Goal: Task Accomplishment & Management: Check status

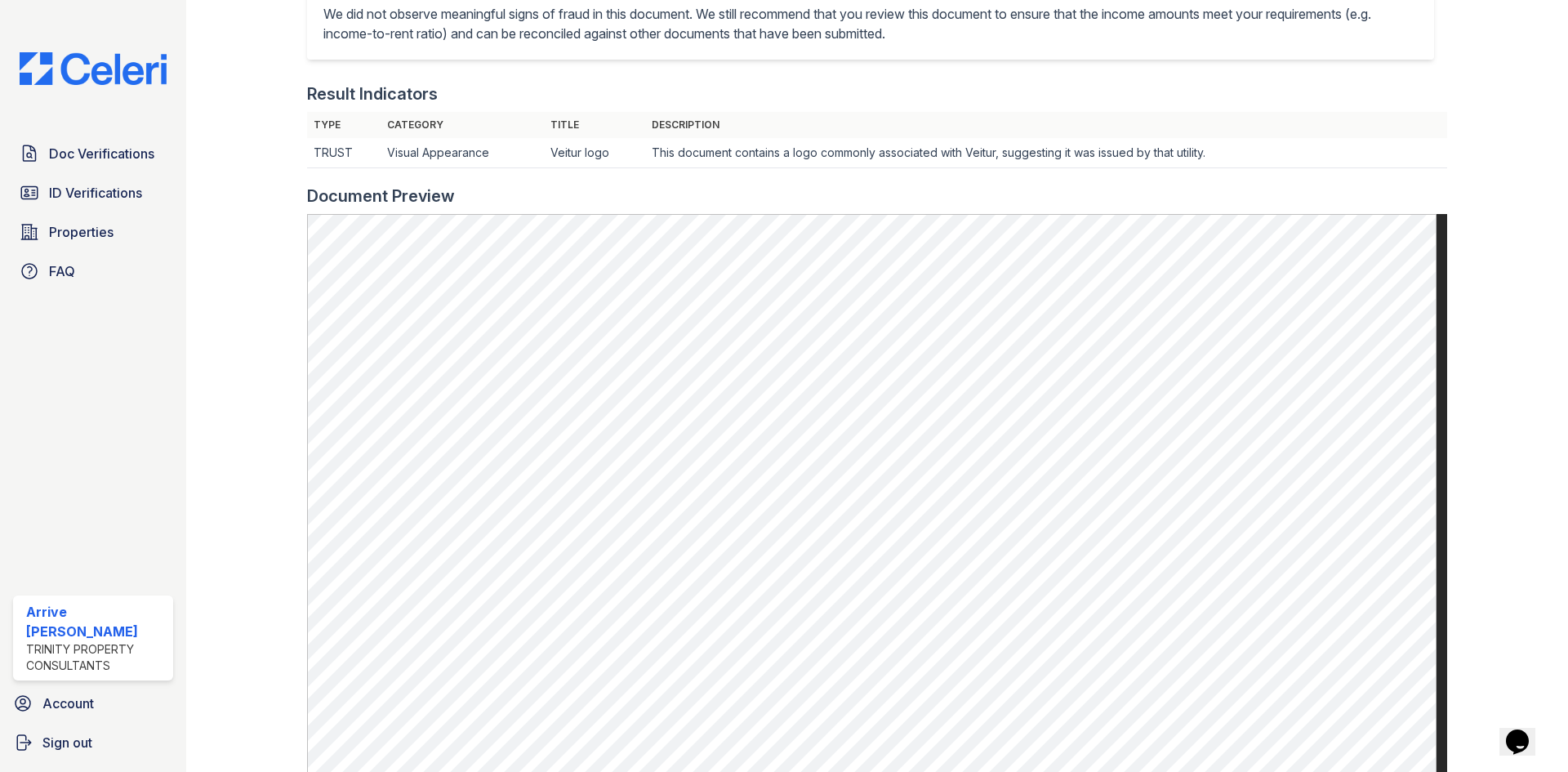
scroll to position [490, 0]
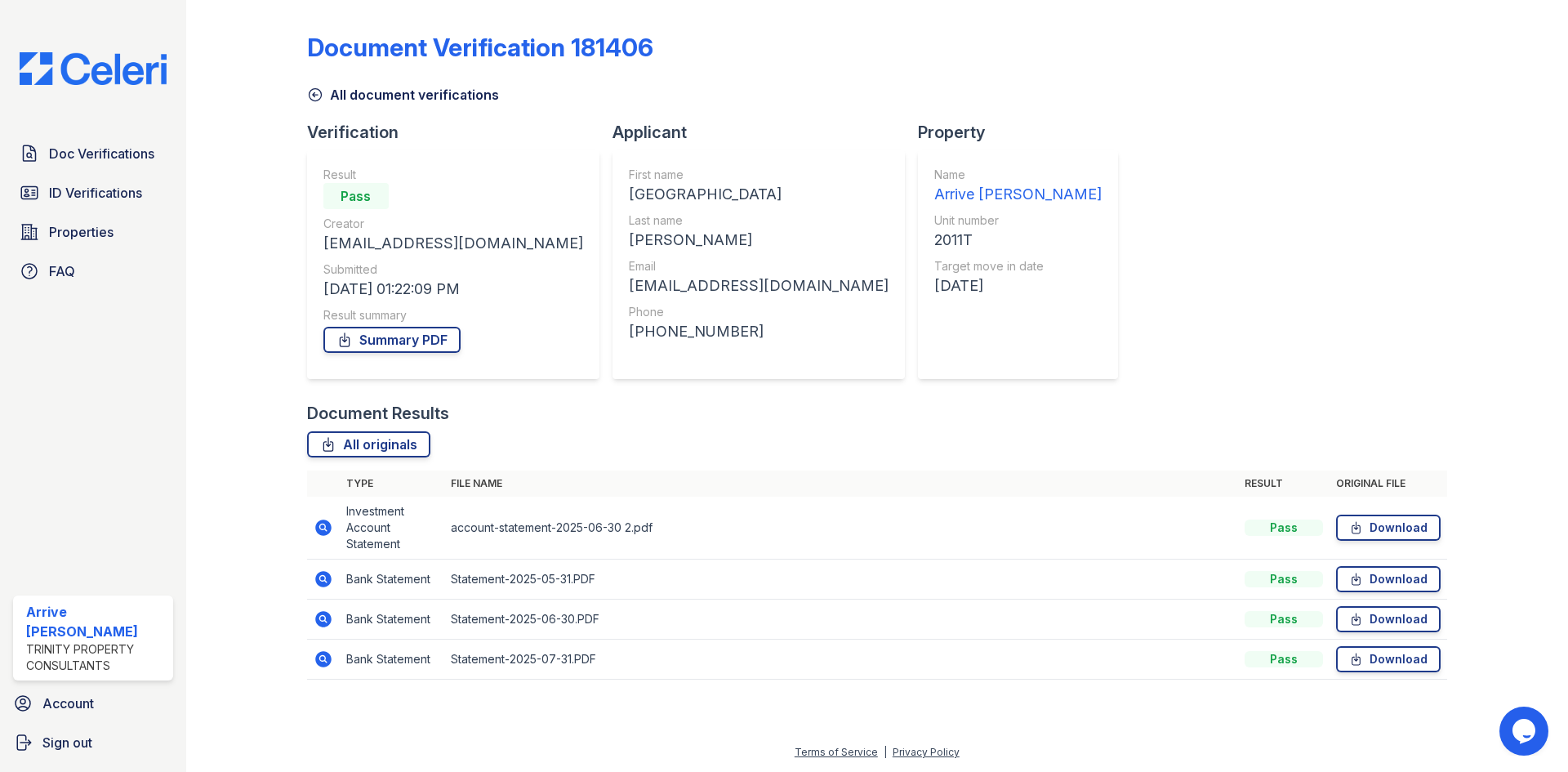
drag, startPoint x: 319, startPoint y: 618, endPoint x: 457, endPoint y: 581, distance: 142.9
click at [319, 618] on icon at bounding box center [323, 619] width 20 height 20
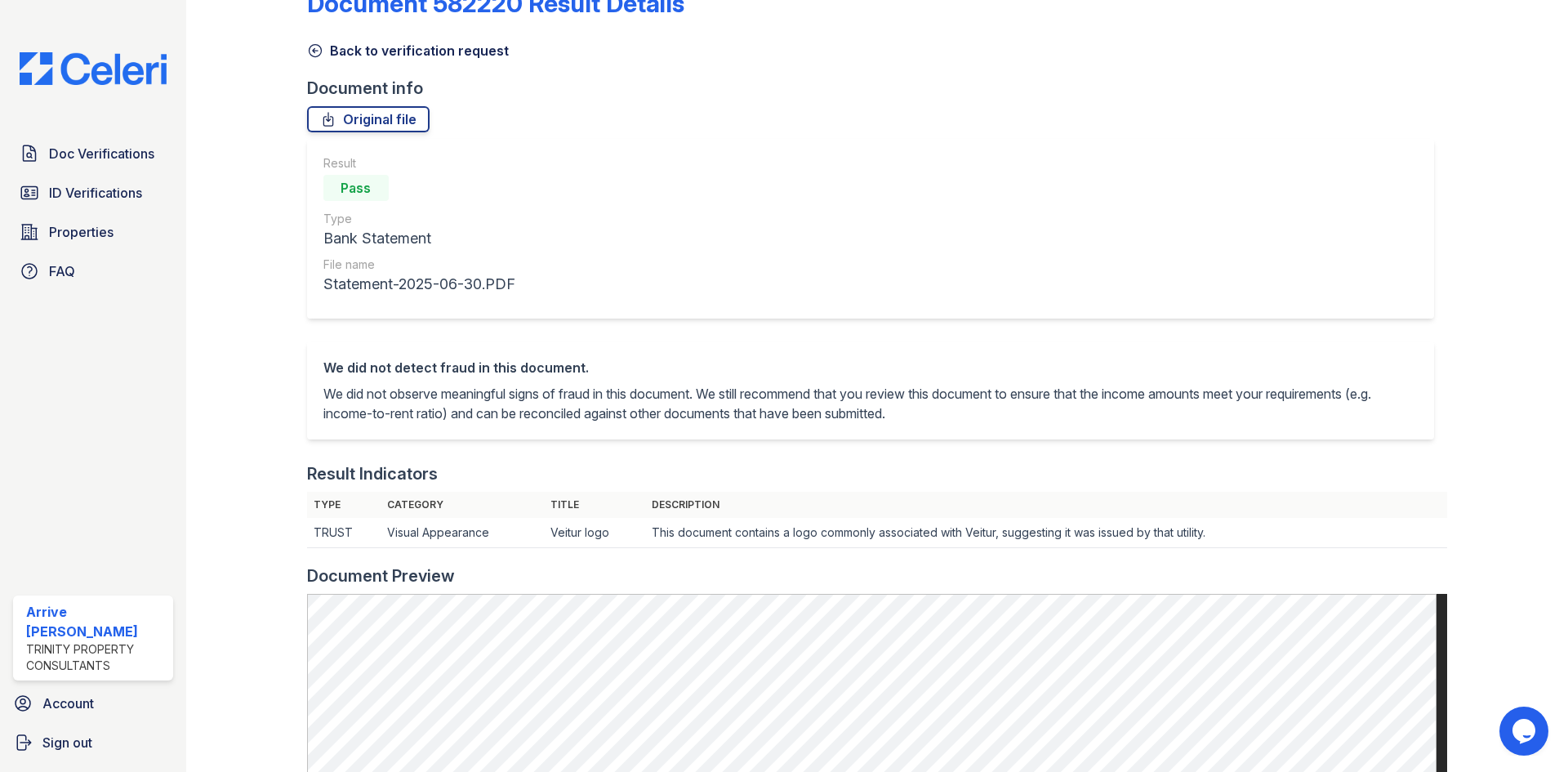
scroll to position [163, 0]
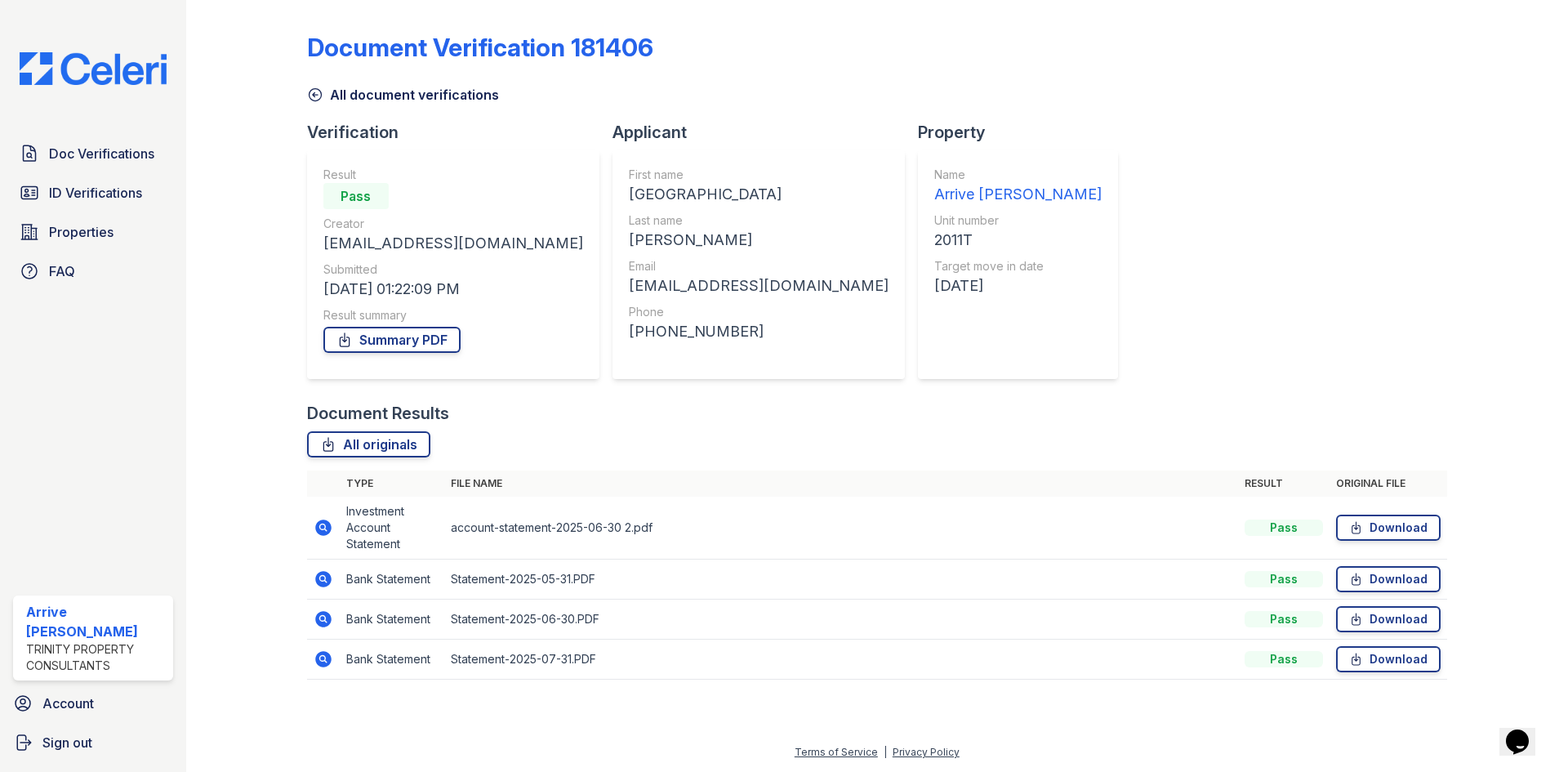
drag, startPoint x: 324, startPoint y: 527, endPoint x: 670, endPoint y: 546, distance: 346.5
click at [324, 527] on icon at bounding box center [322, 526] width 4 height 4
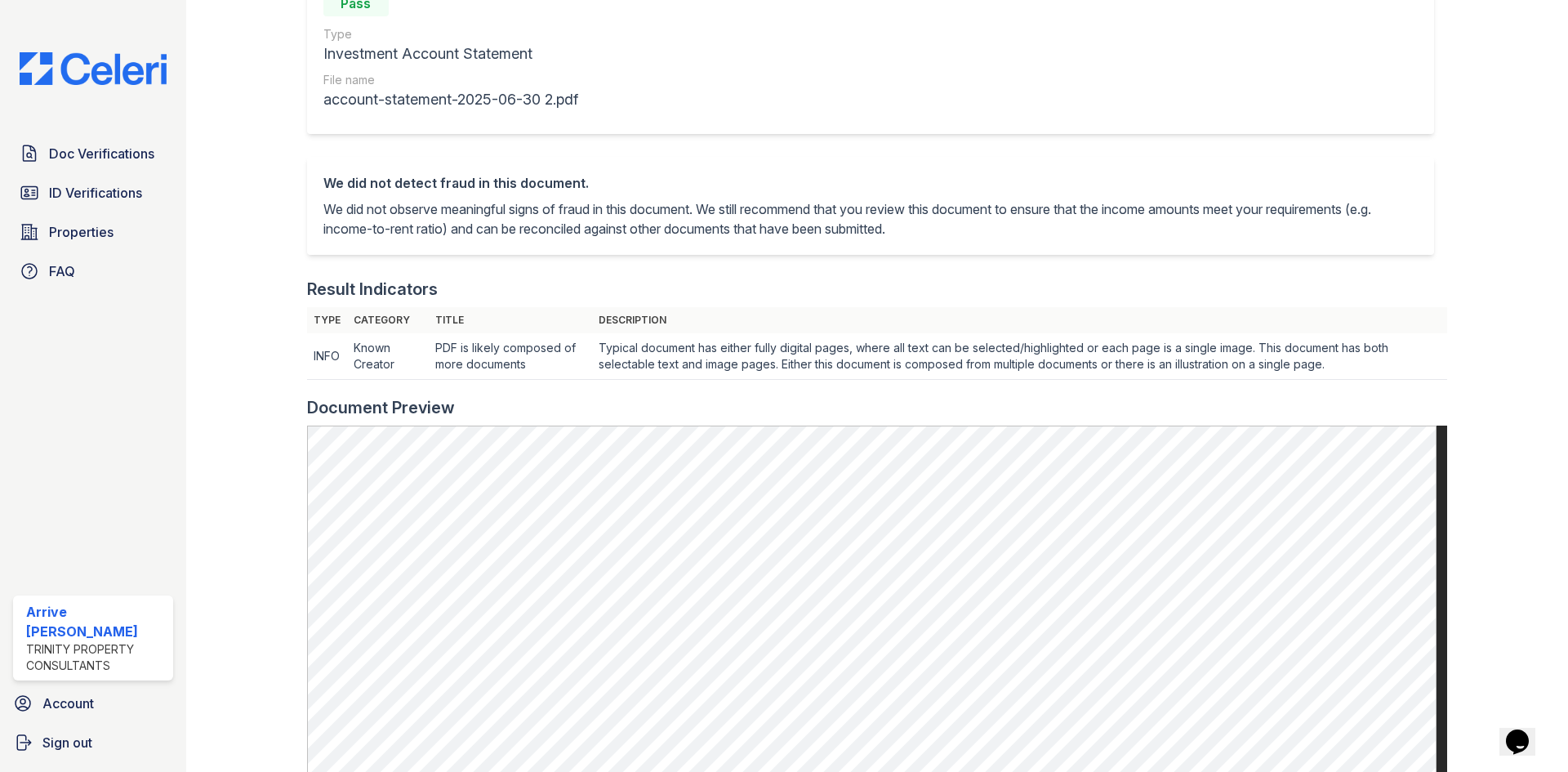
scroll to position [245, 0]
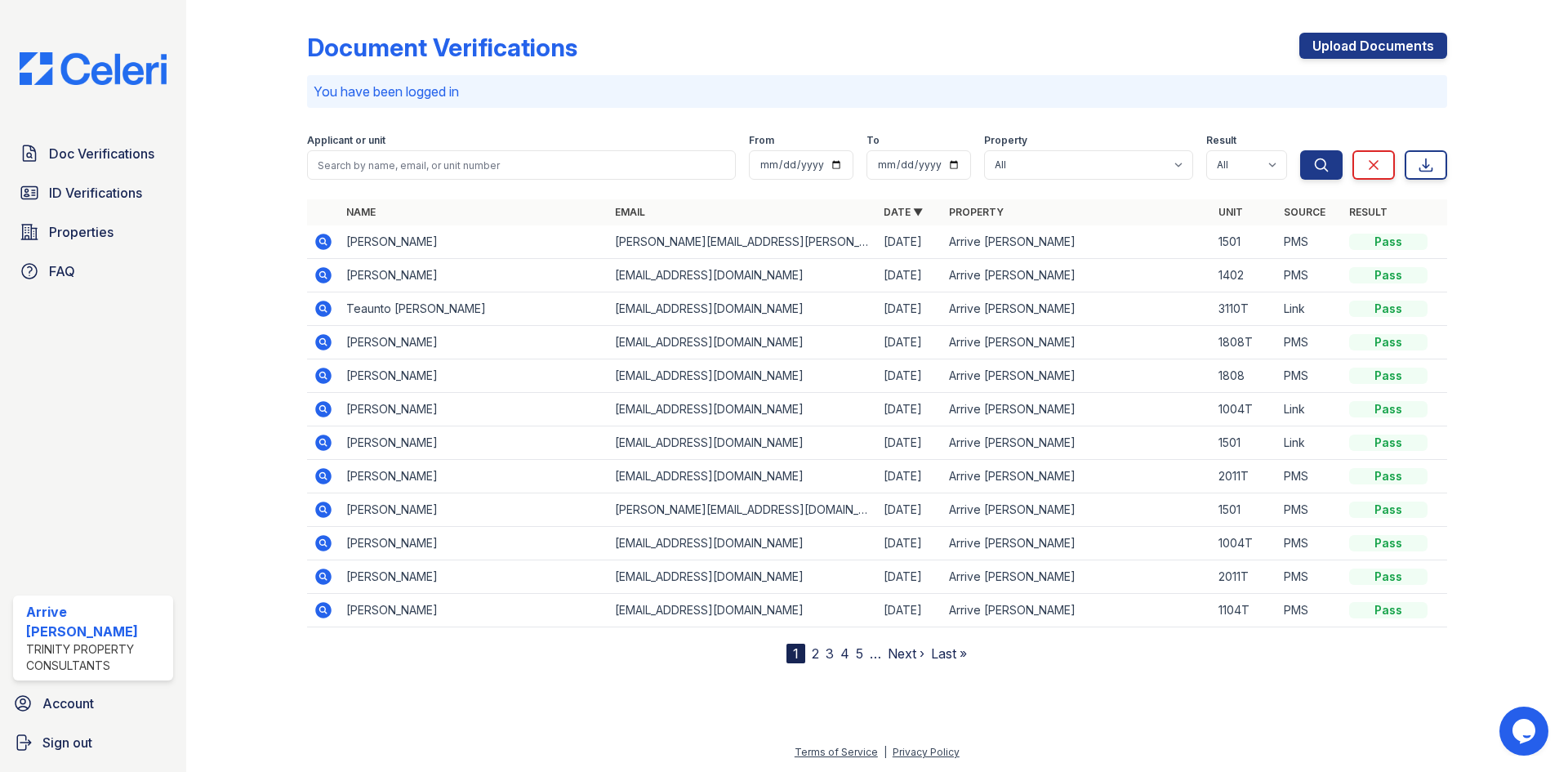
click at [322, 477] on icon at bounding box center [322, 475] width 4 height 4
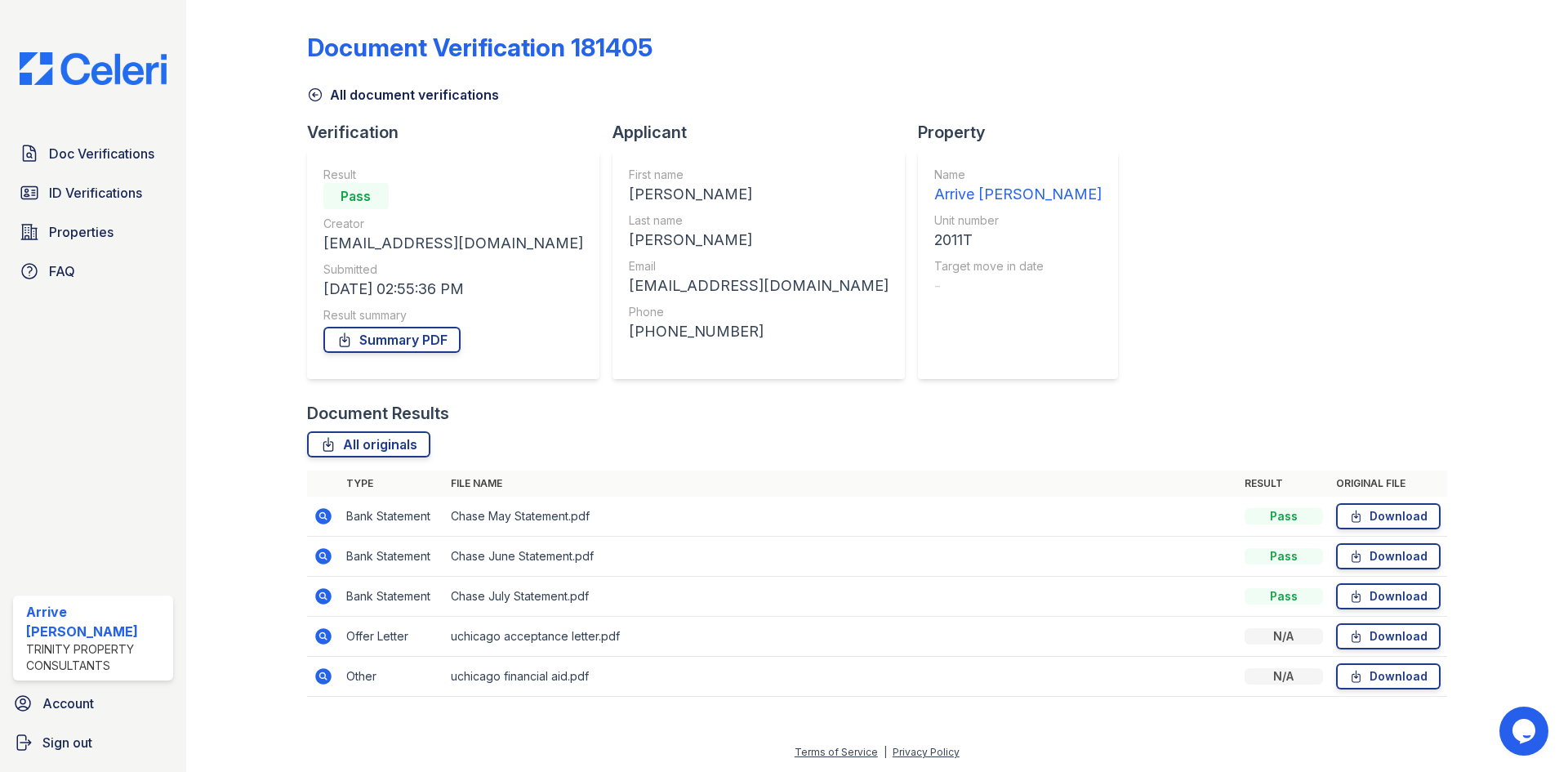
click at [326, 677] on icon at bounding box center [323, 676] width 16 height 16
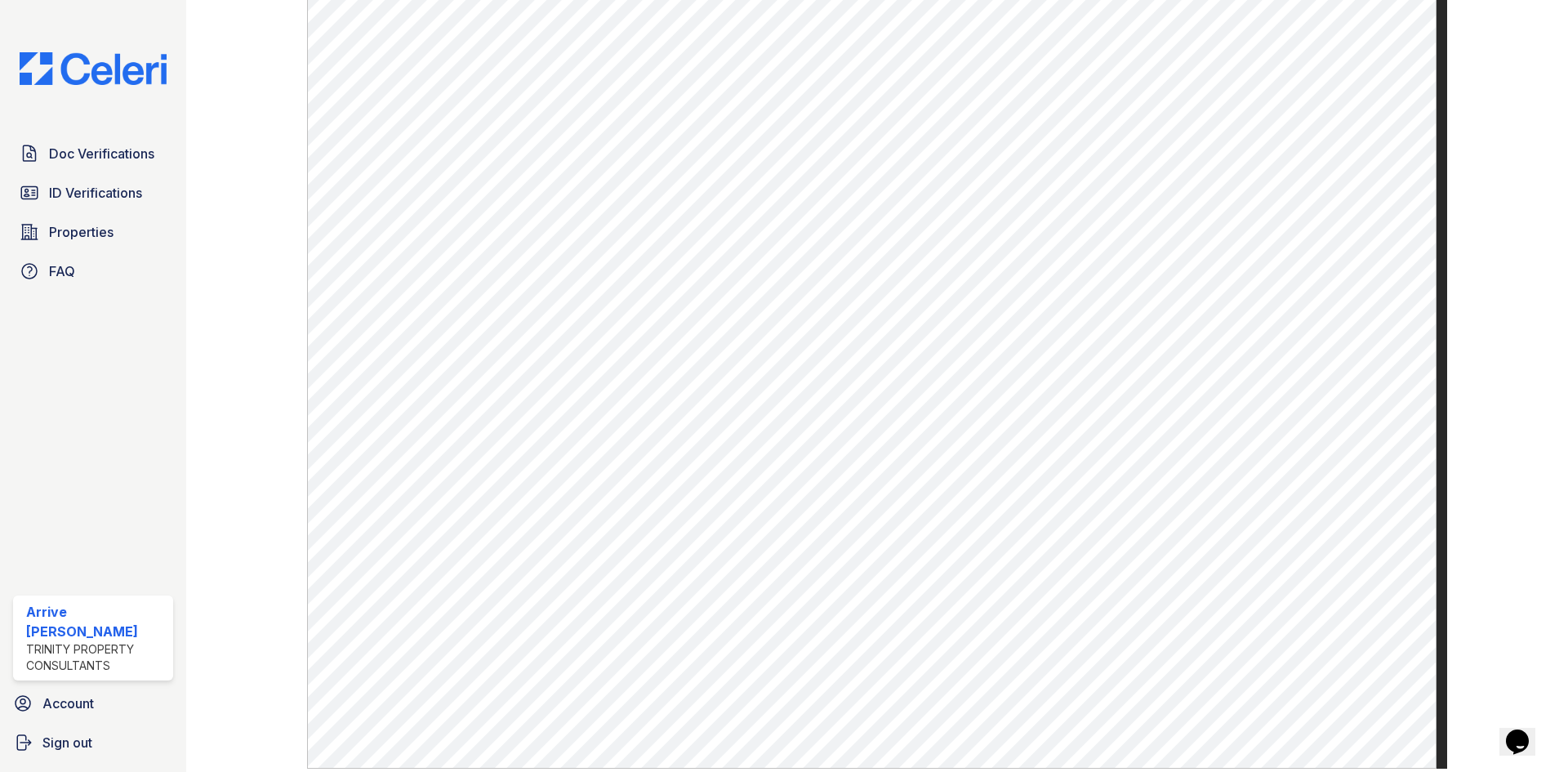
scroll to position [592, 0]
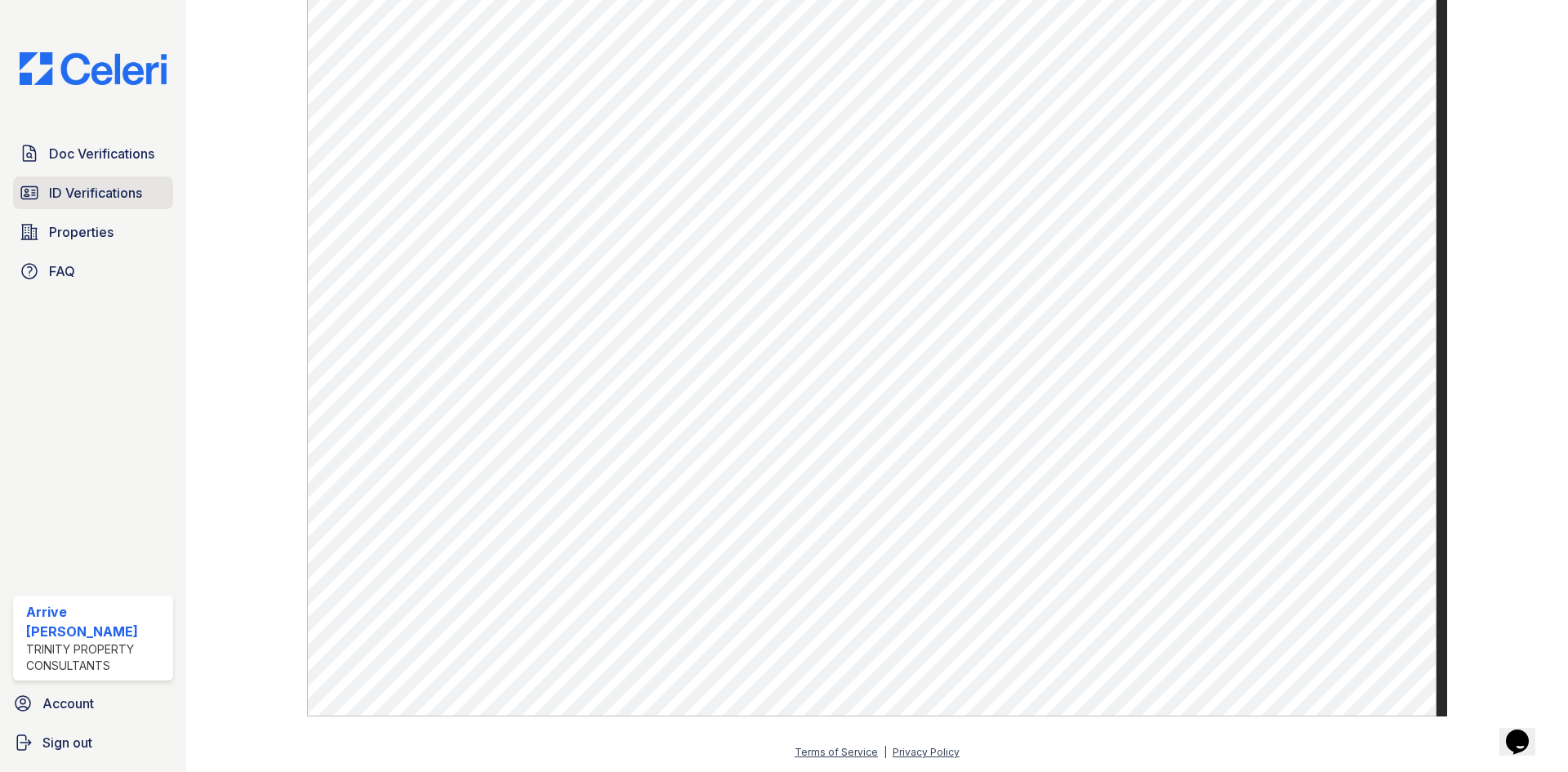
click at [95, 196] on span "ID Verifications" at bounding box center [95, 192] width 93 height 20
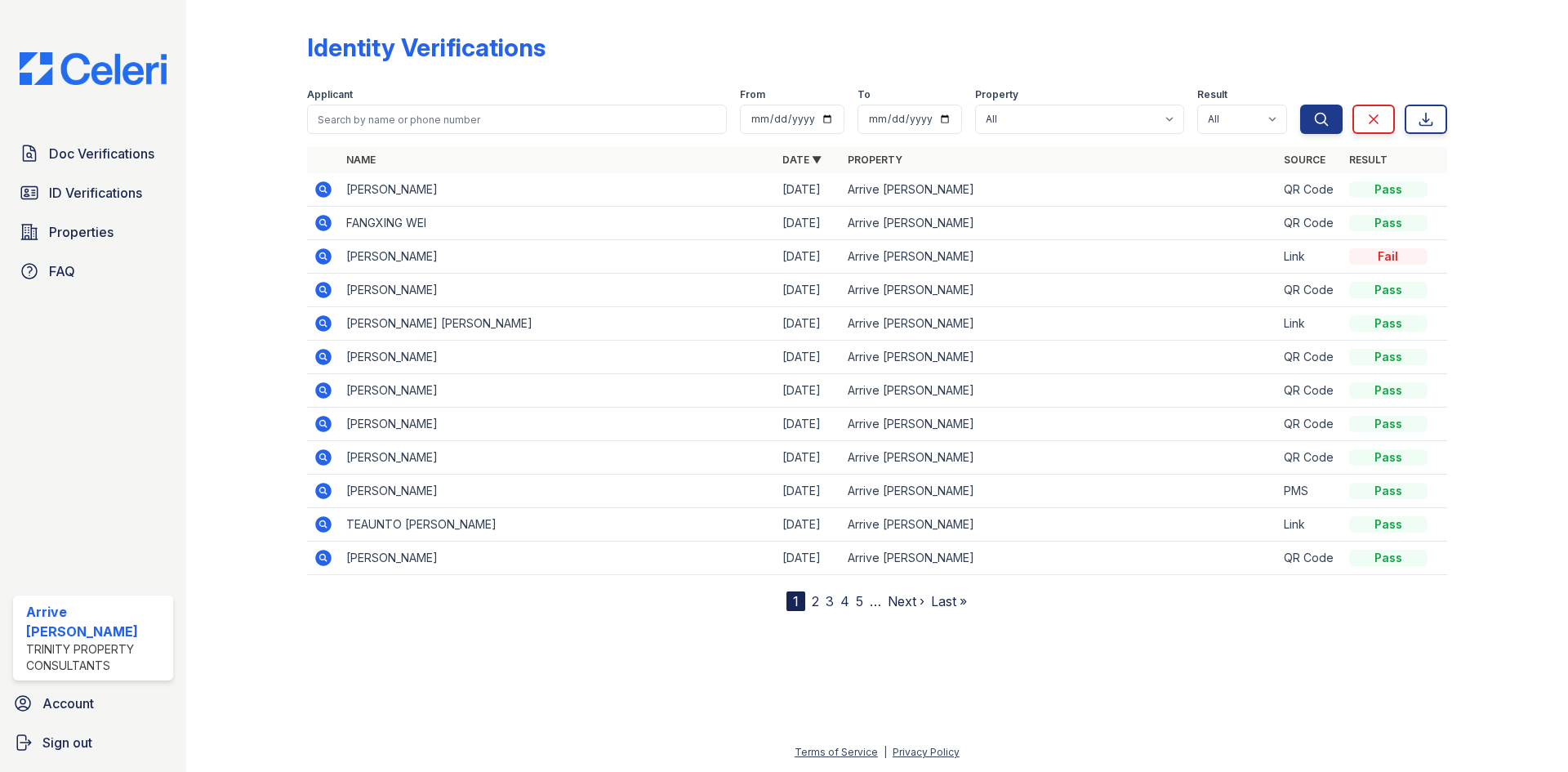
click at [815, 603] on link "2" at bounding box center [815, 601] width 8 height 16
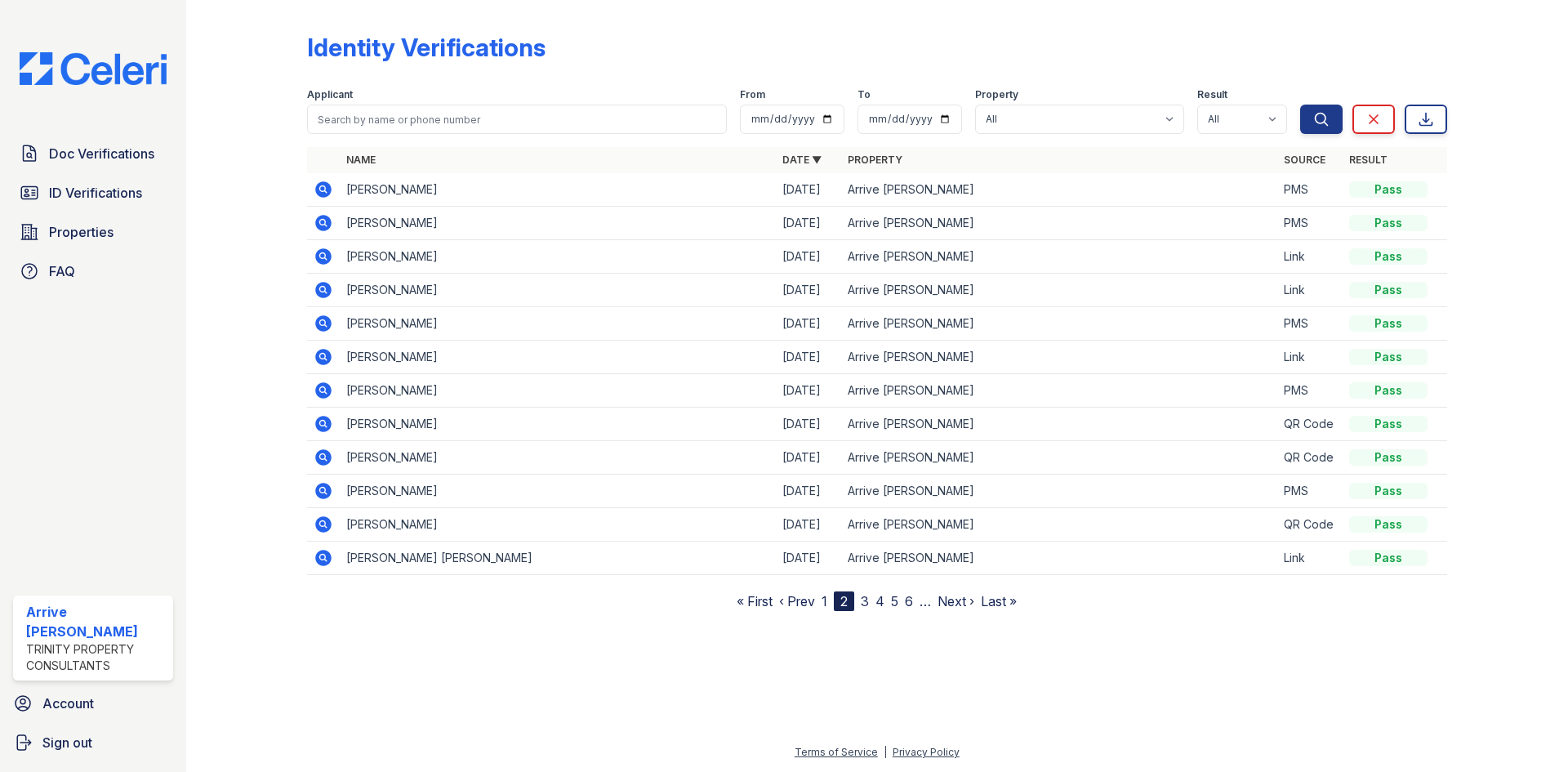
click at [825, 603] on link "1" at bounding box center [824, 601] width 6 height 16
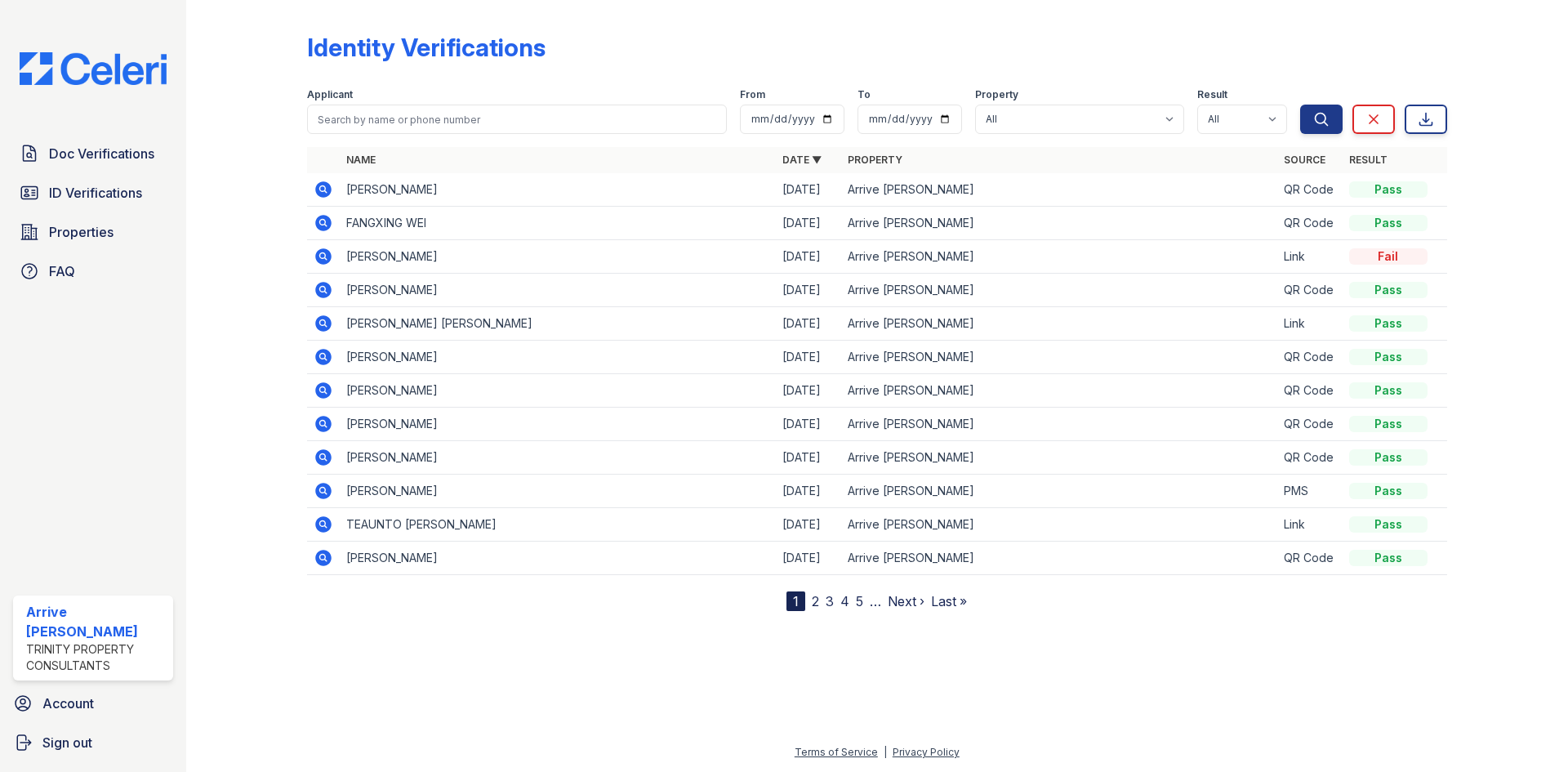
click at [814, 599] on link "2" at bounding box center [815, 601] width 8 height 16
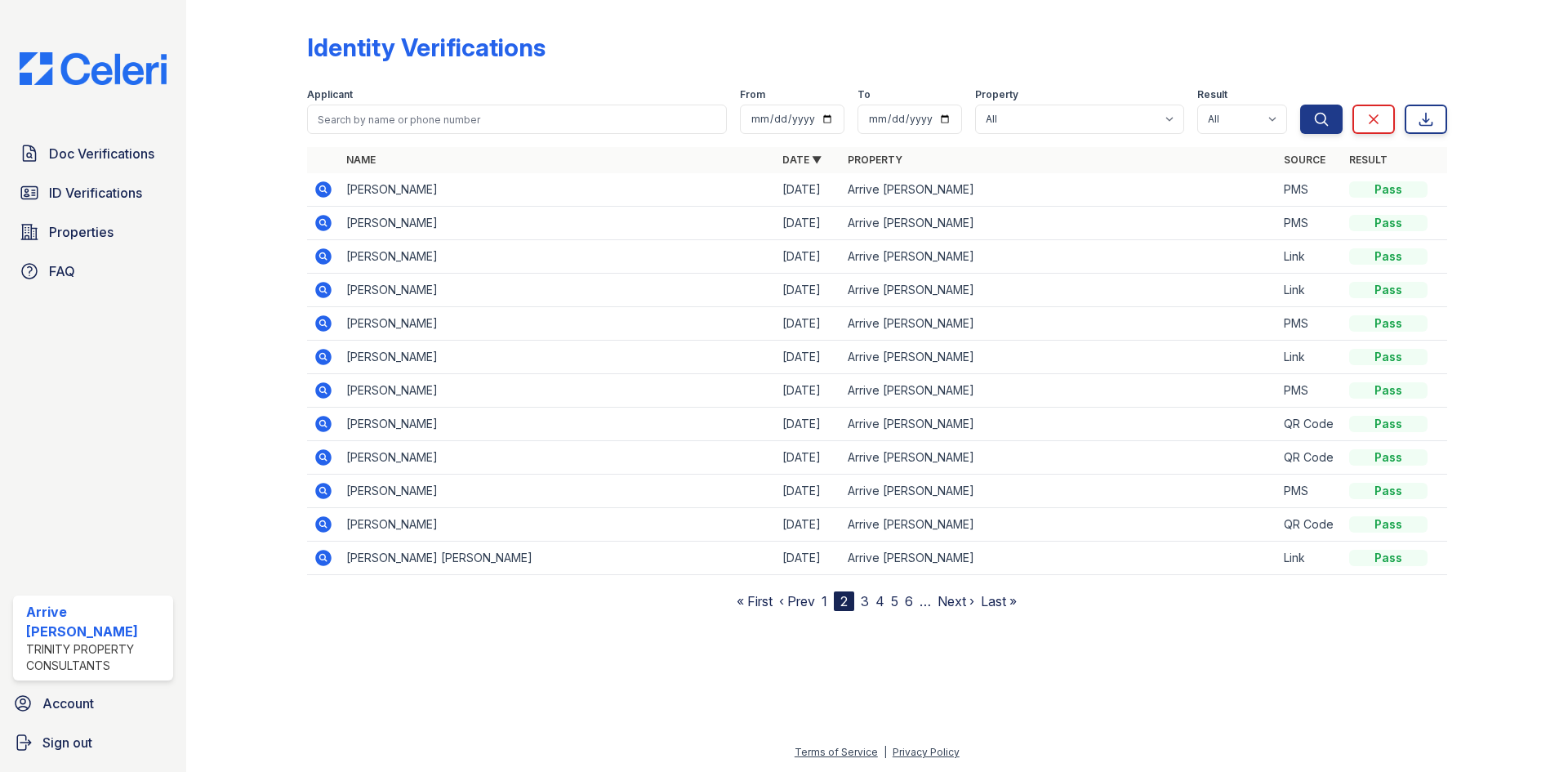
click at [866, 599] on link "3" at bounding box center [865, 601] width 9 height 16
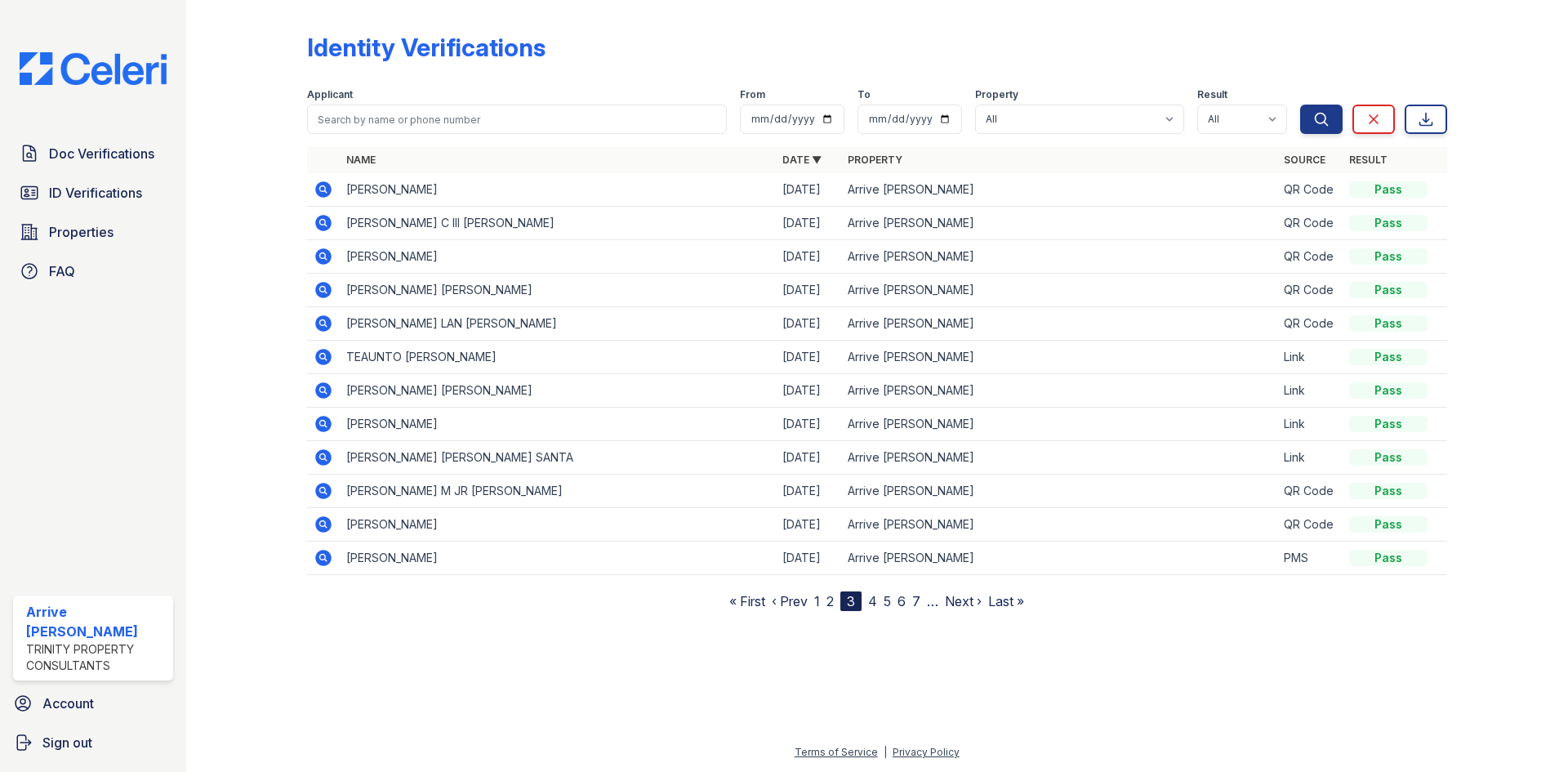
click at [873, 599] on link "4" at bounding box center [872, 601] width 9 height 16
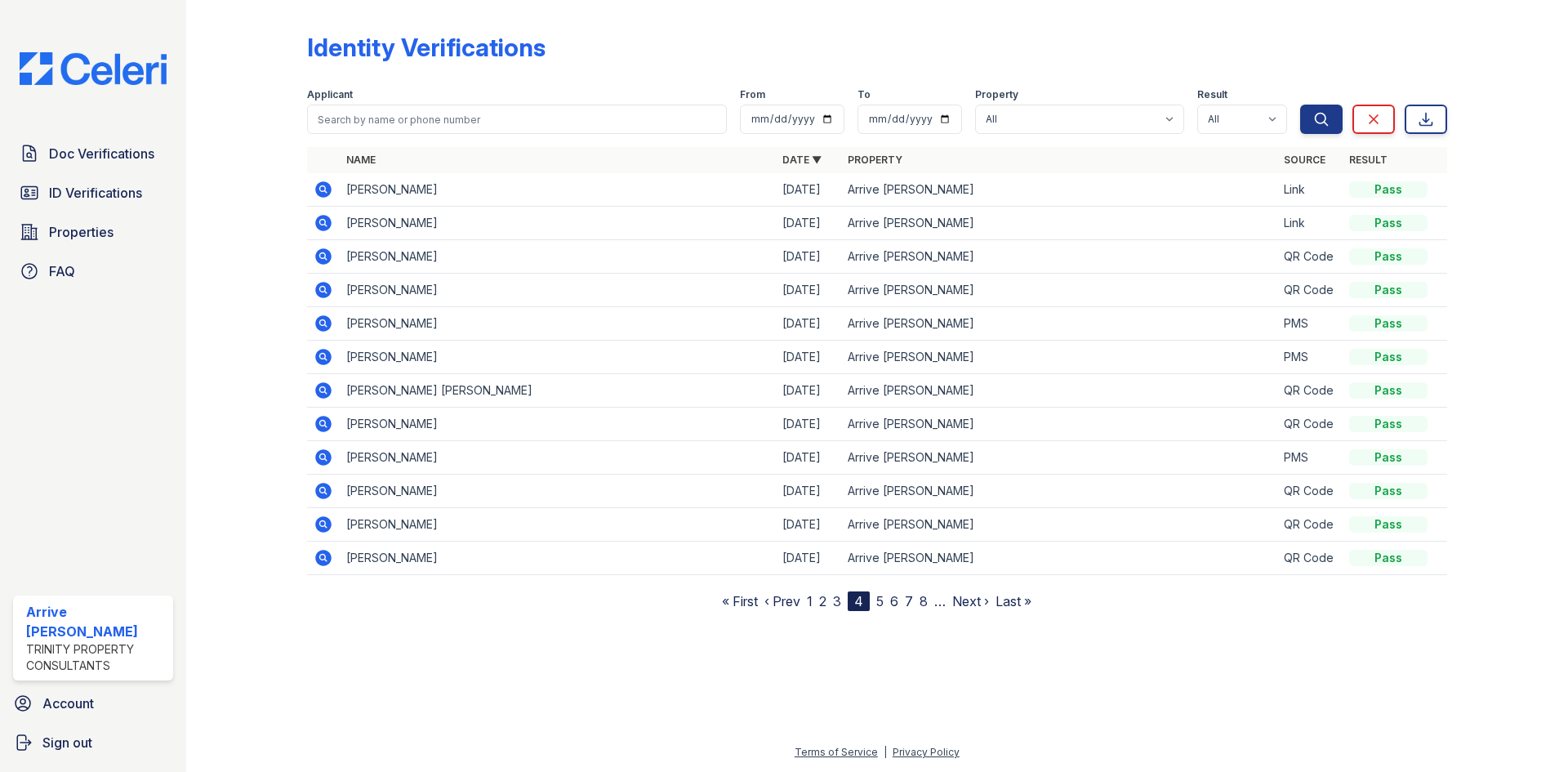
click at [837, 599] on link "3" at bounding box center [837, 601] width 9 height 16
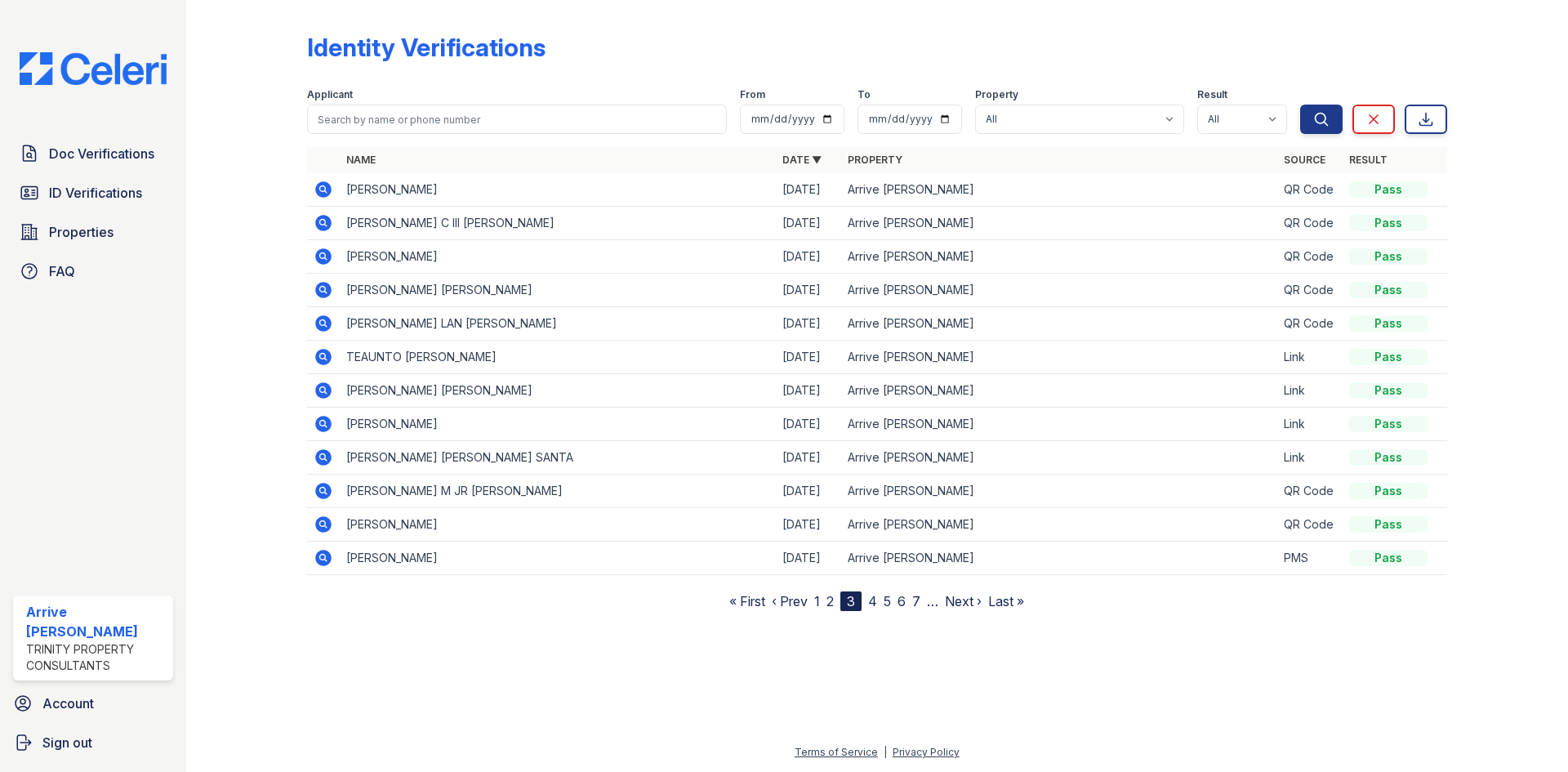
click at [831, 603] on link "2" at bounding box center [830, 601] width 8 height 16
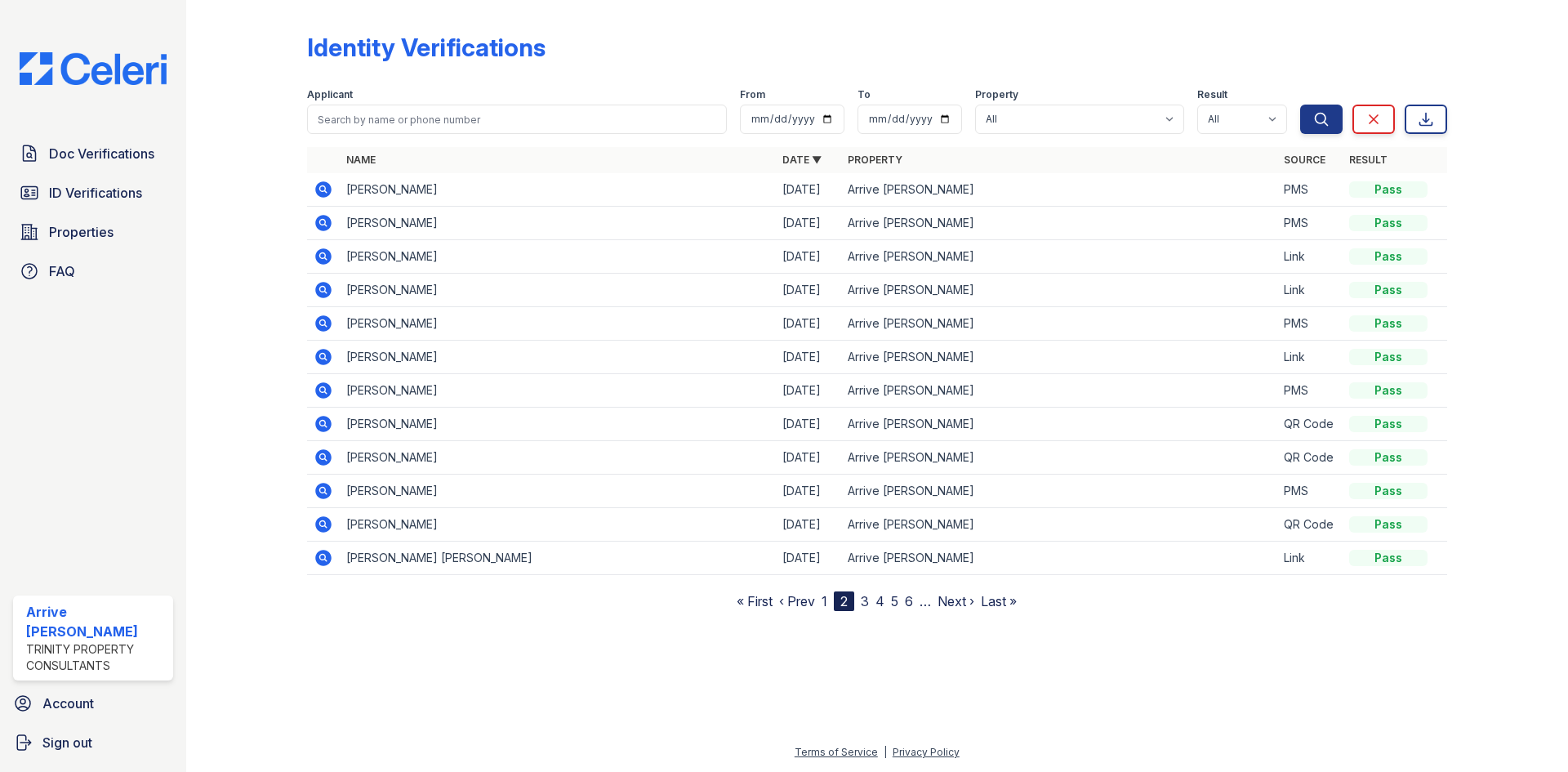
click at [825, 601] on link "1" at bounding box center [824, 601] width 6 height 16
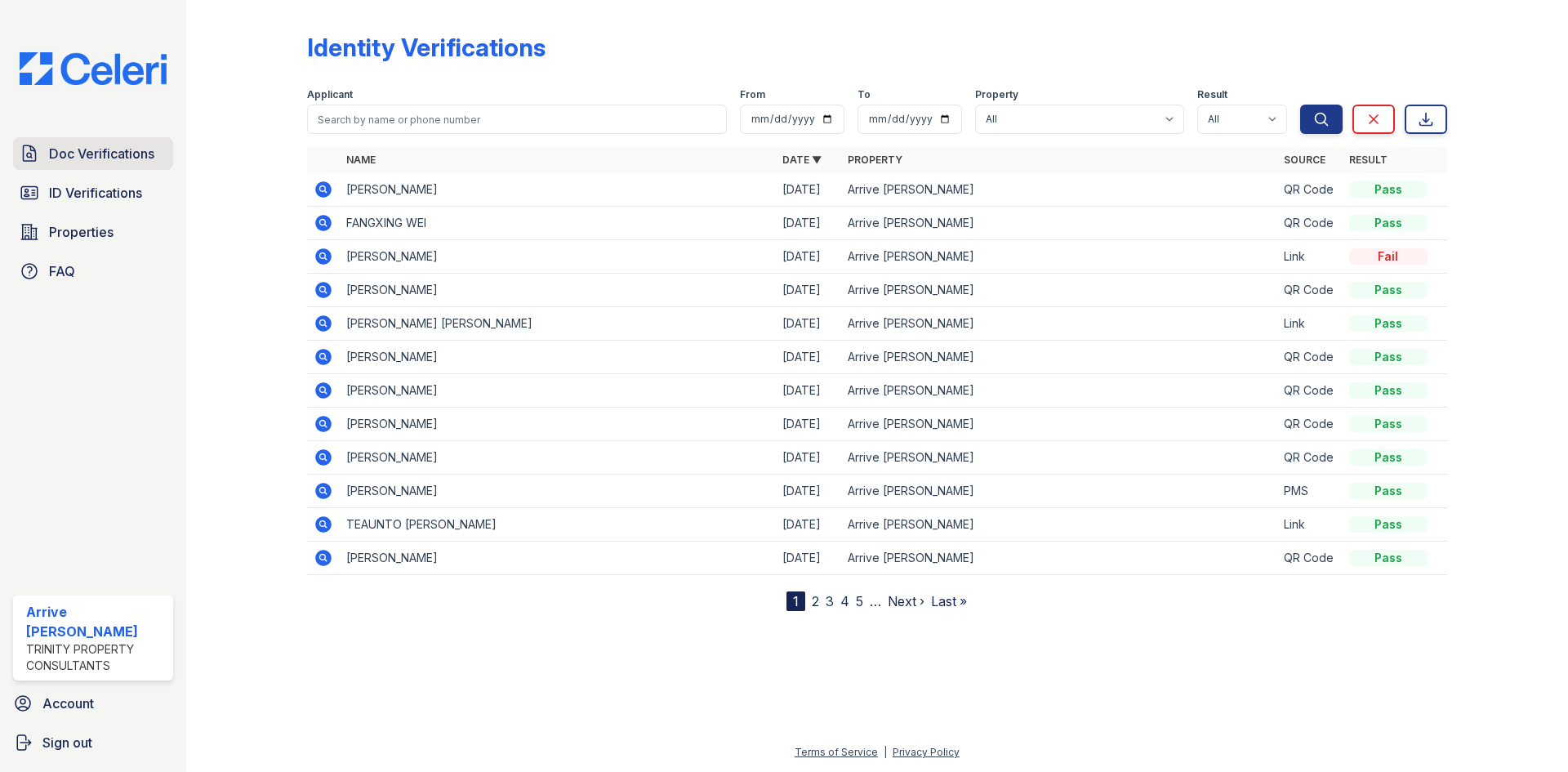
click at [105, 153] on span "Doc Verifications" at bounding box center [102, 153] width 105 height 20
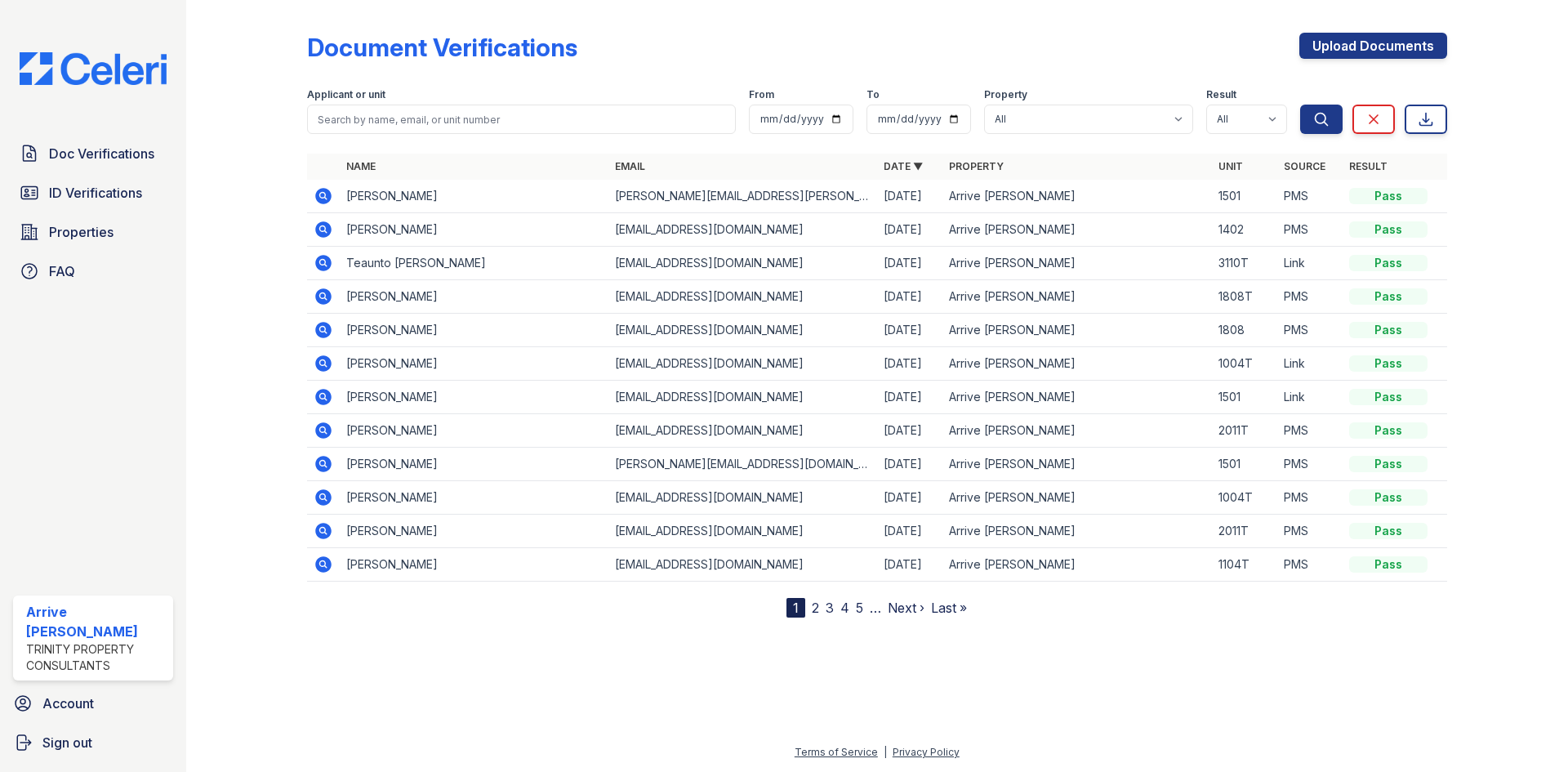
click at [328, 257] on icon at bounding box center [323, 263] width 16 height 16
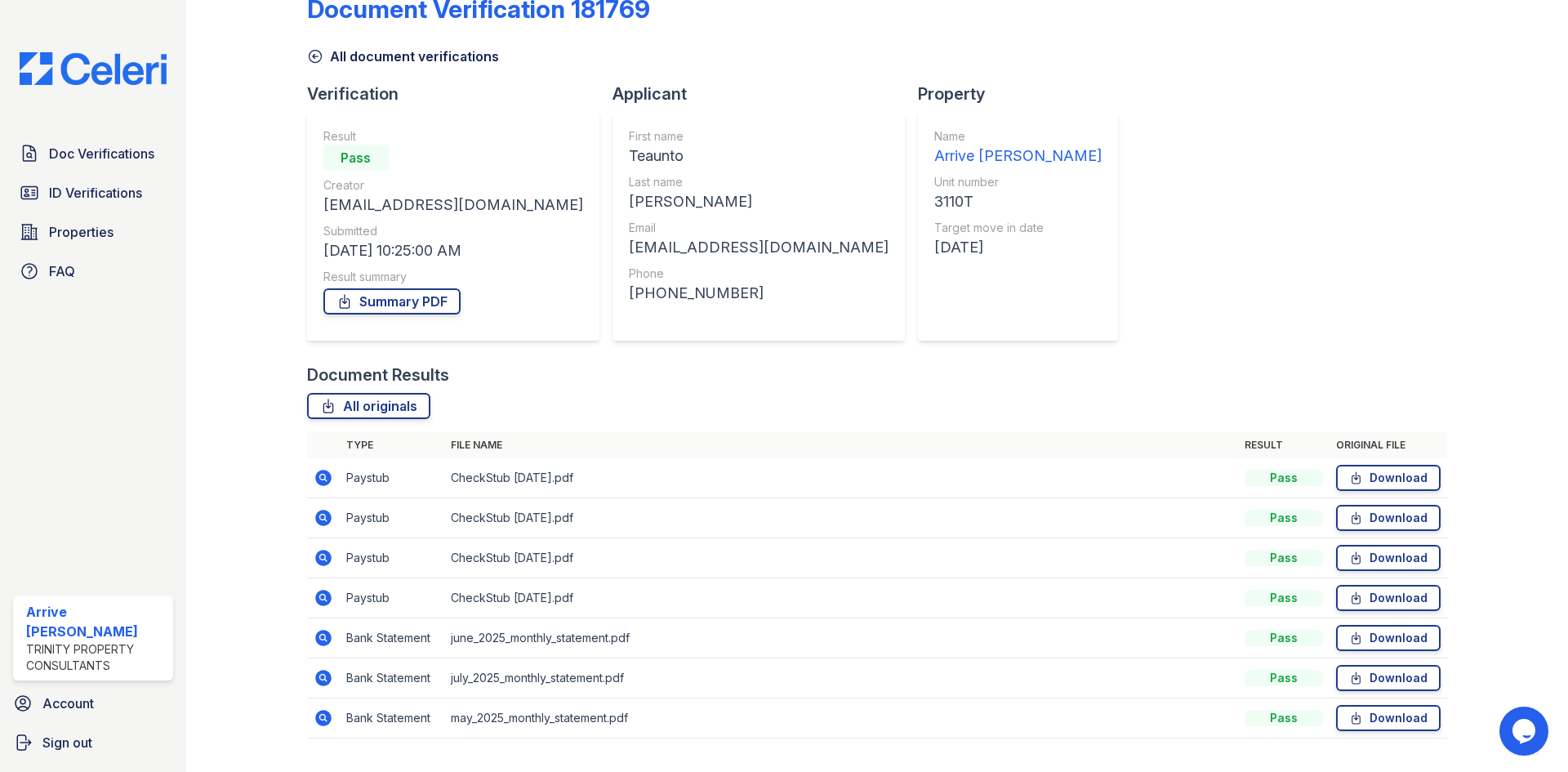
scroll to position [77, 0]
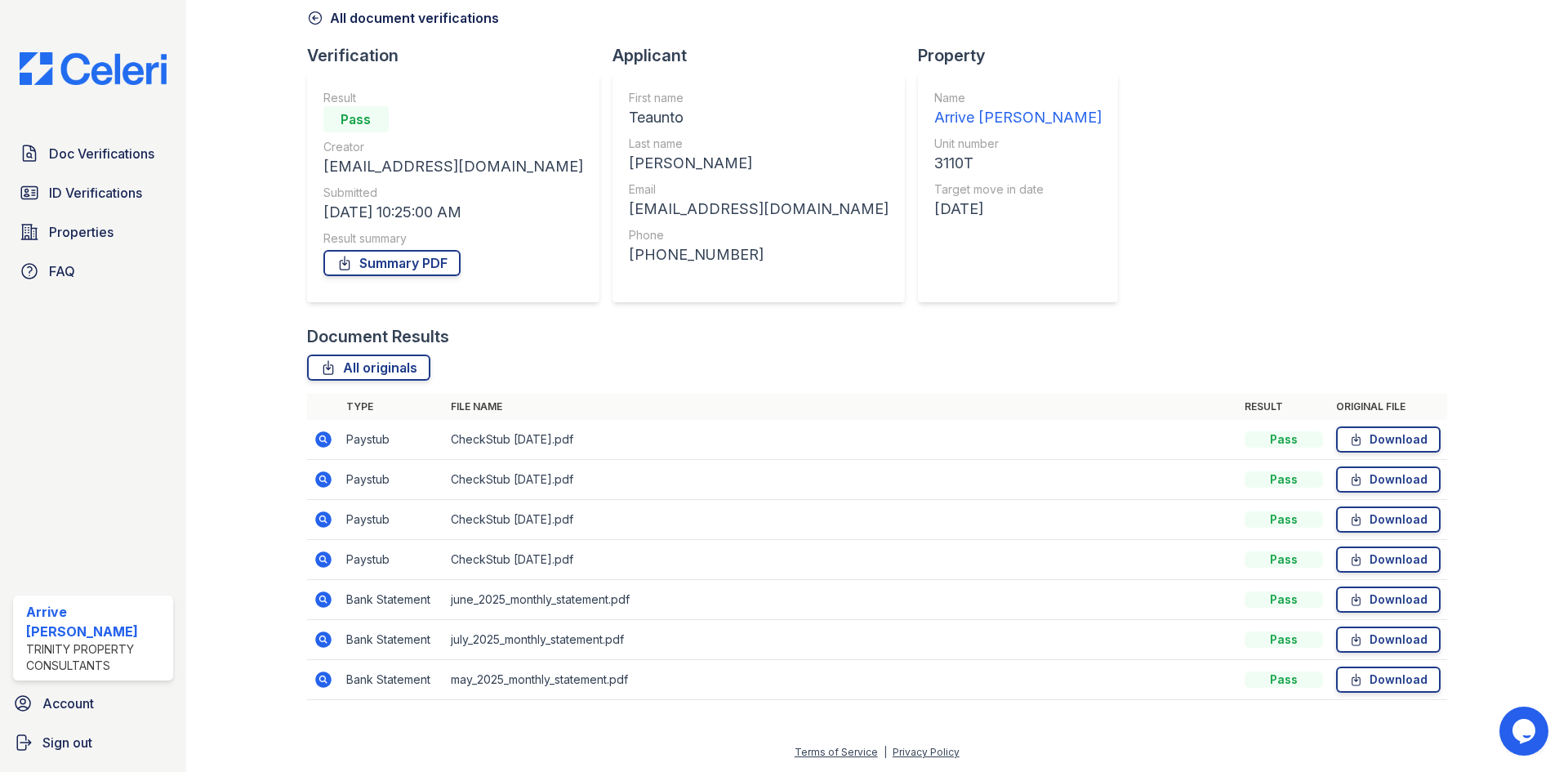
click at [327, 601] on icon at bounding box center [323, 599] width 16 height 16
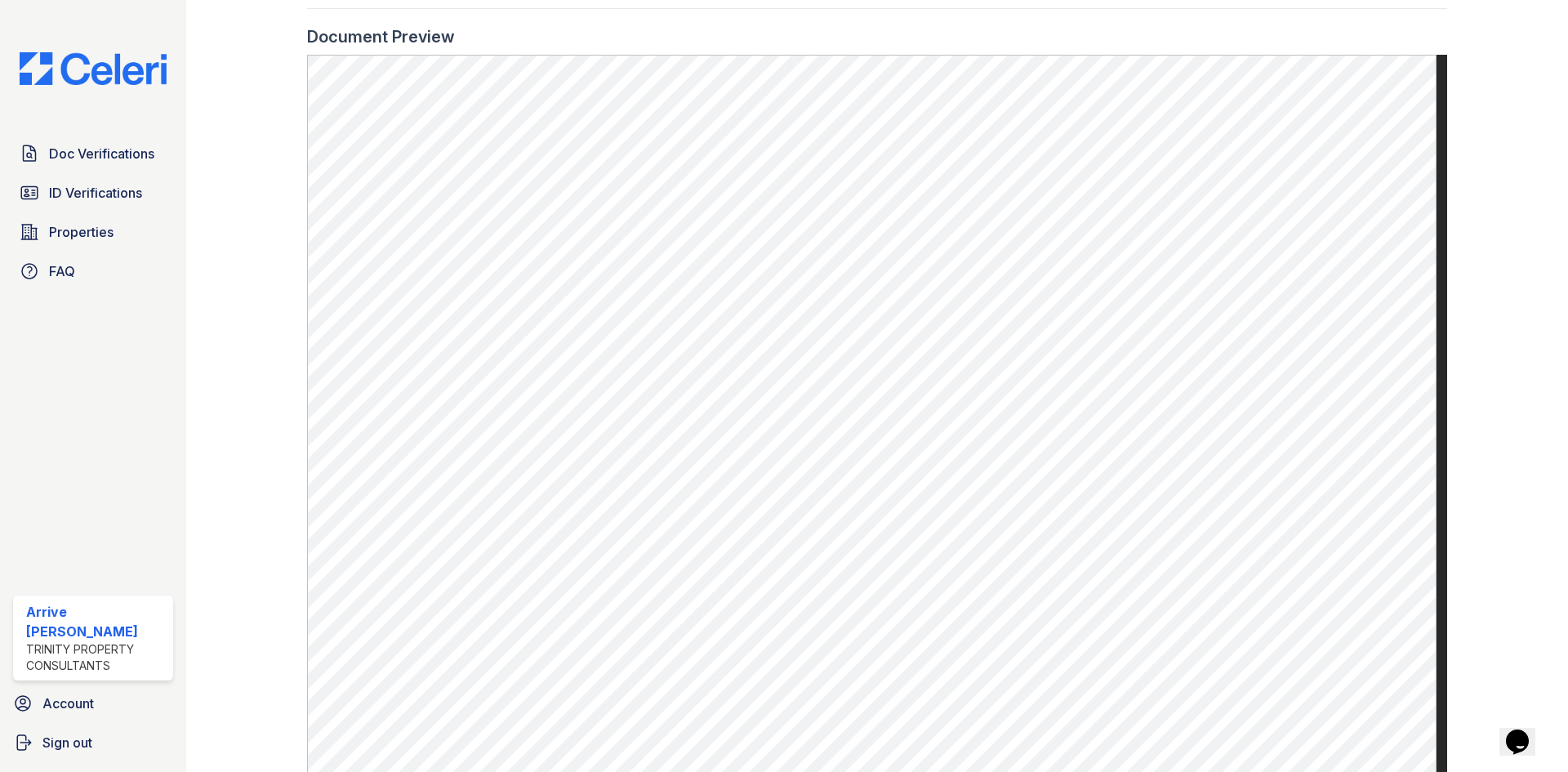
scroll to position [735, 0]
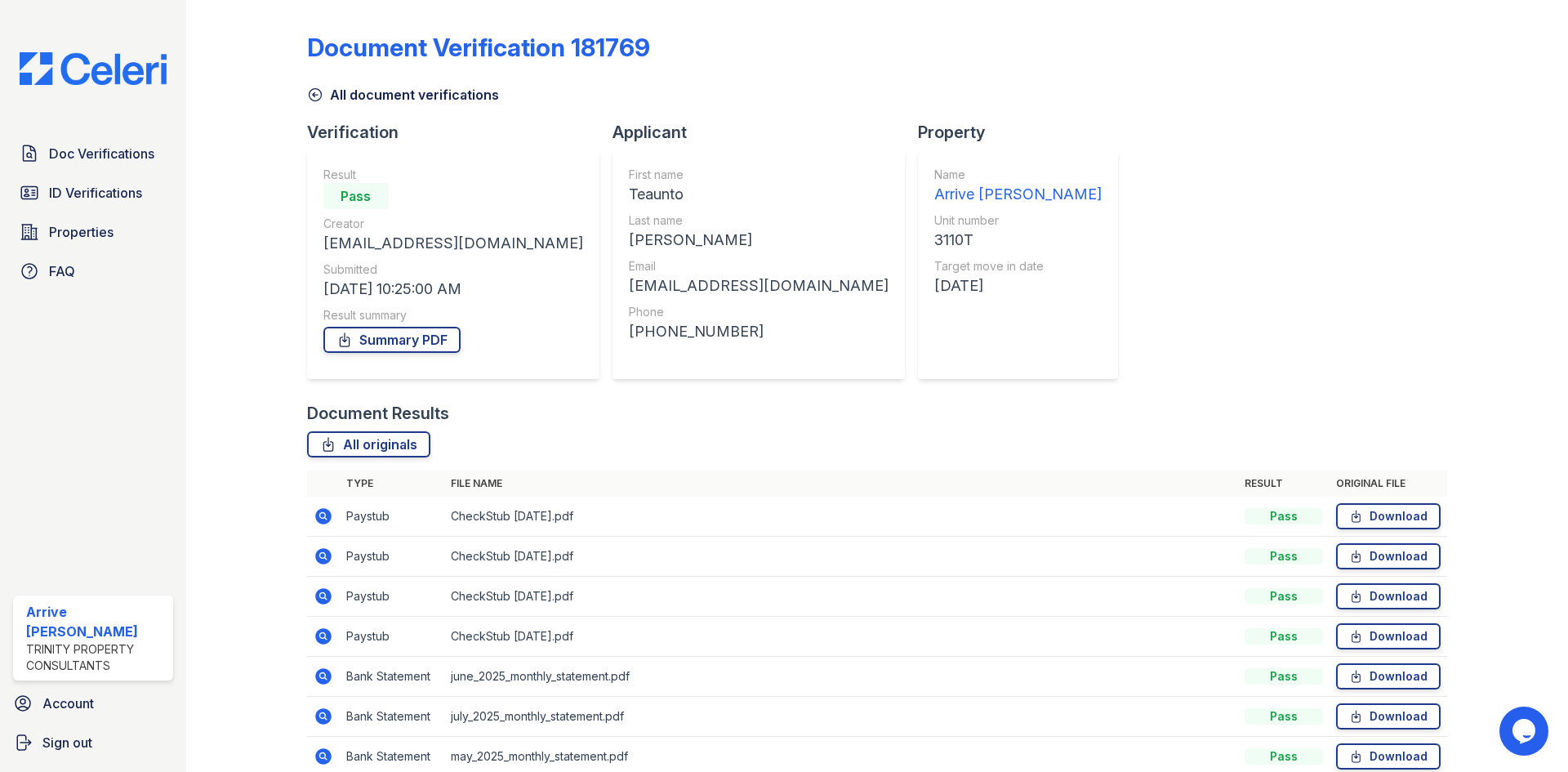
click at [321, 520] on icon at bounding box center [323, 516] width 16 height 16
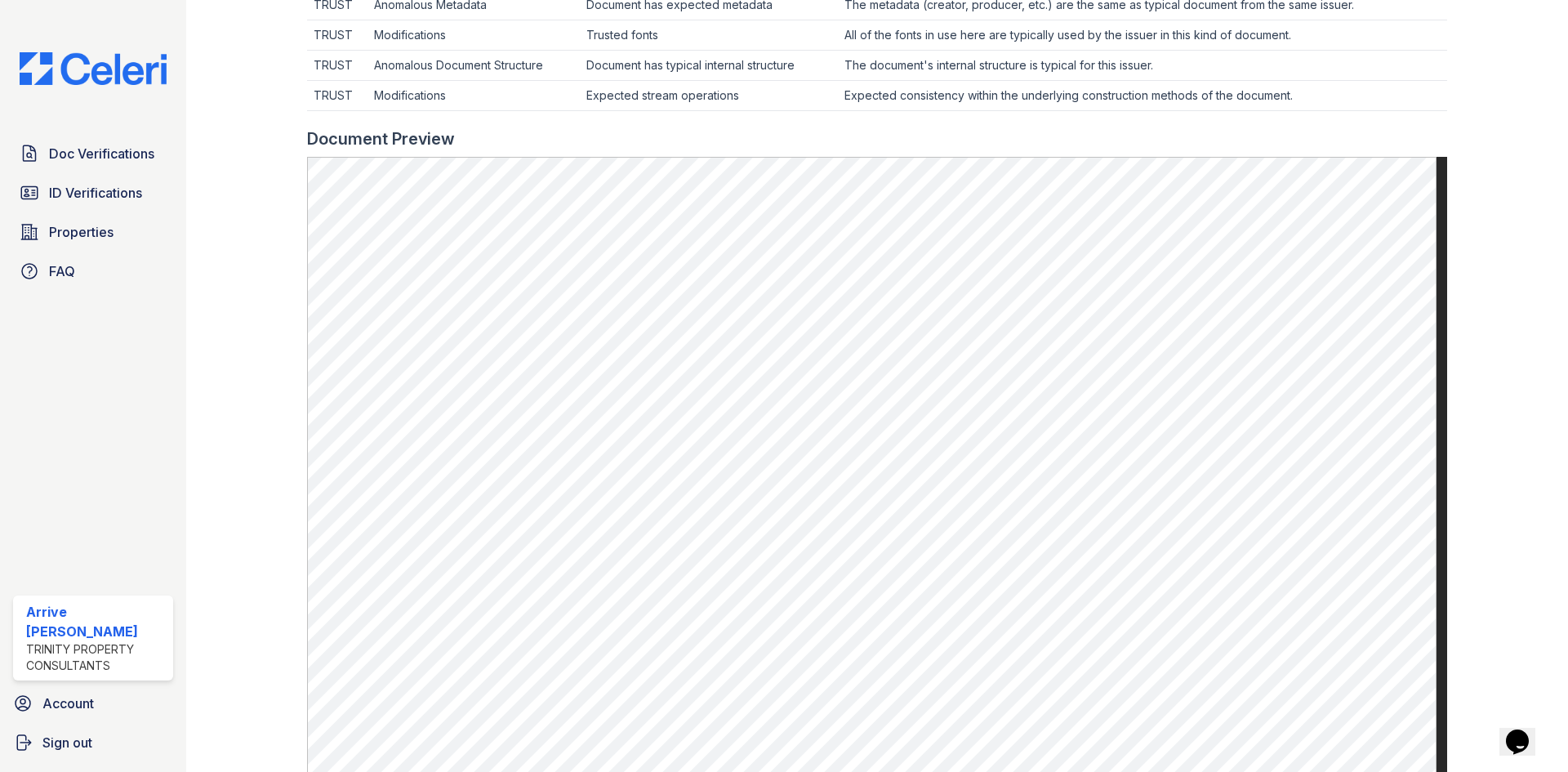
scroll to position [654, 0]
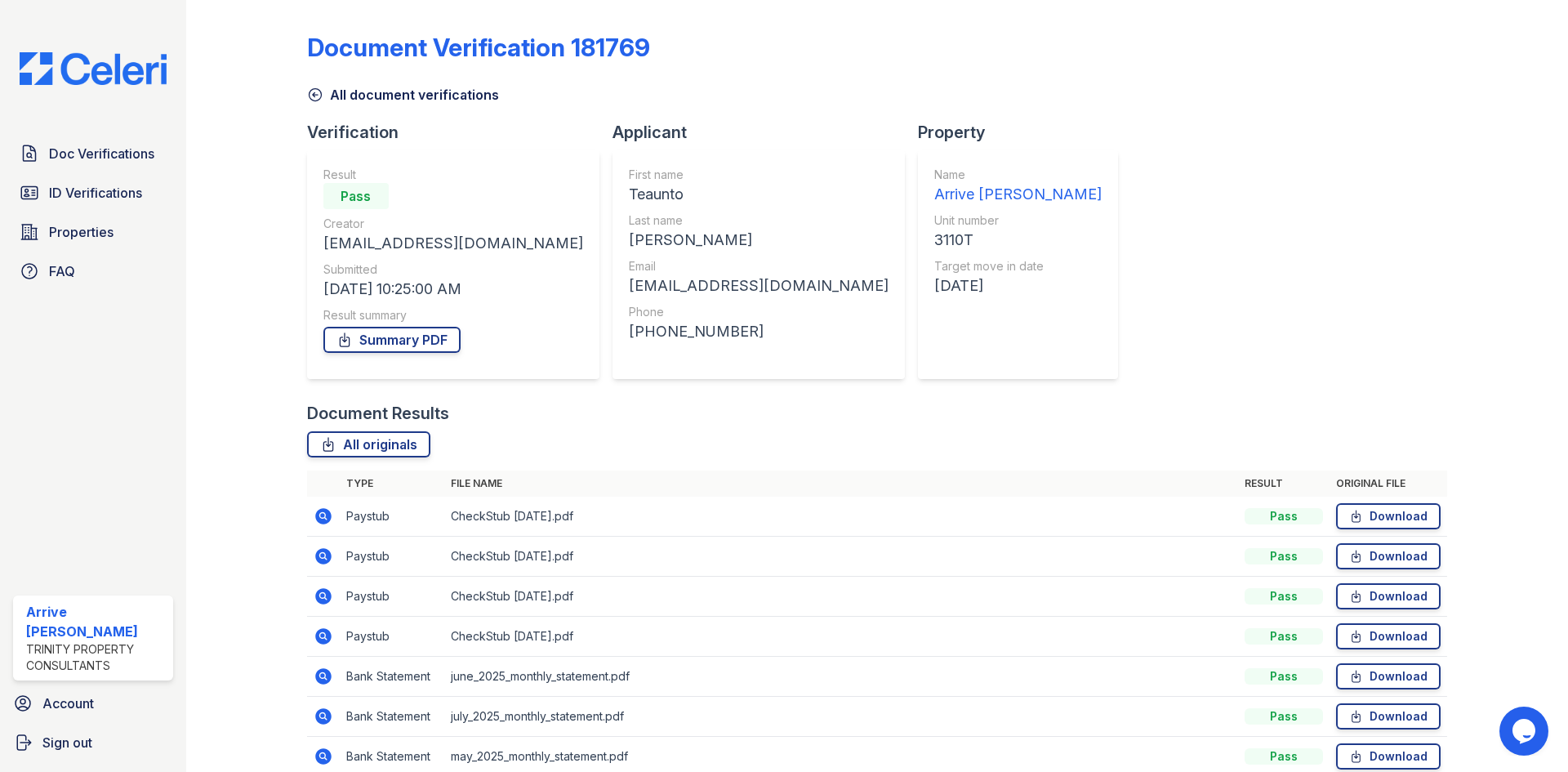
click at [321, 552] on icon at bounding box center [323, 556] width 16 height 16
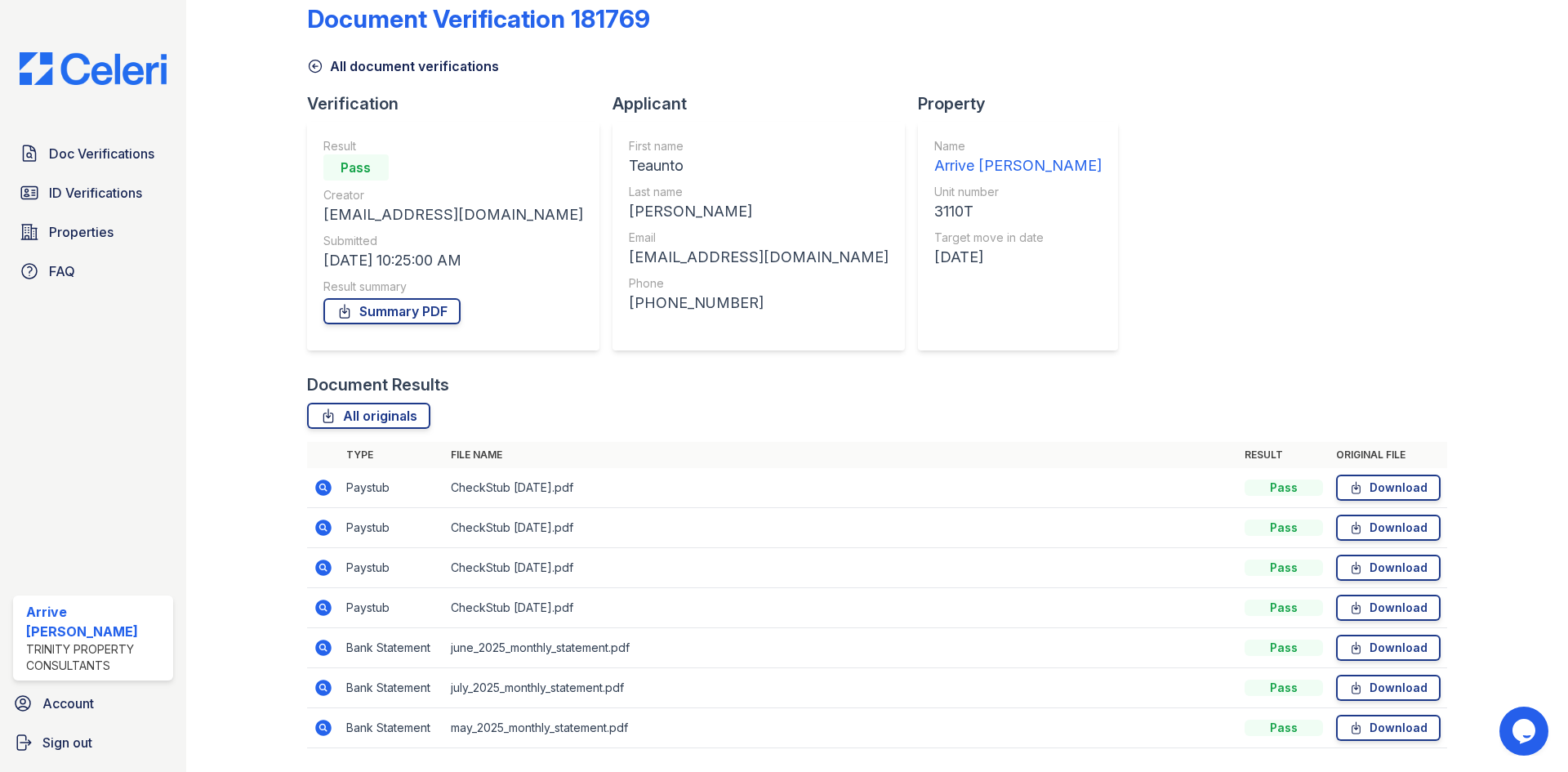
scroll to position [77, 0]
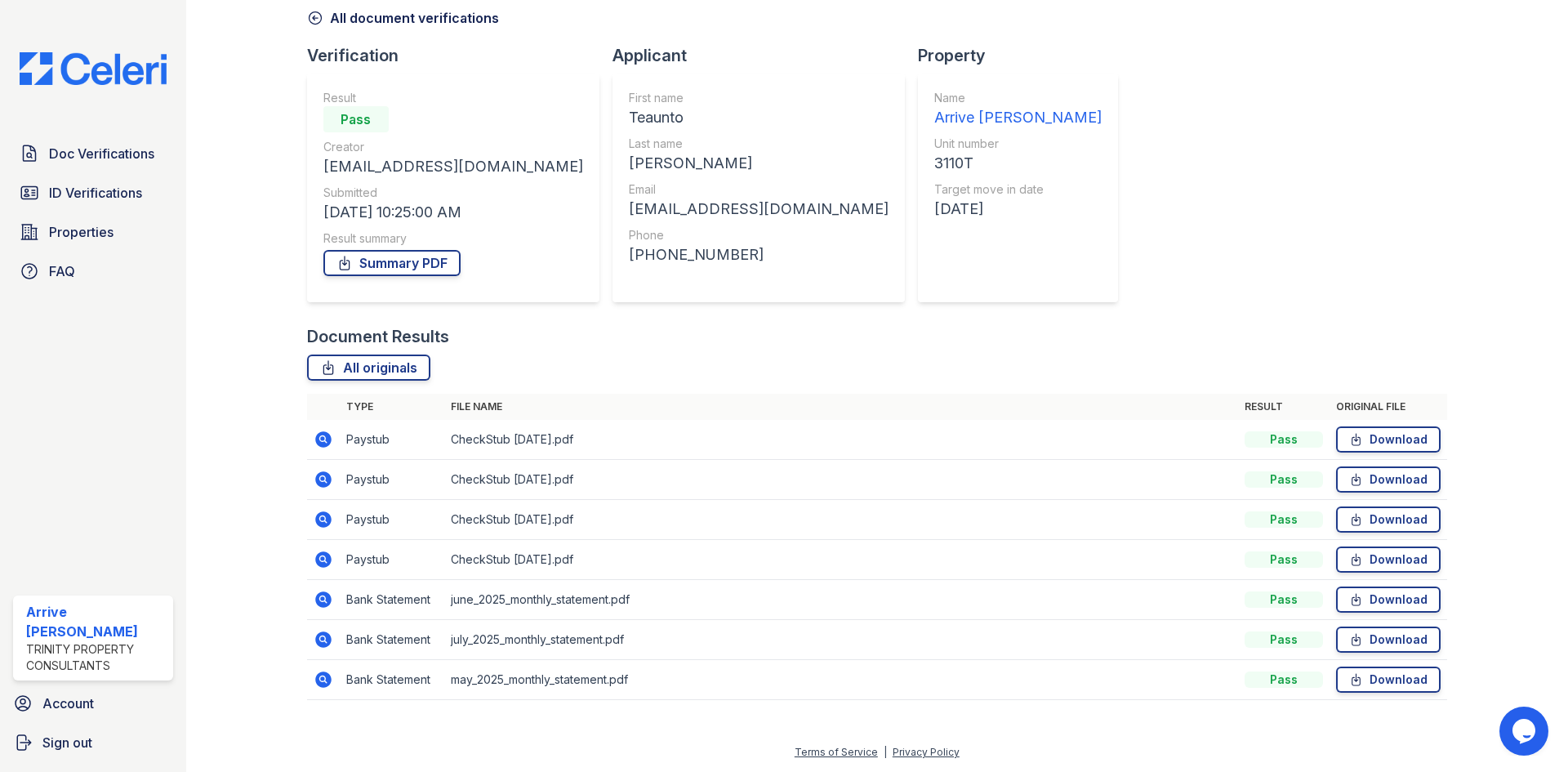
click at [321, 600] on icon at bounding box center [322, 598] width 4 height 4
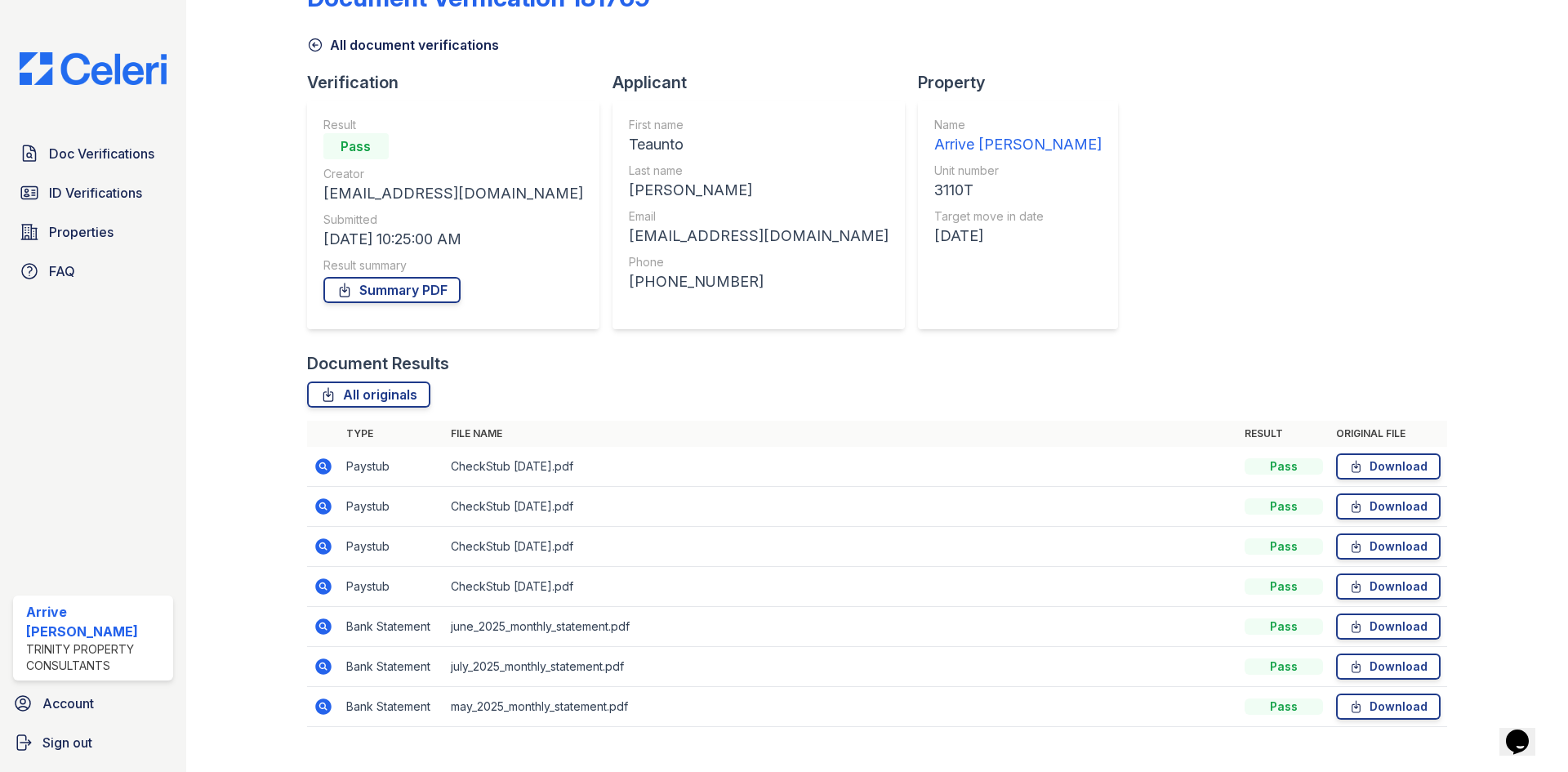
scroll to position [77, 0]
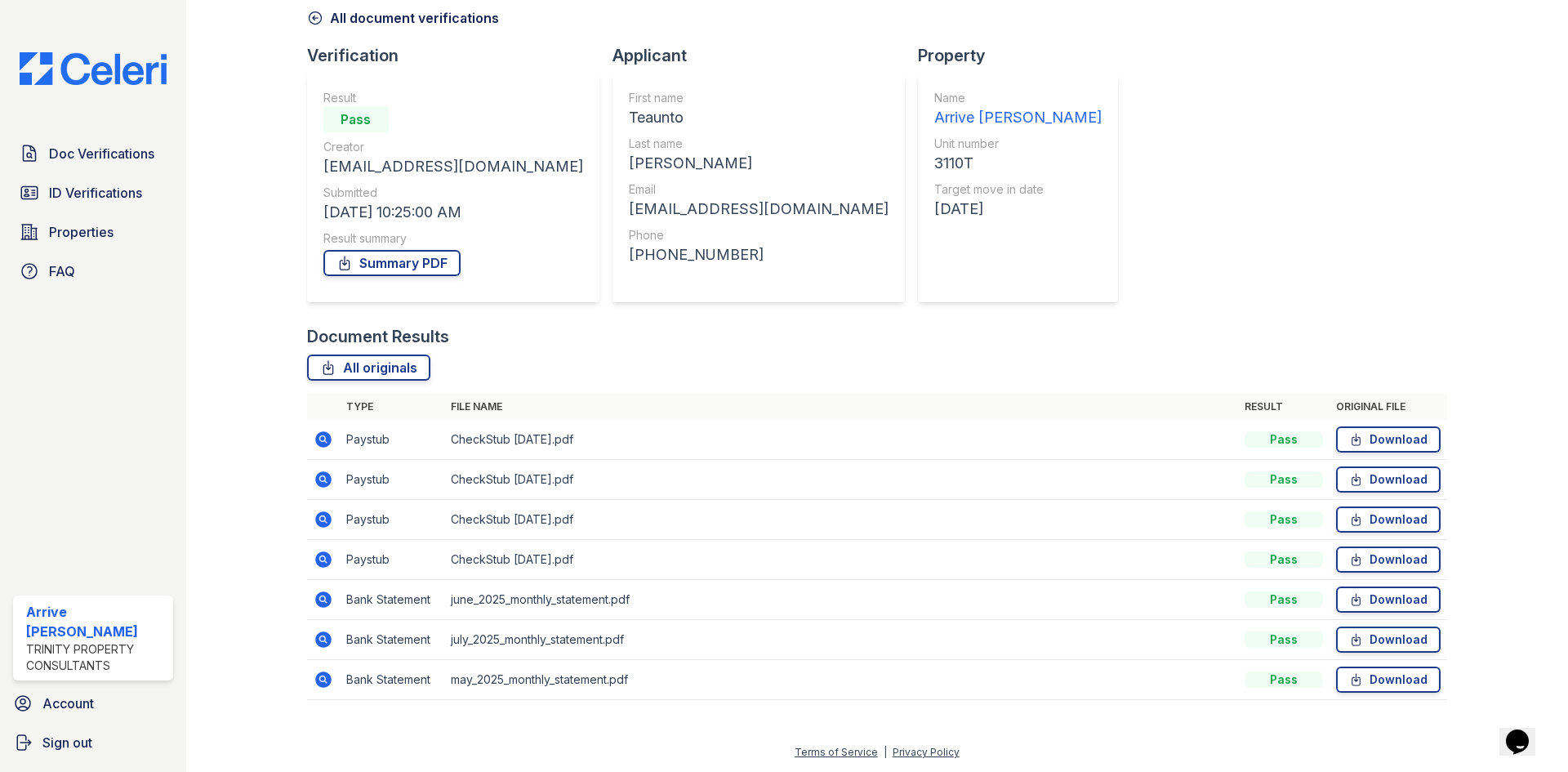
click at [322, 639] on icon at bounding box center [322, 638] width 4 height 4
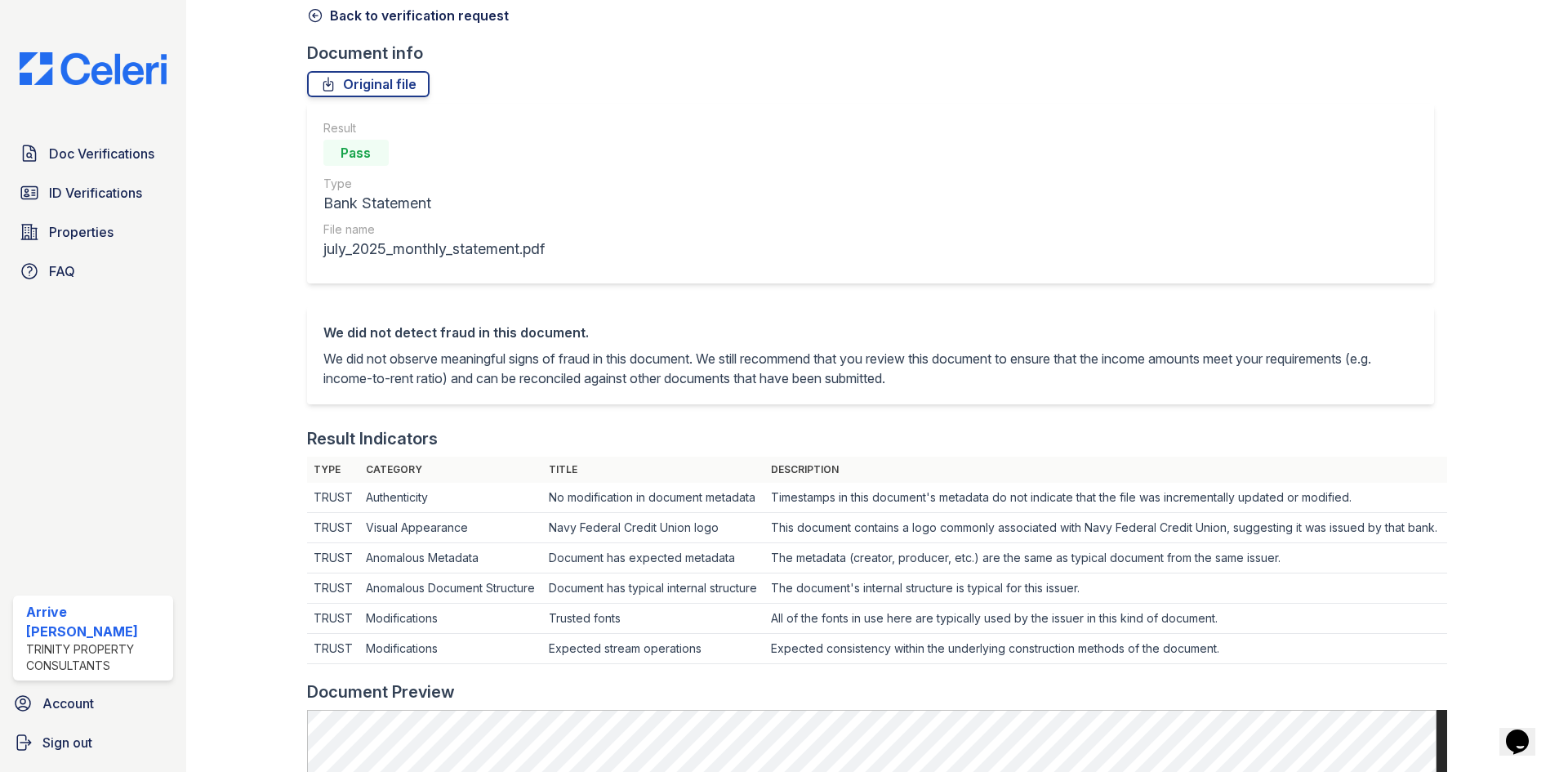
scroll to position [409, 0]
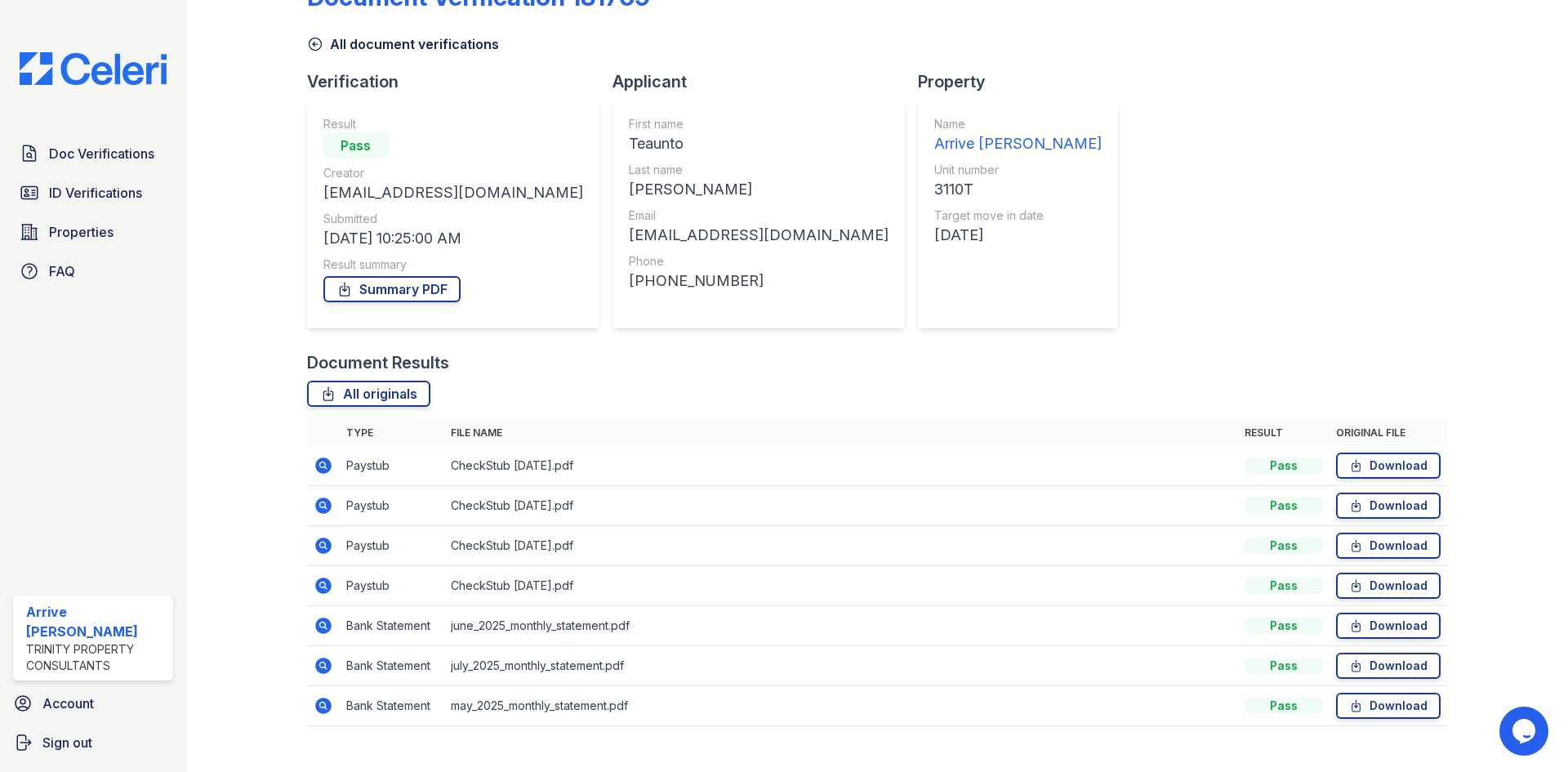
scroll to position [77, 0]
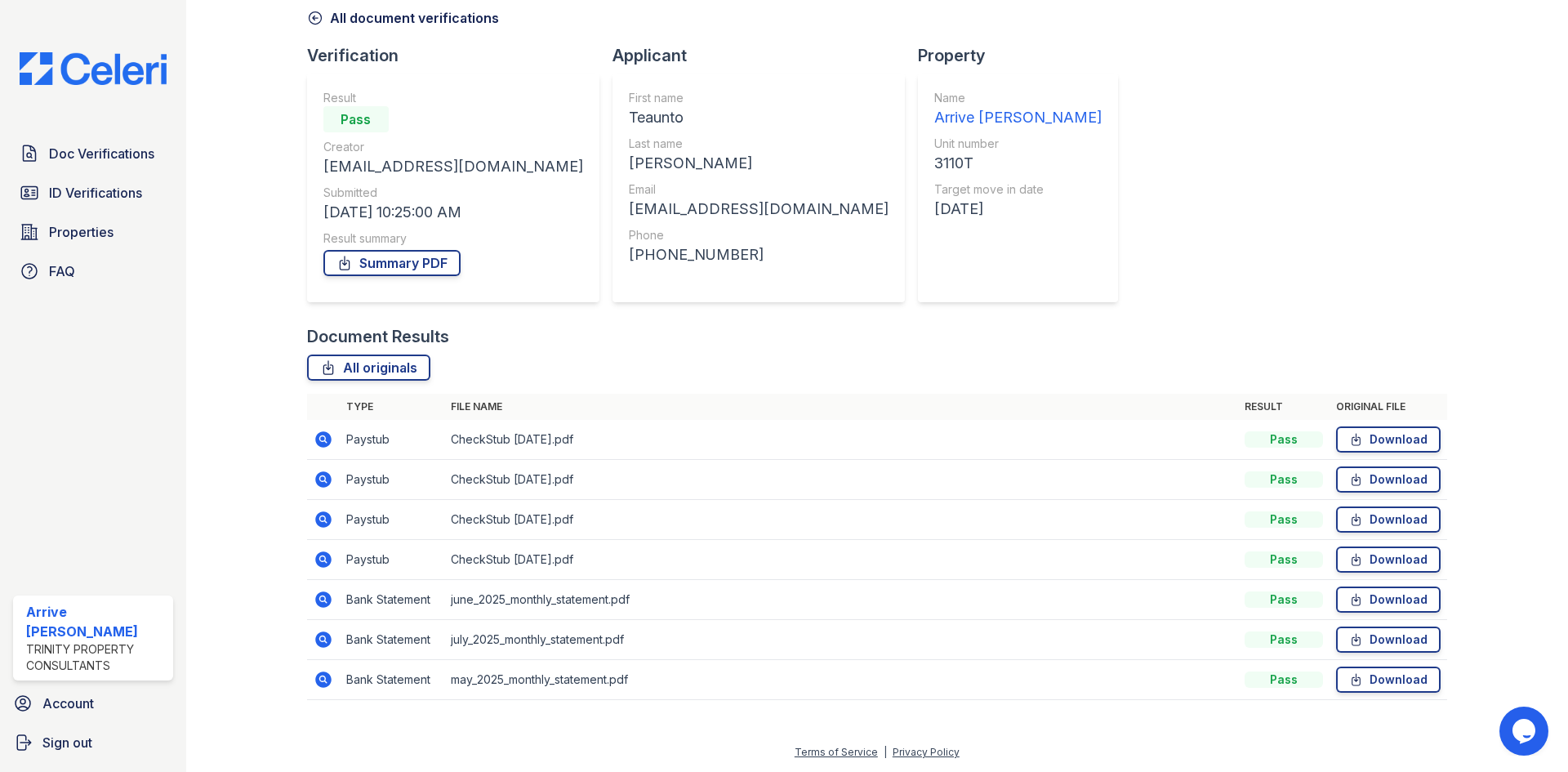
click at [316, 676] on icon at bounding box center [323, 679] width 16 height 16
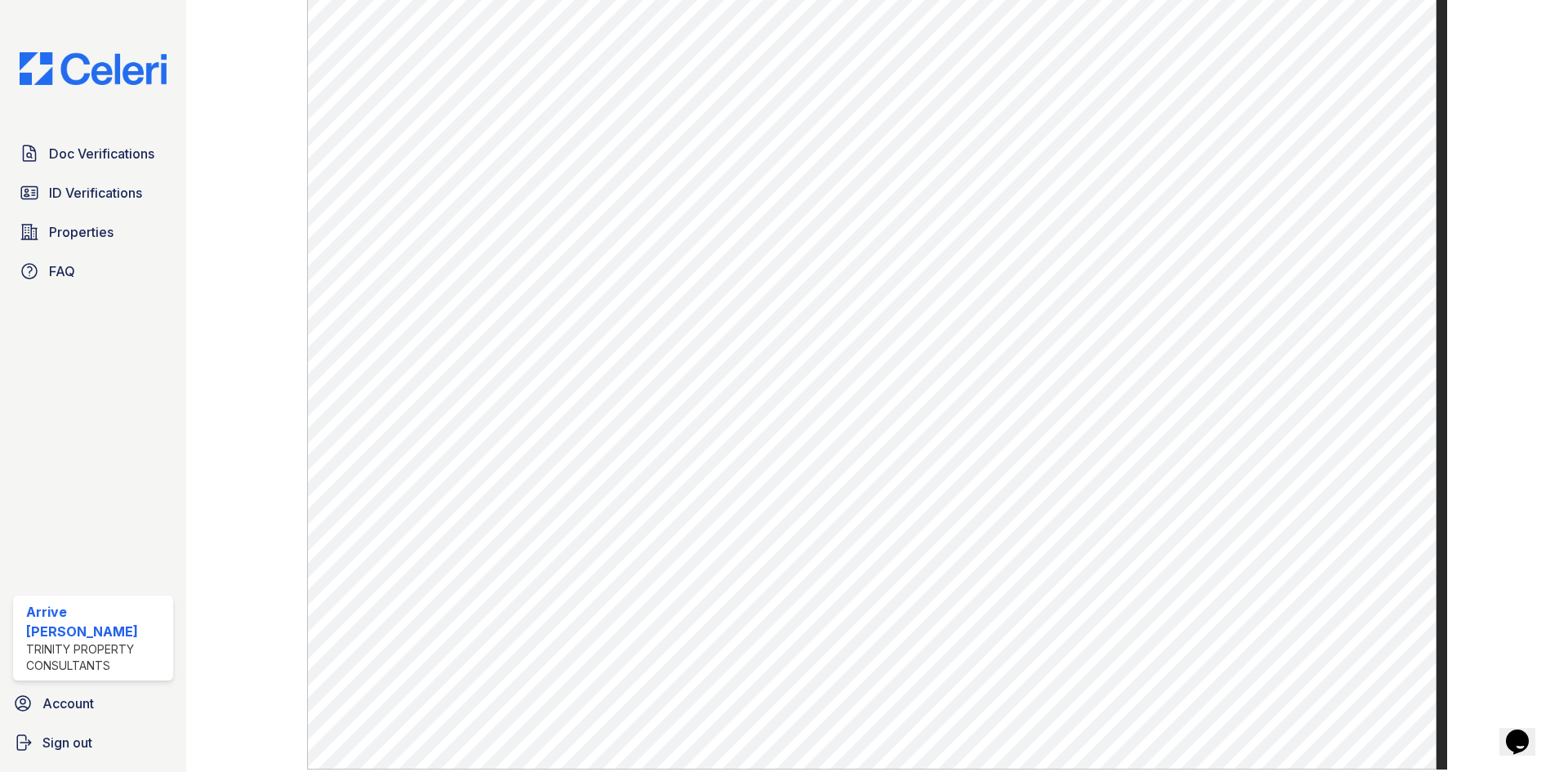
scroll to position [817, 0]
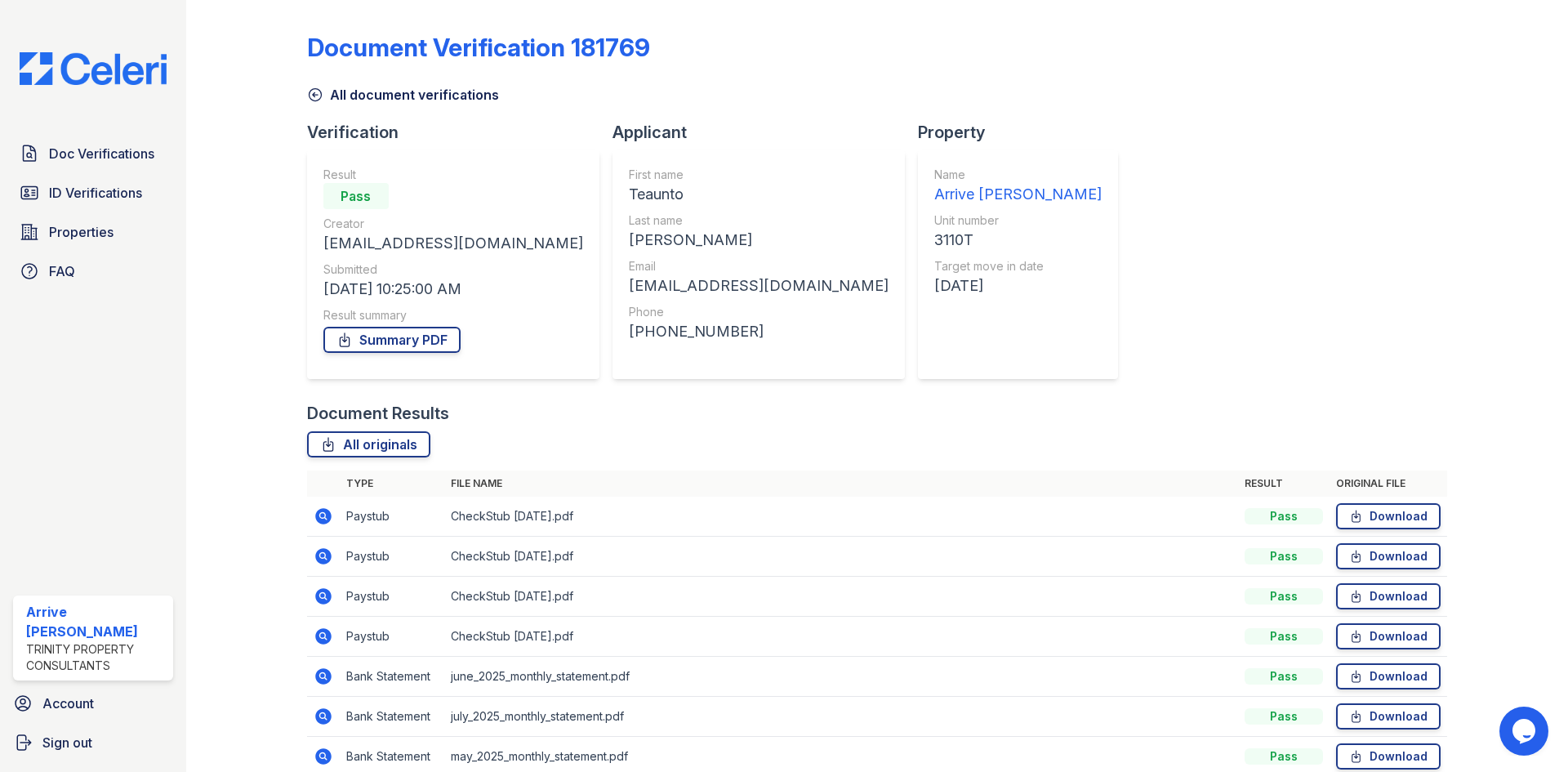
drag, startPoint x: 326, startPoint y: 634, endPoint x: 340, endPoint y: 636, distance: 14.1
click at [325, 634] on icon at bounding box center [323, 636] width 16 height 16
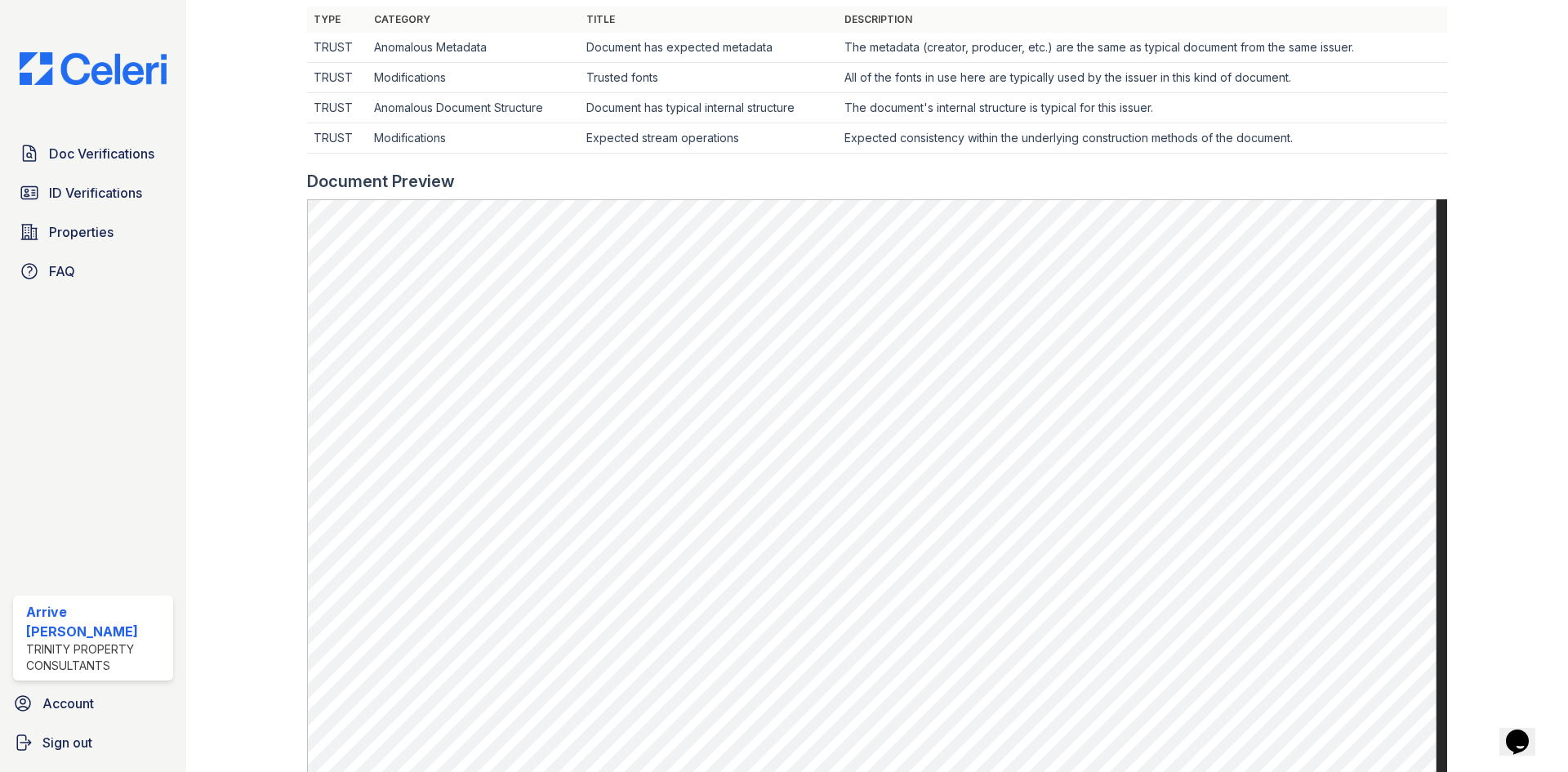
scroll to position [572, 0]
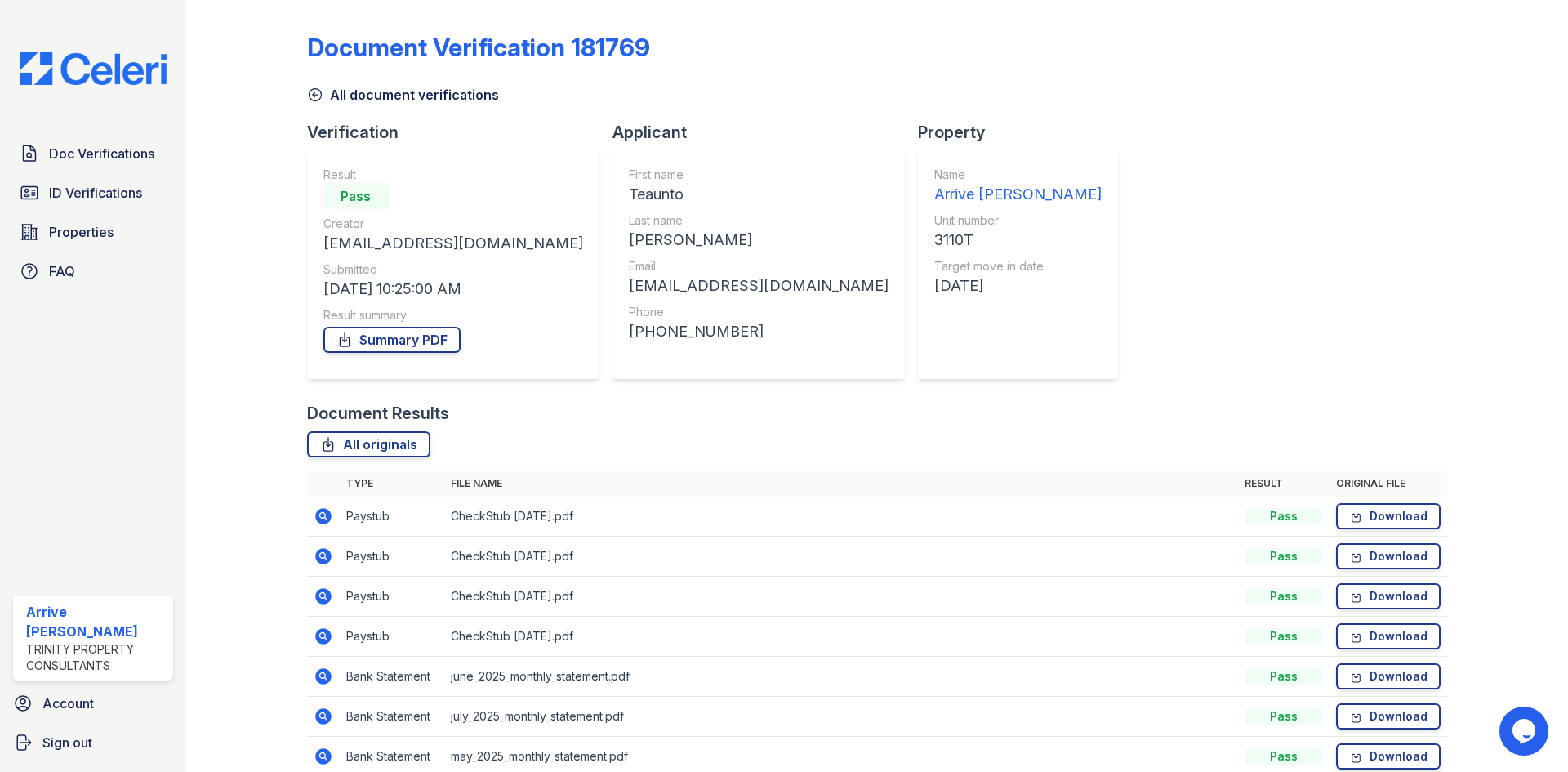
click at [319, 558] on icon at bounding box center [323, 556] width 20 height 20
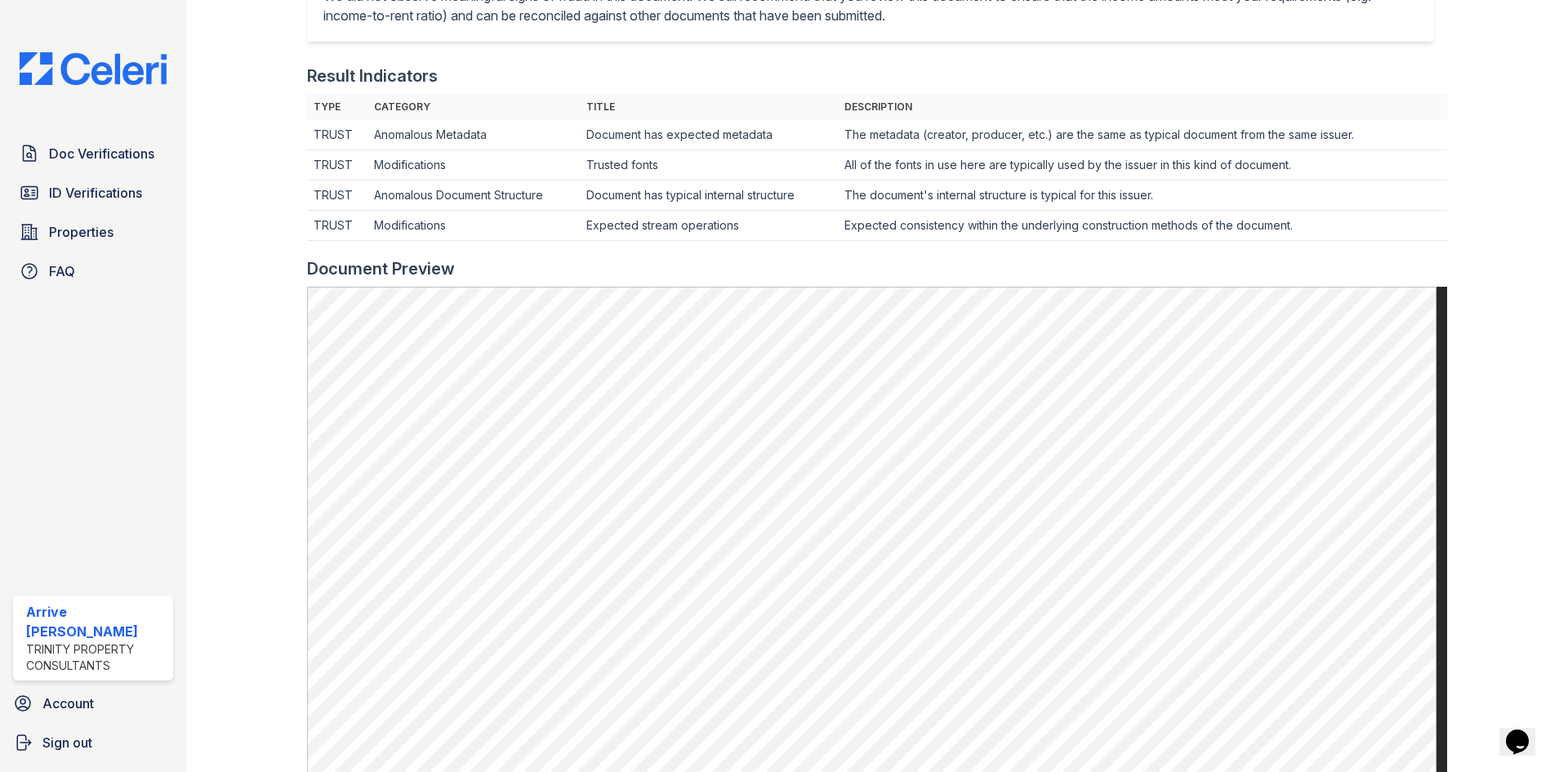
scroll to position [572, 0]
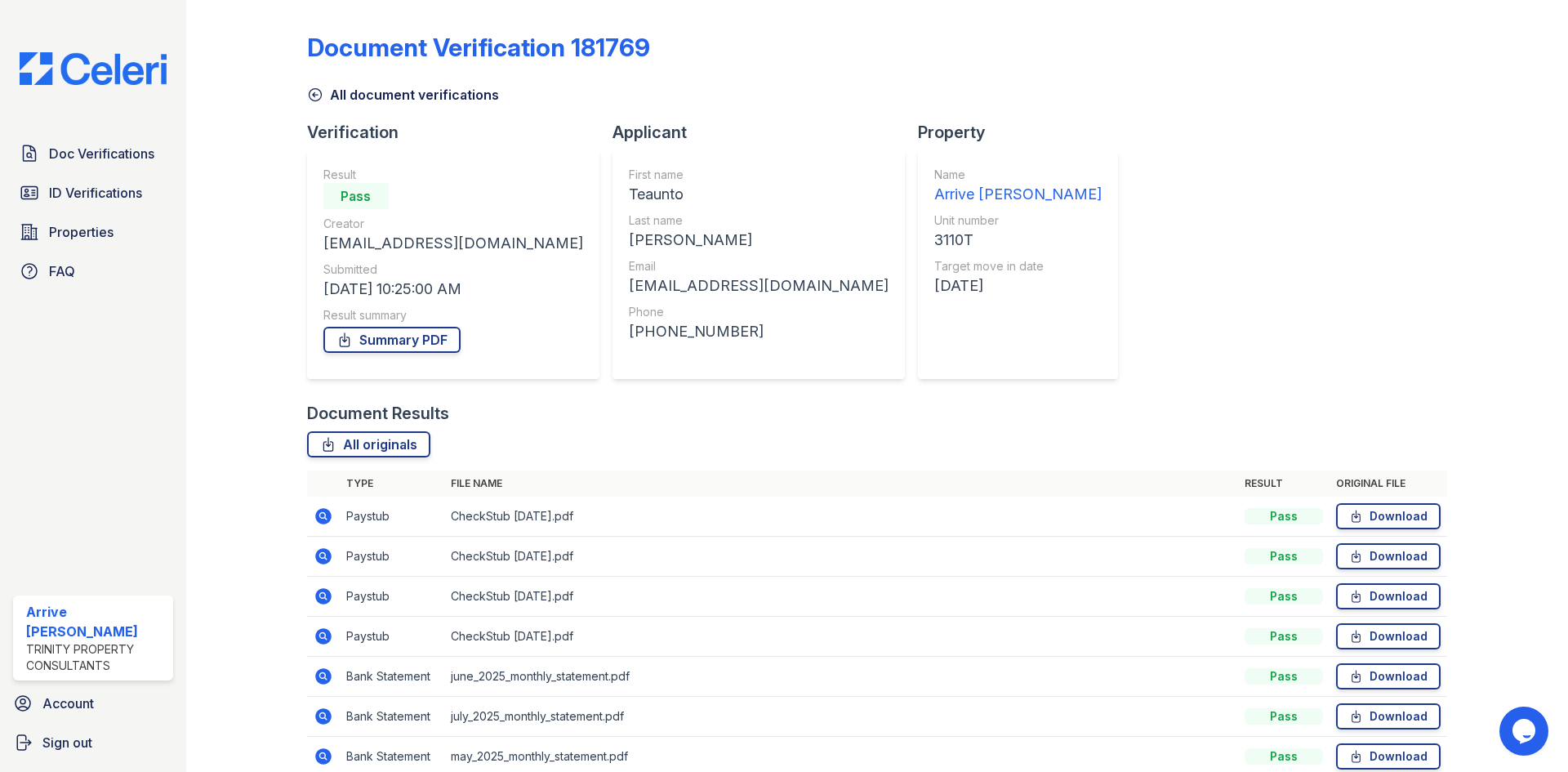
drag, startPoint x: 321, startPoint y: 599, endPoint x: 392, endPoint y: 614, distance: 72.6
click at [321, 599] on icon at bounding box center [323, 596] width 16 height 16
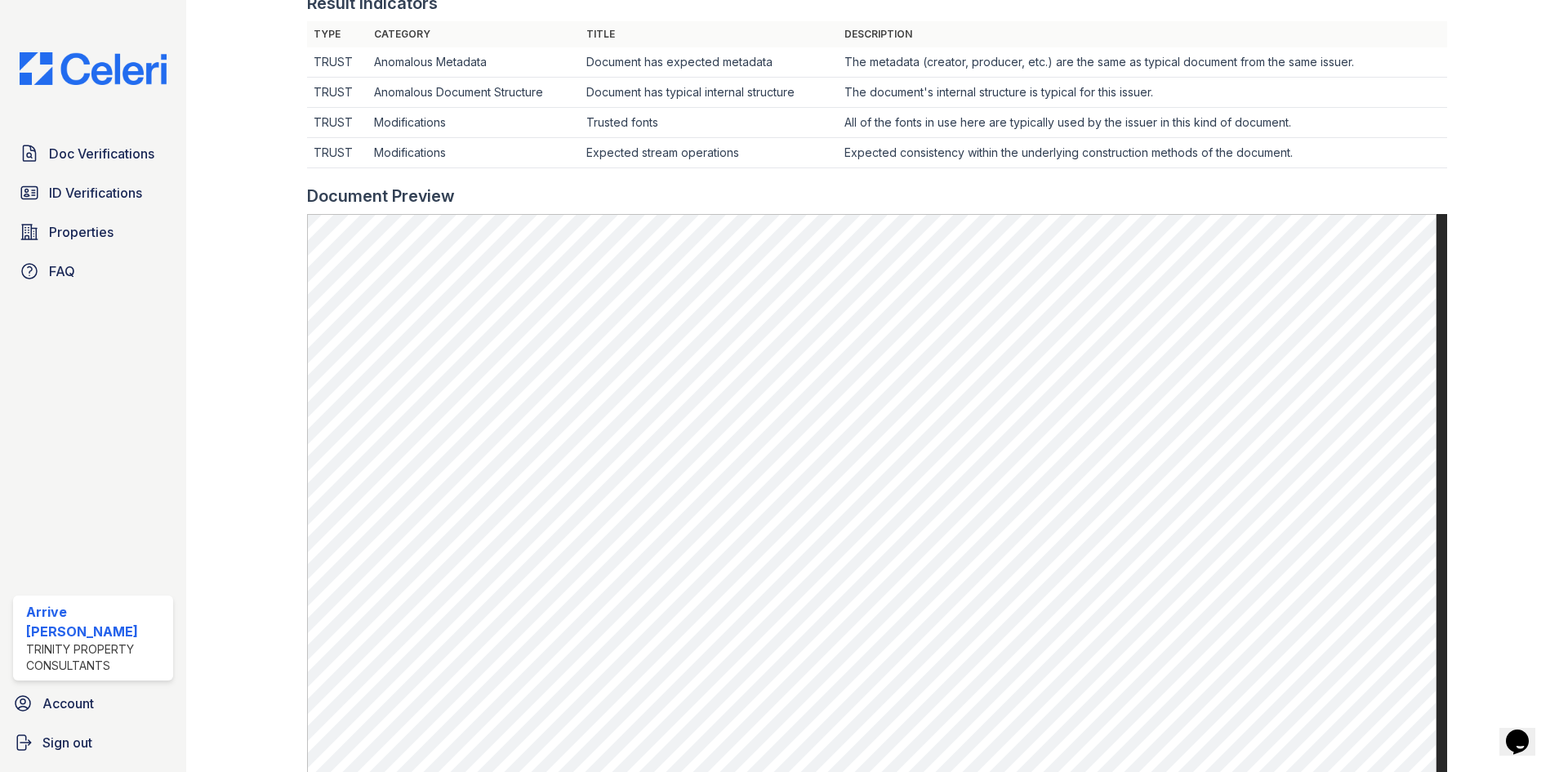
scroll to position [654, 0]
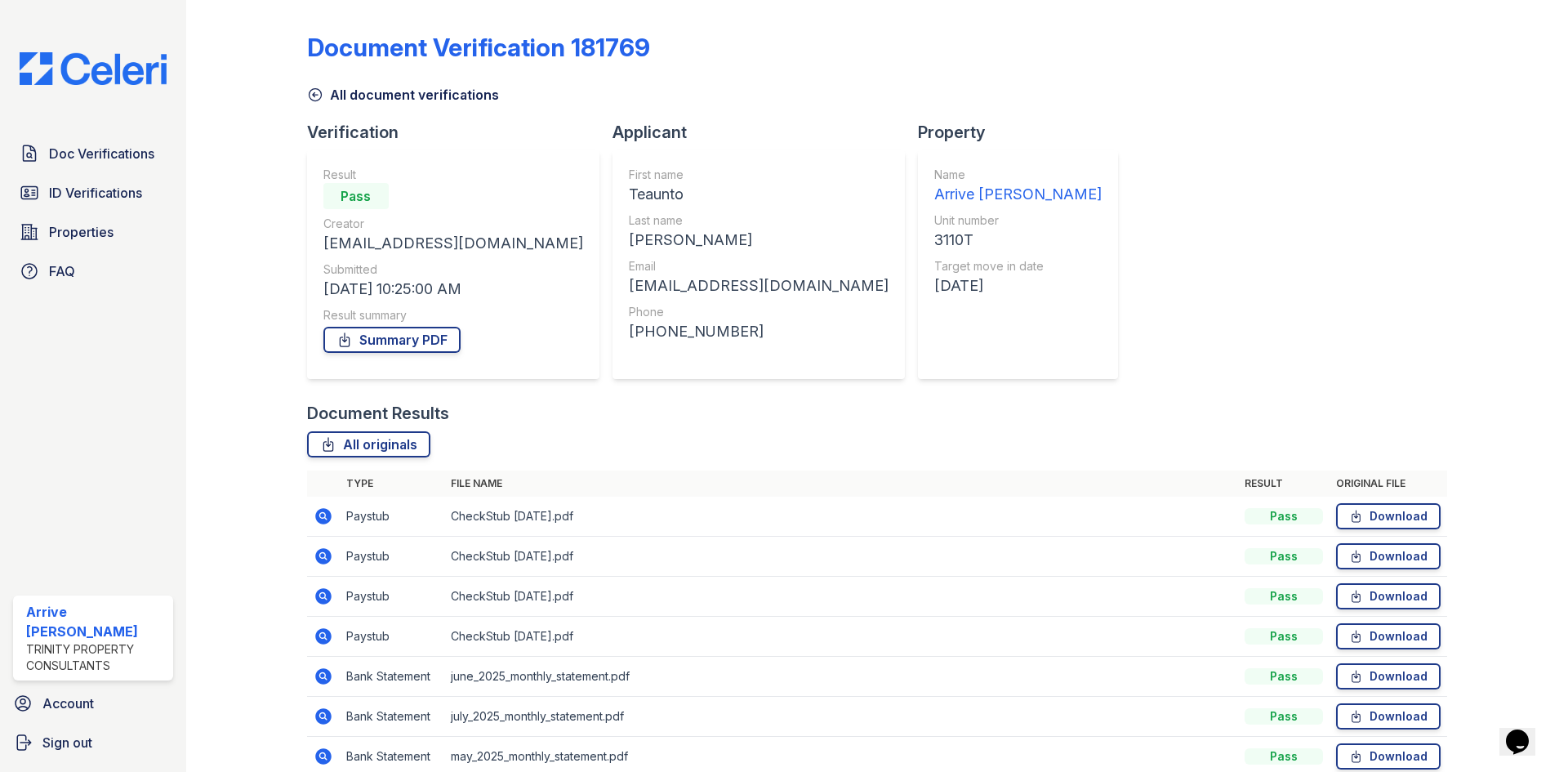
drag, startPoint x: 101, startPoint y: 150, endPoint x: 248, endPoint y: 210, distance: 158.8
click at [101, 149] on span "Doc Verifications" at bounding box center [102, 153] width 105 height 20
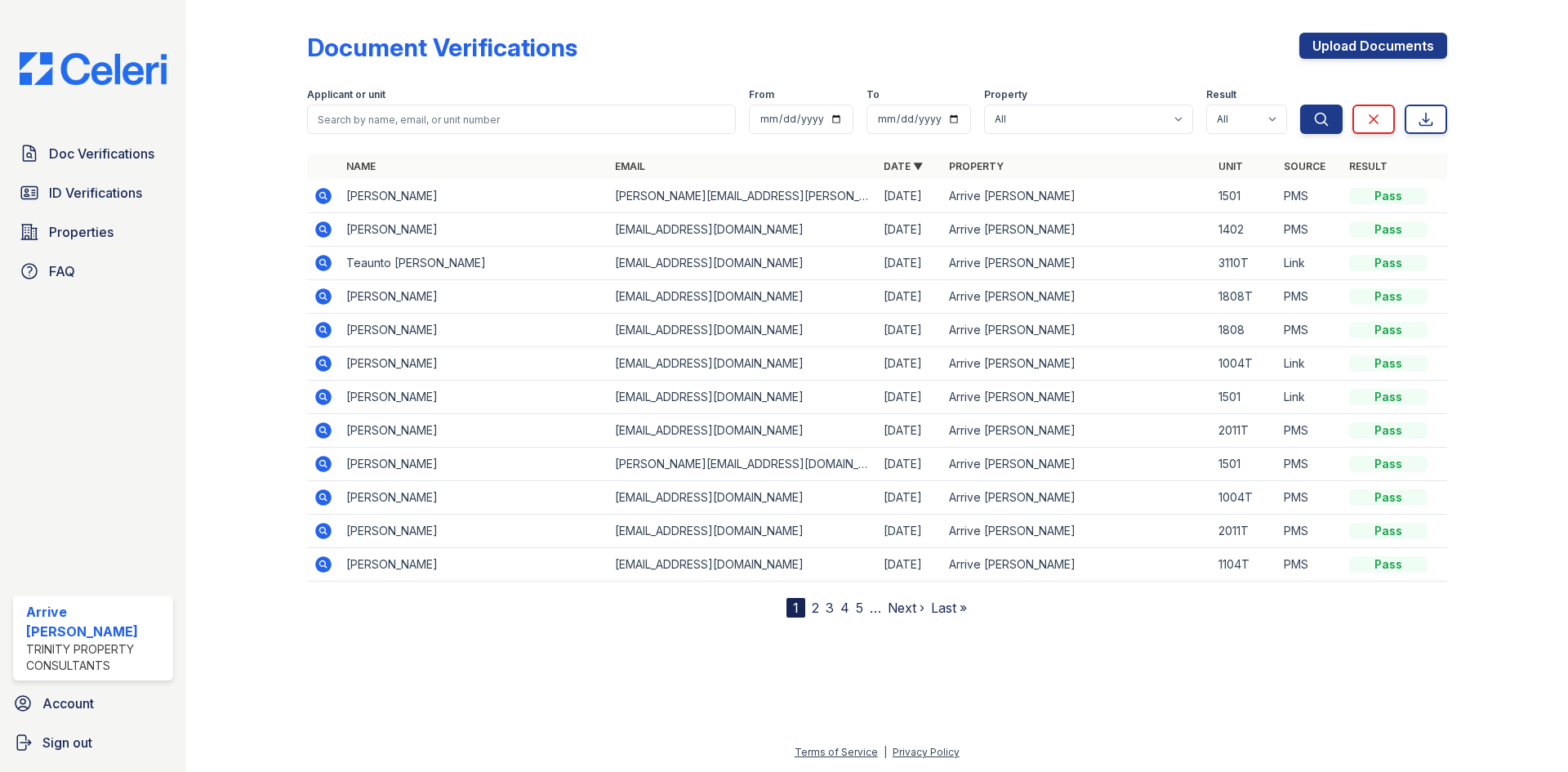
click at [321, 395] on icon at bounding box center [322, 396] width 4 height 4
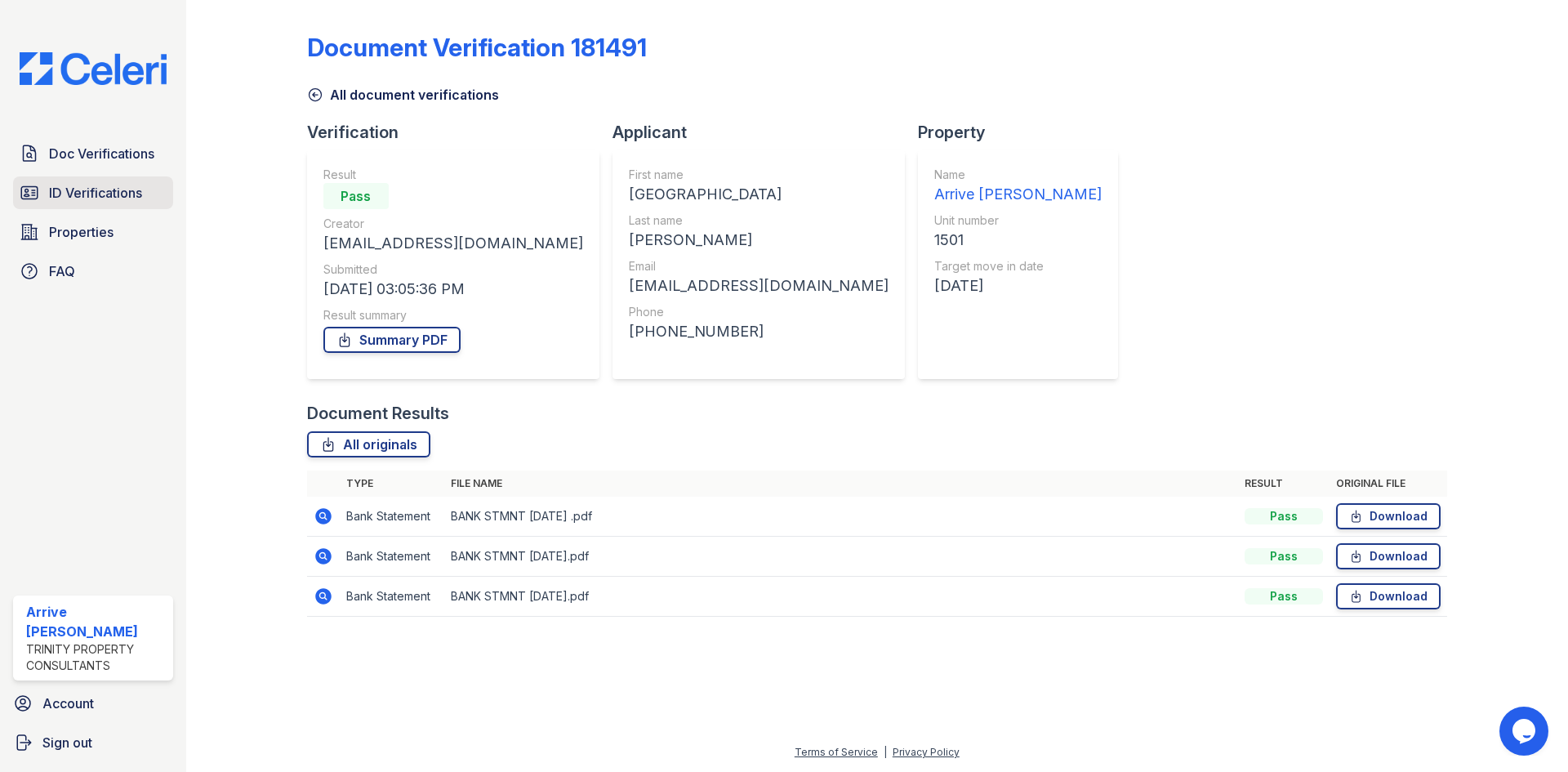
click at [100, 195] on span "ID Verifications" at bounding box center [95, 192] width 93 height 20
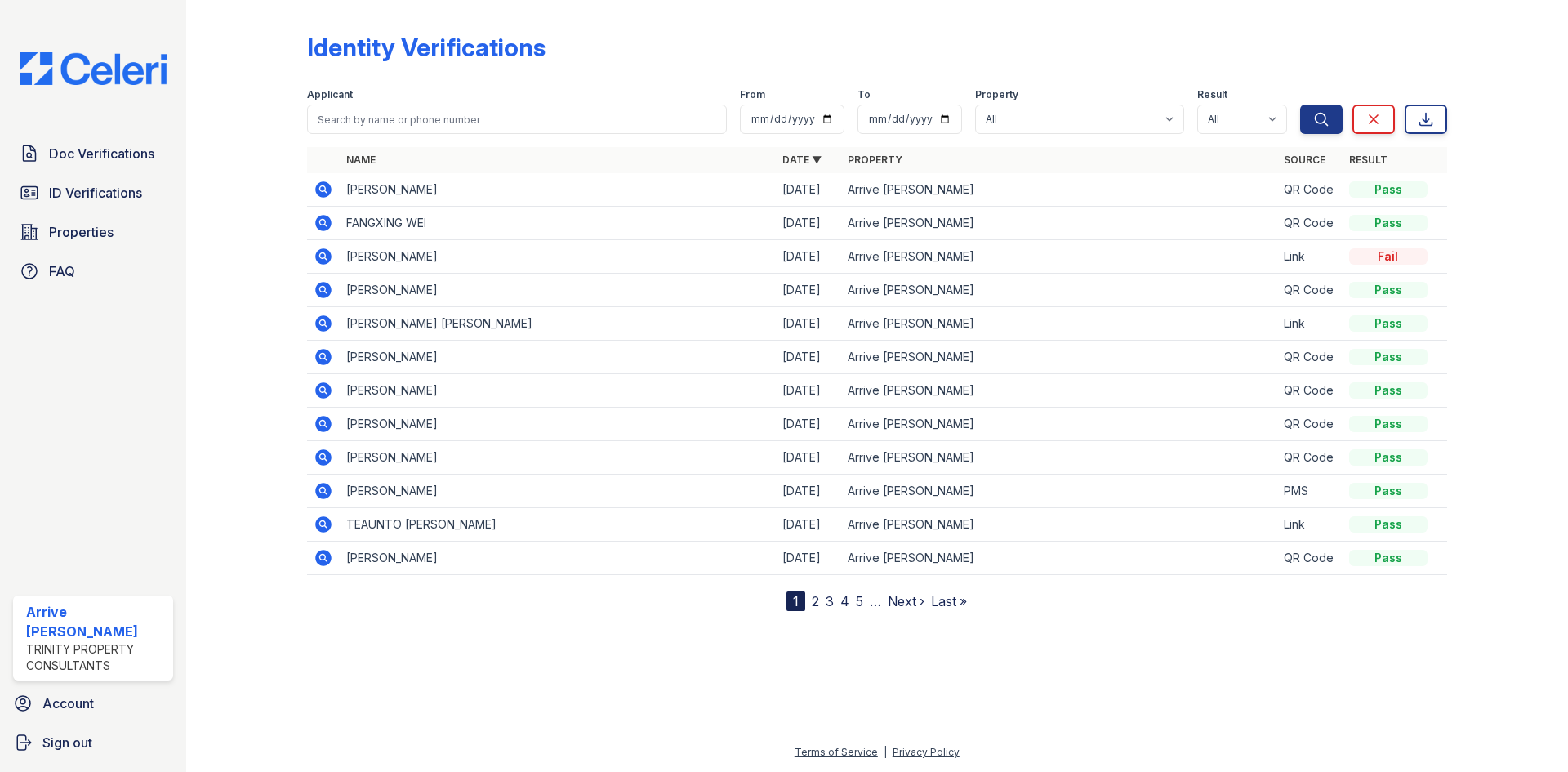
click at [814, 602] on link "2" at bounding box center [815, 601] width 8 height 16
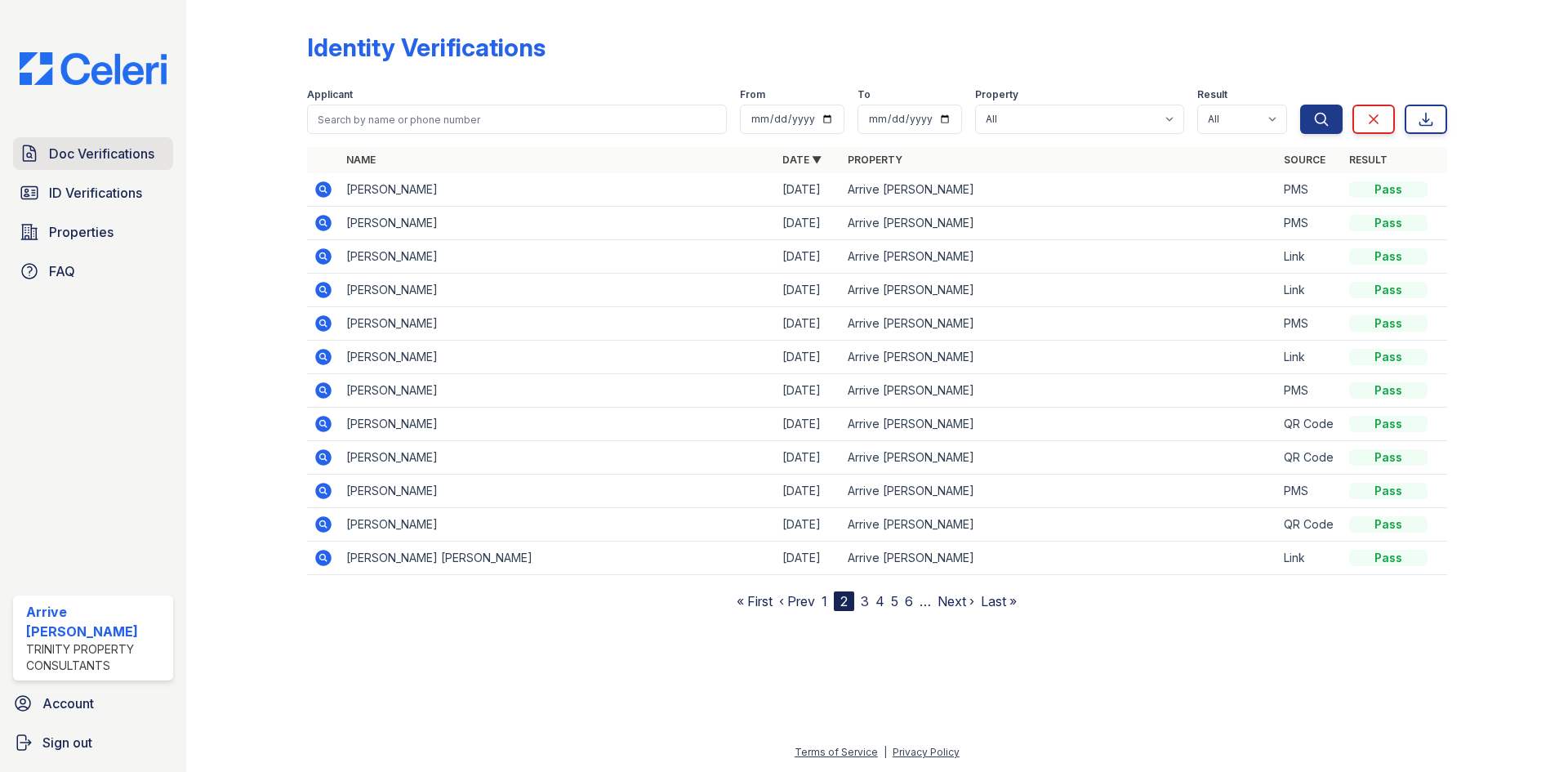
click at [109, 161] on span "Doc Verifications" at bounding box center [102, 153] width 105 height 20
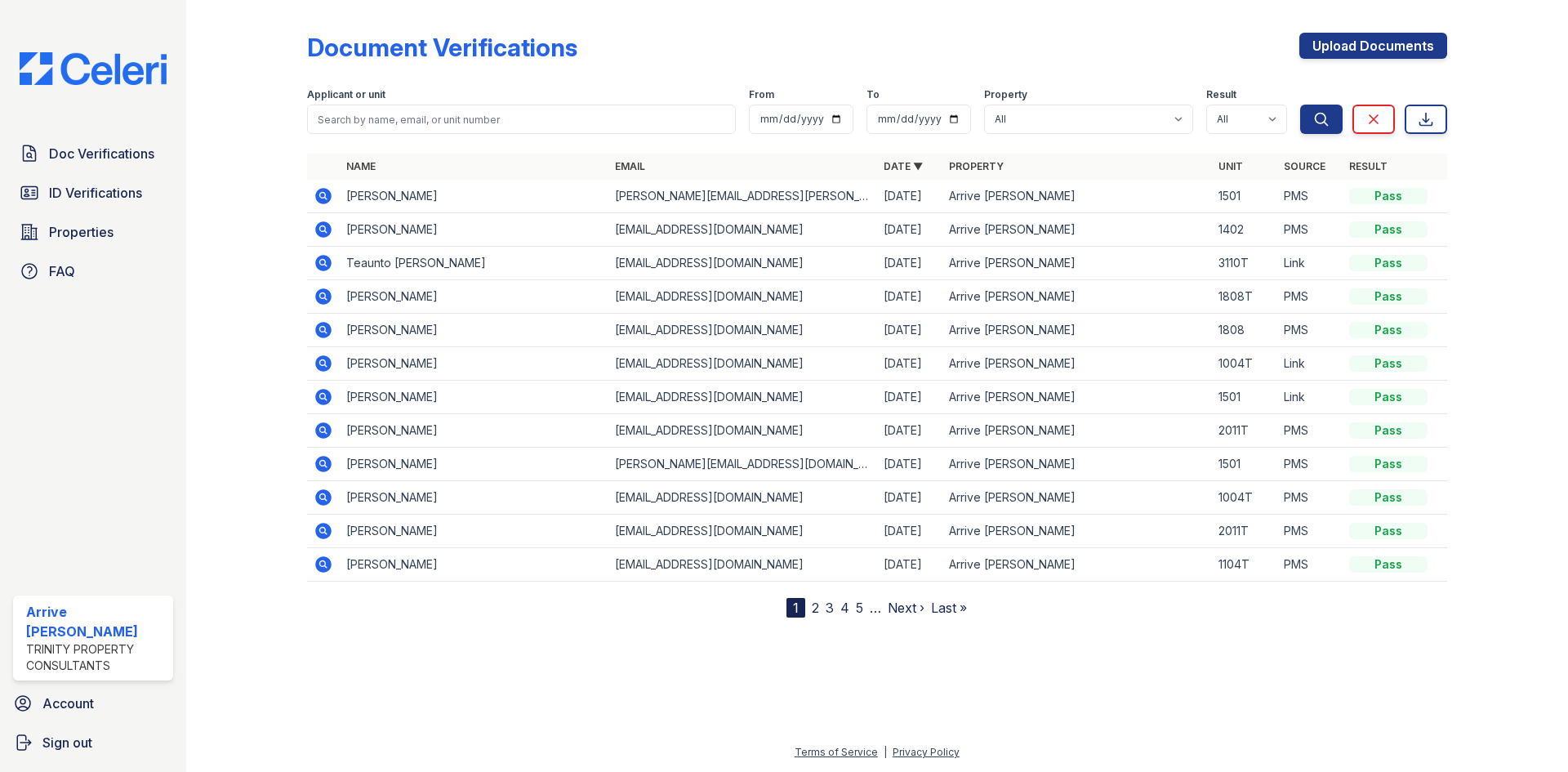
click at [322, 195] on icon at bounding box center [322, 195] width 4 height 4
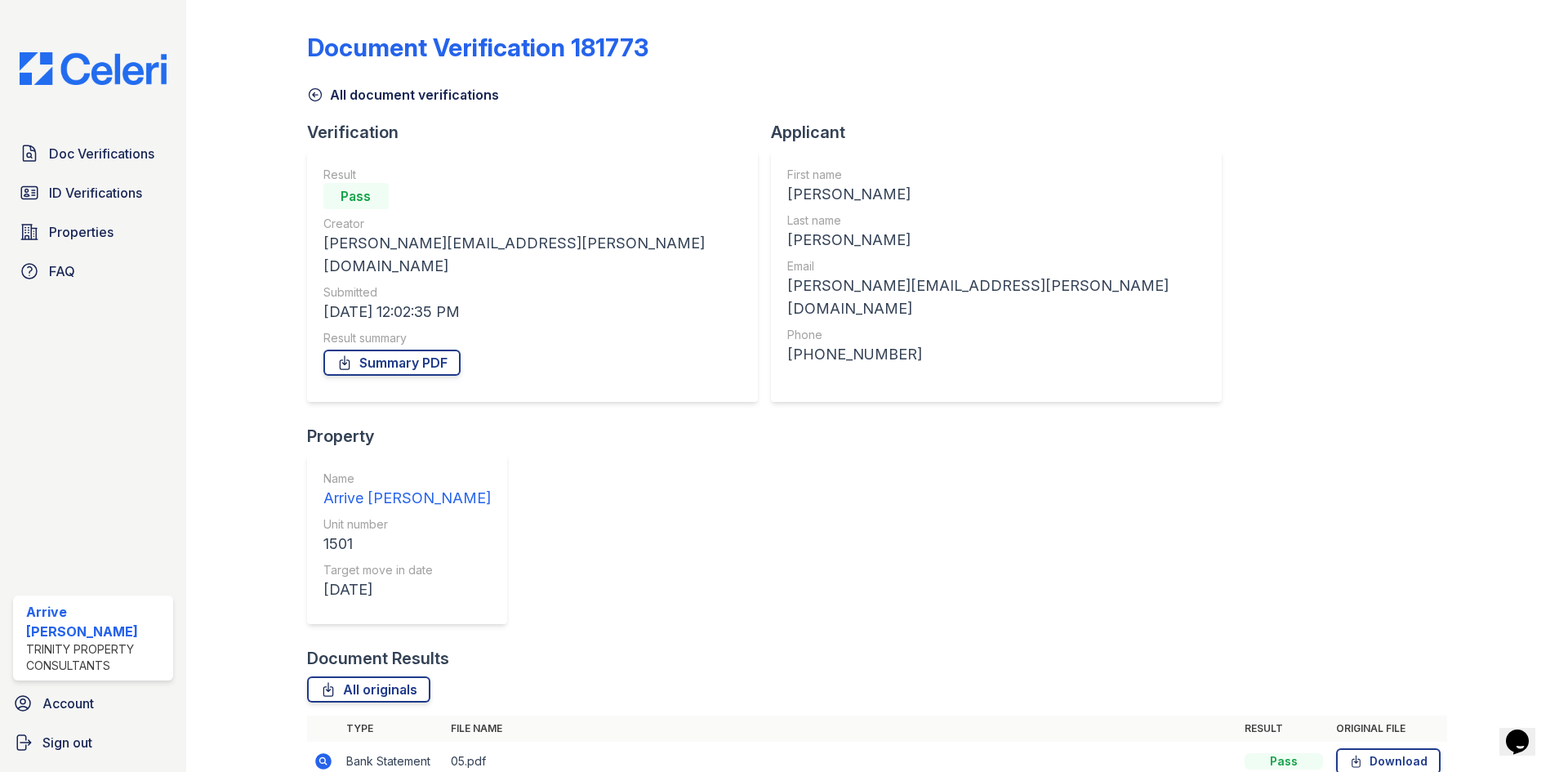
click at [324, 752] on icon at bounding box center [323, 761] width 20 height 20
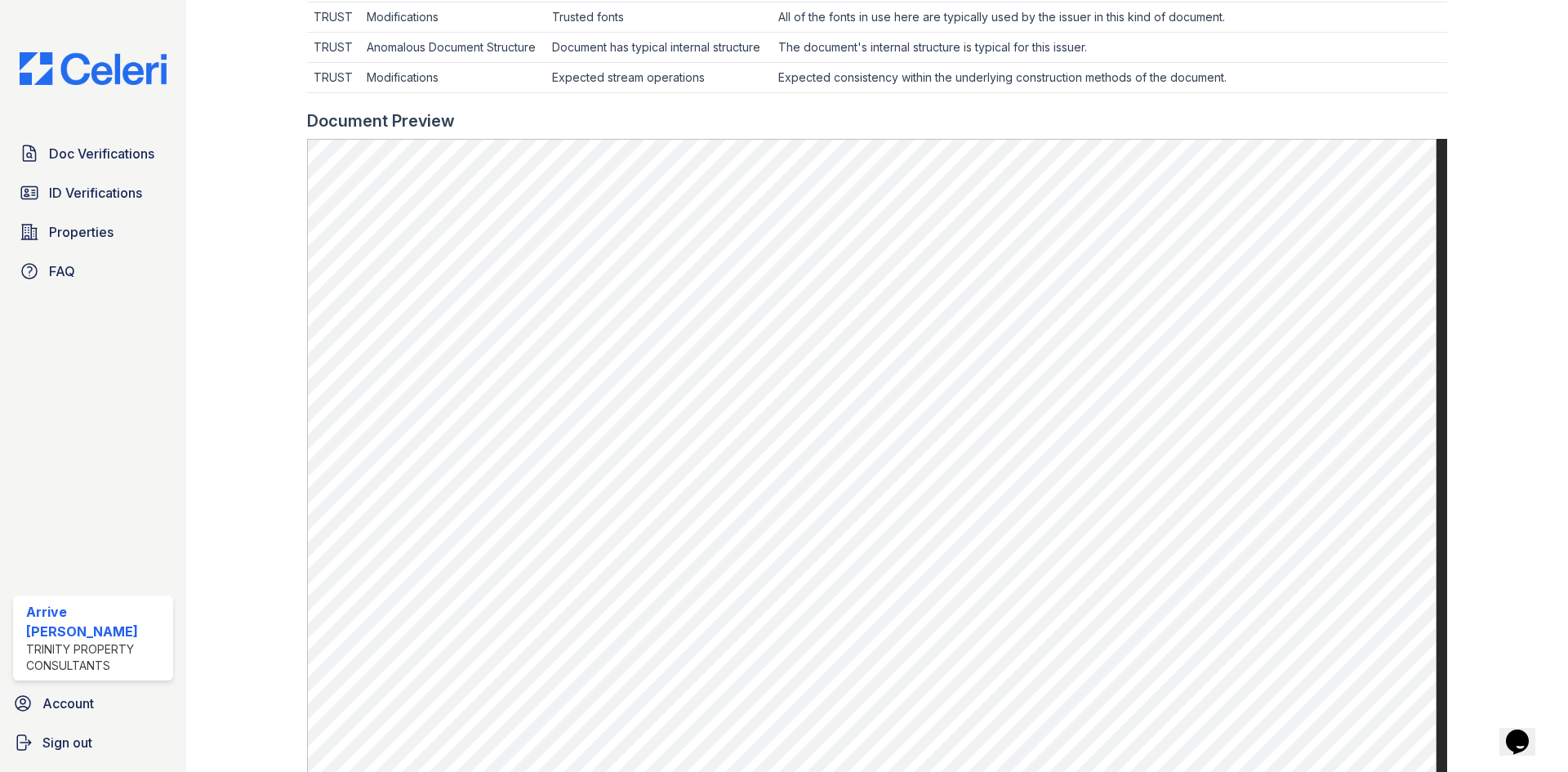
scroll to position [817, 0]
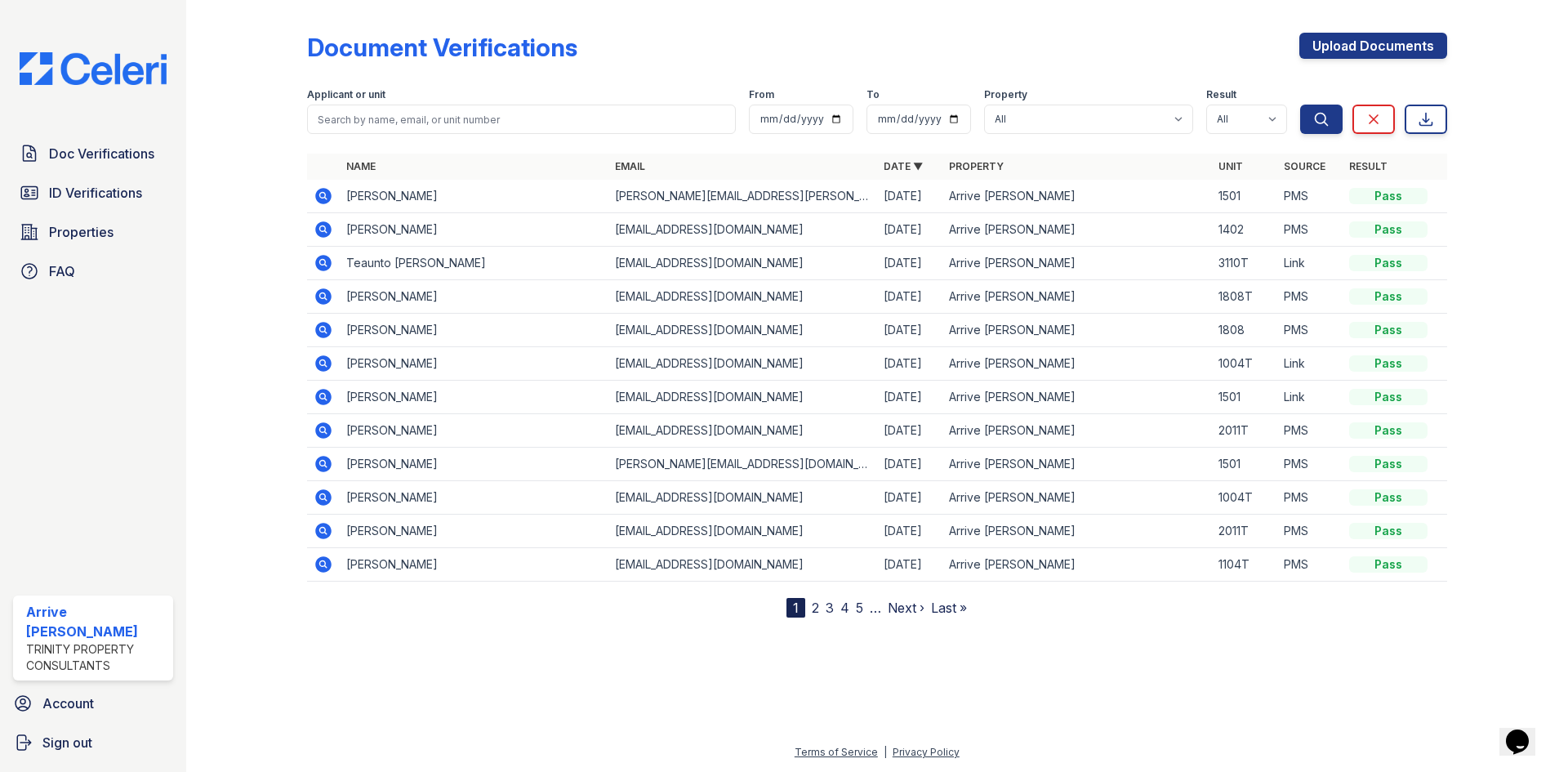
click at [316, 466] on icon at bounding box center [323, 464] width 16 height 16
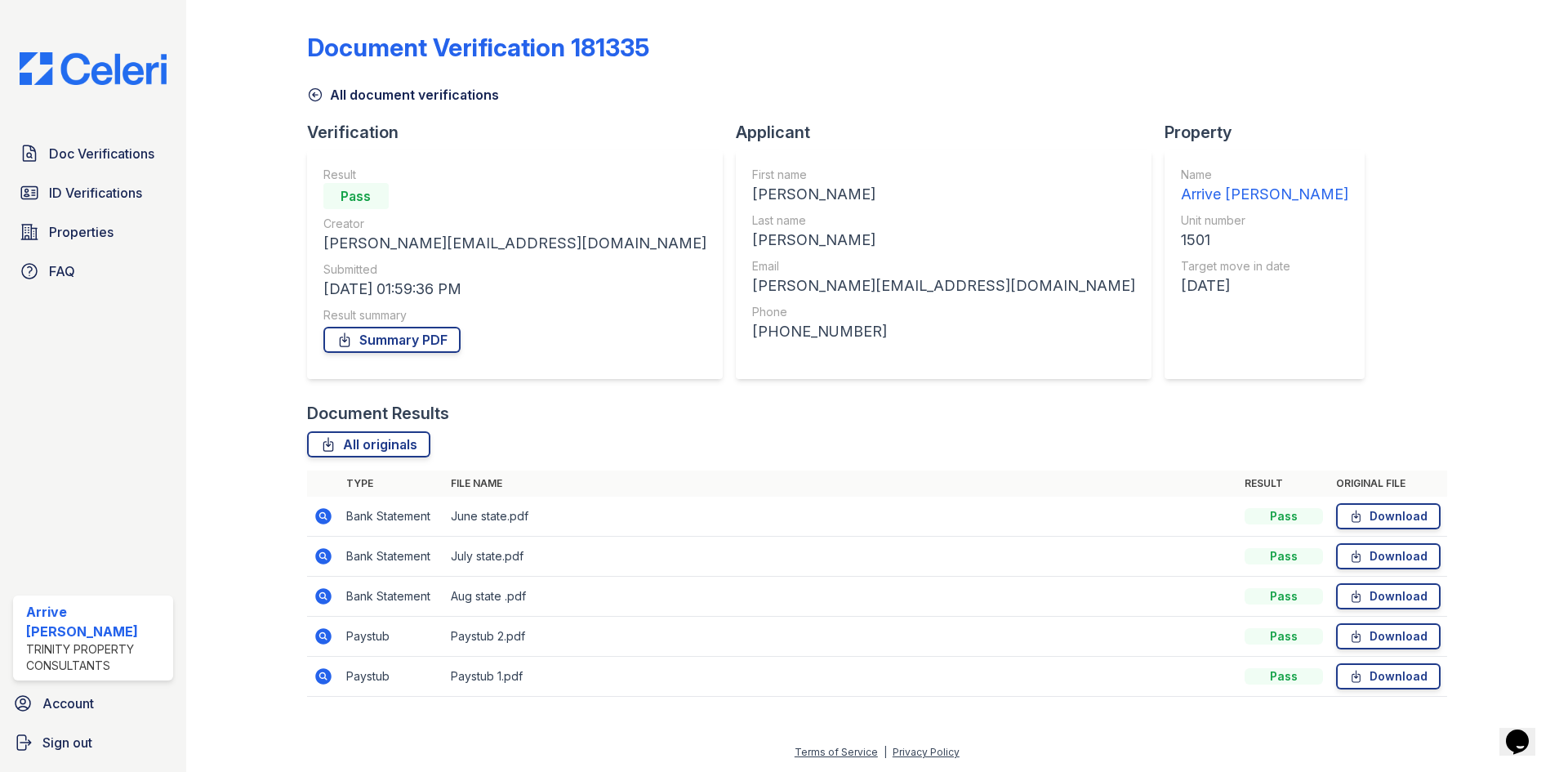
click at [326, 636] on icon at bounding box center [323, 636] width 16 height 16
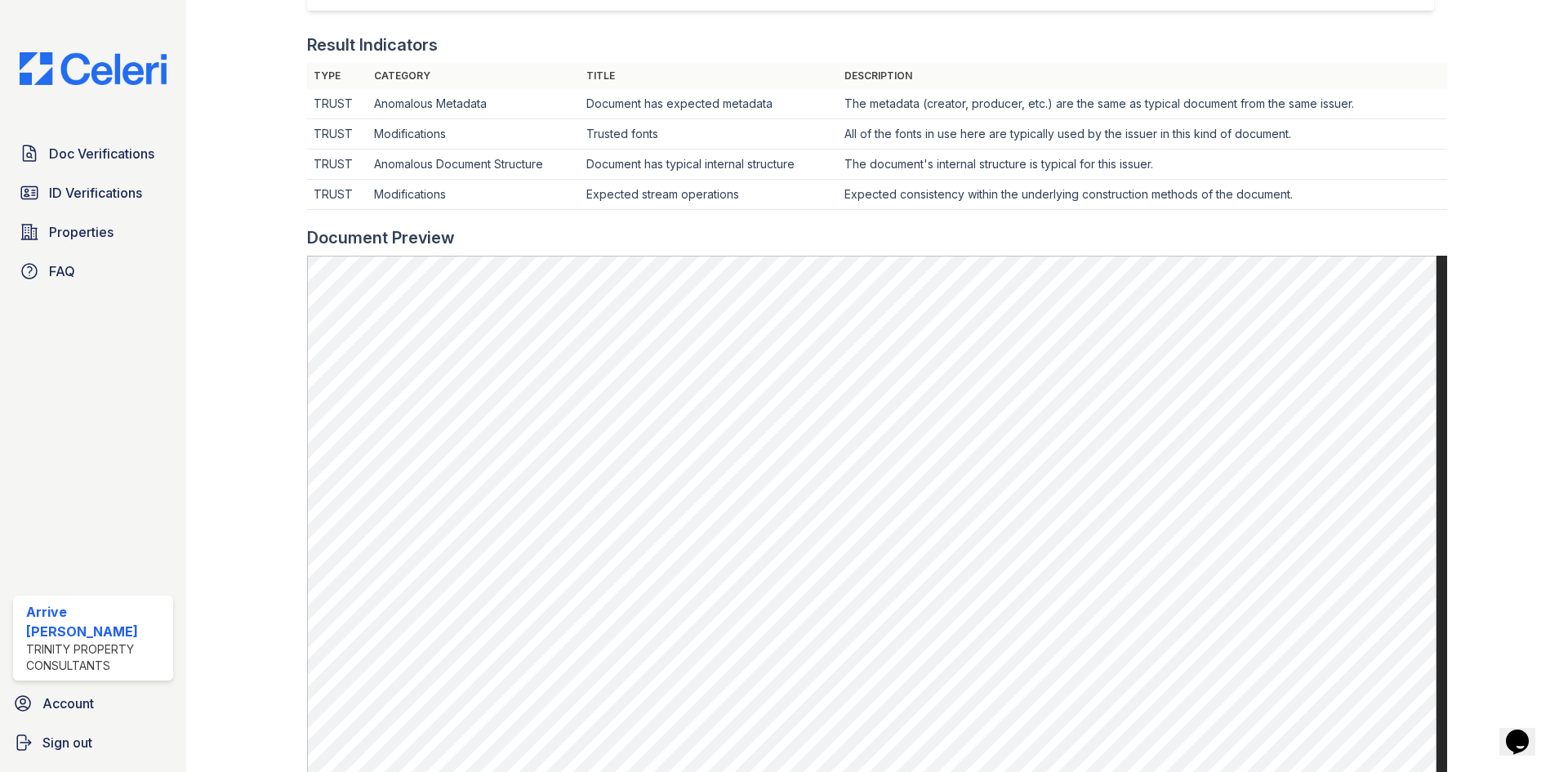
scroll to position [490, 0]
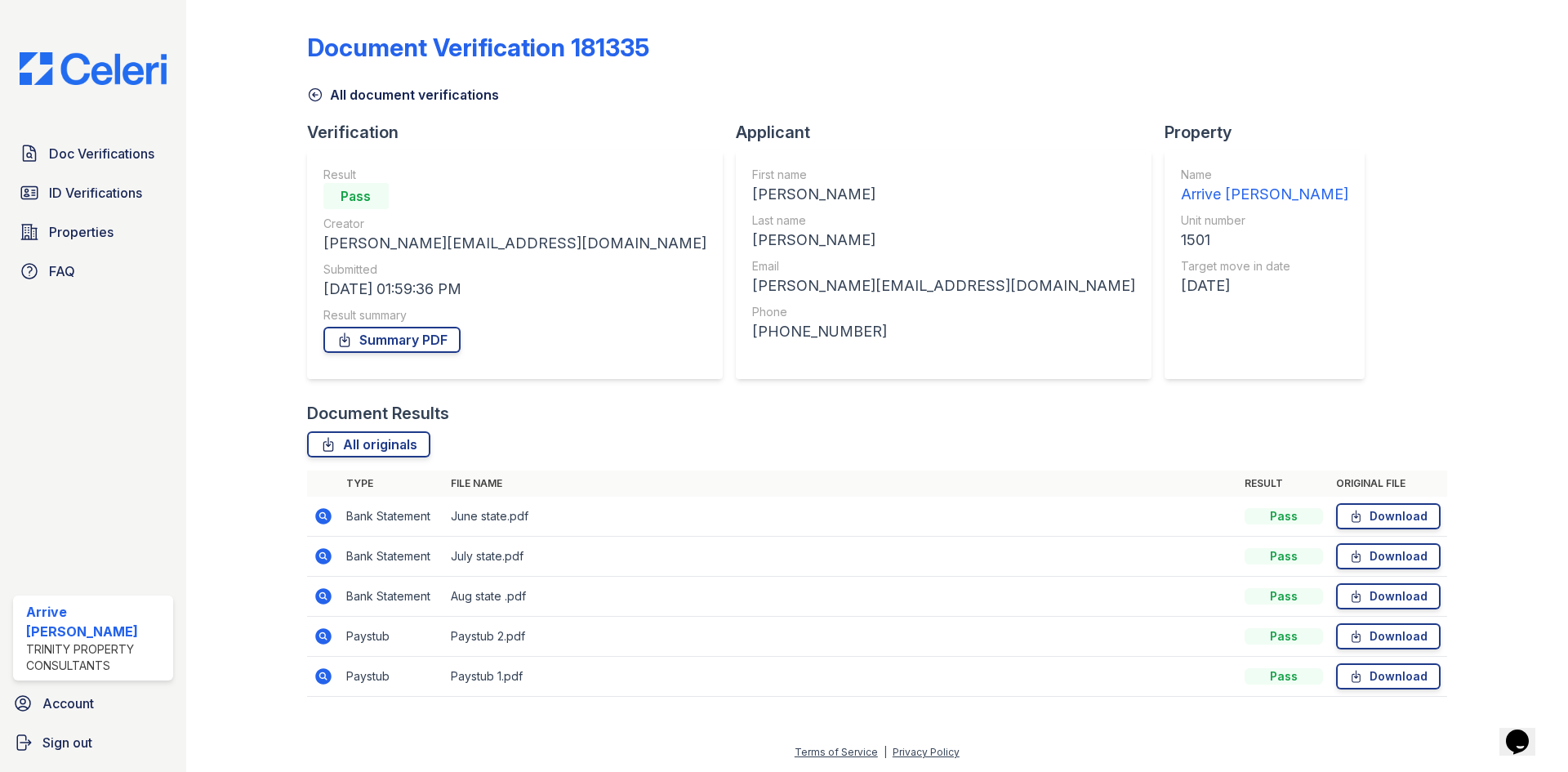
click at [322, 631] on icon at bounding box center [323, 636] width 16 height 16
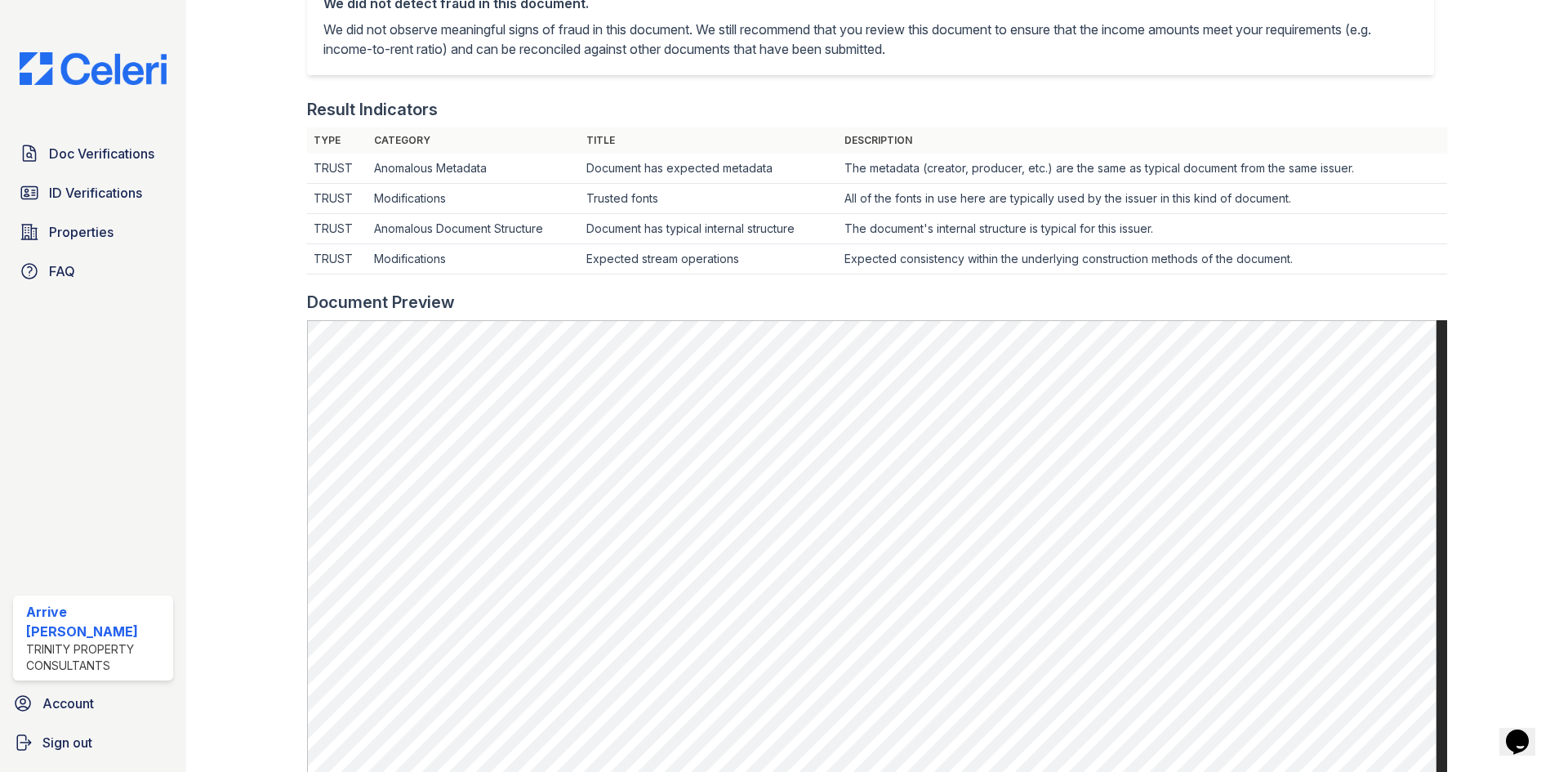
scroll to position [327, 0]
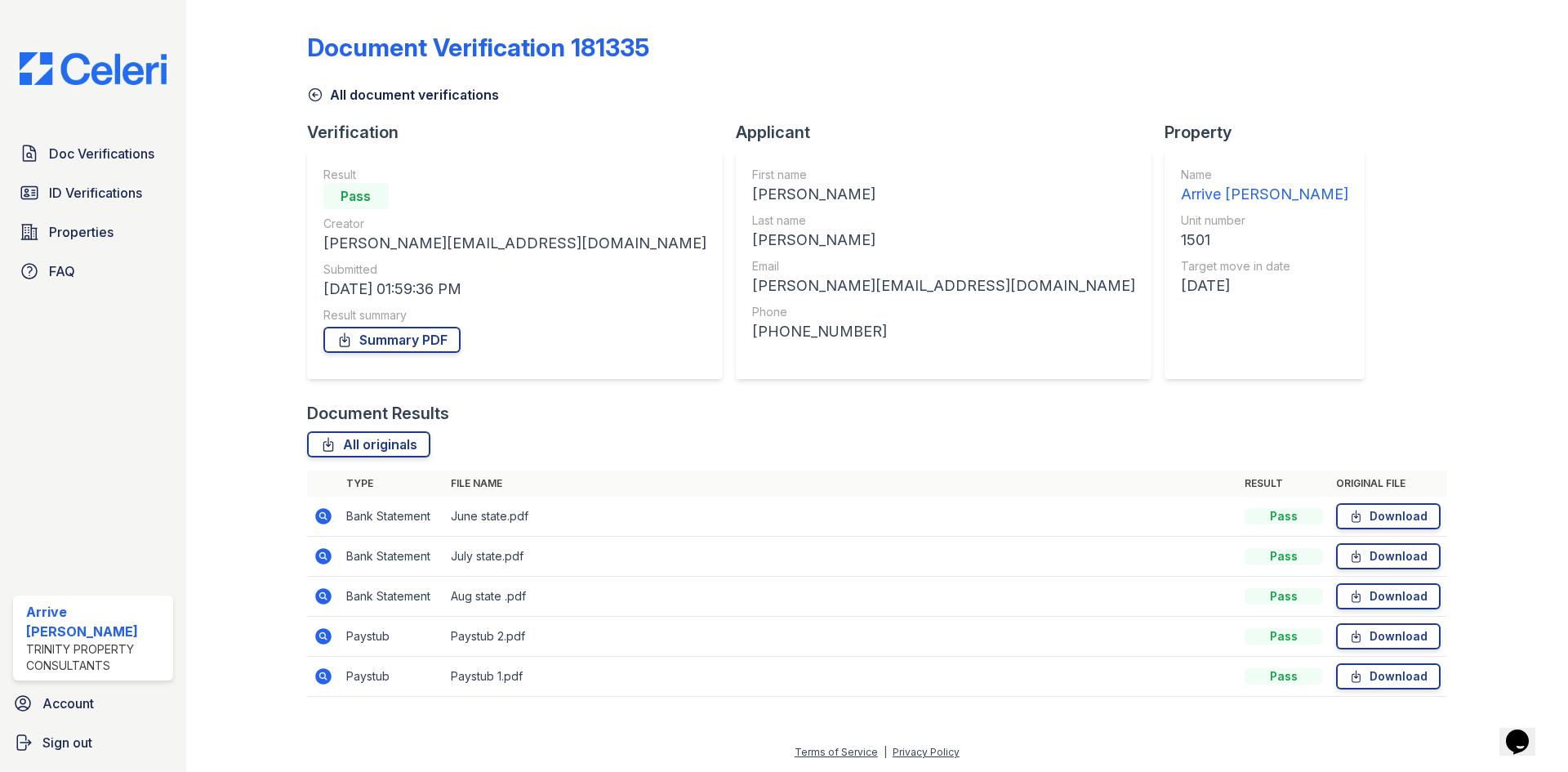
click at [325, 632] on icon at bounding box center [323, 636] width 16 height 16
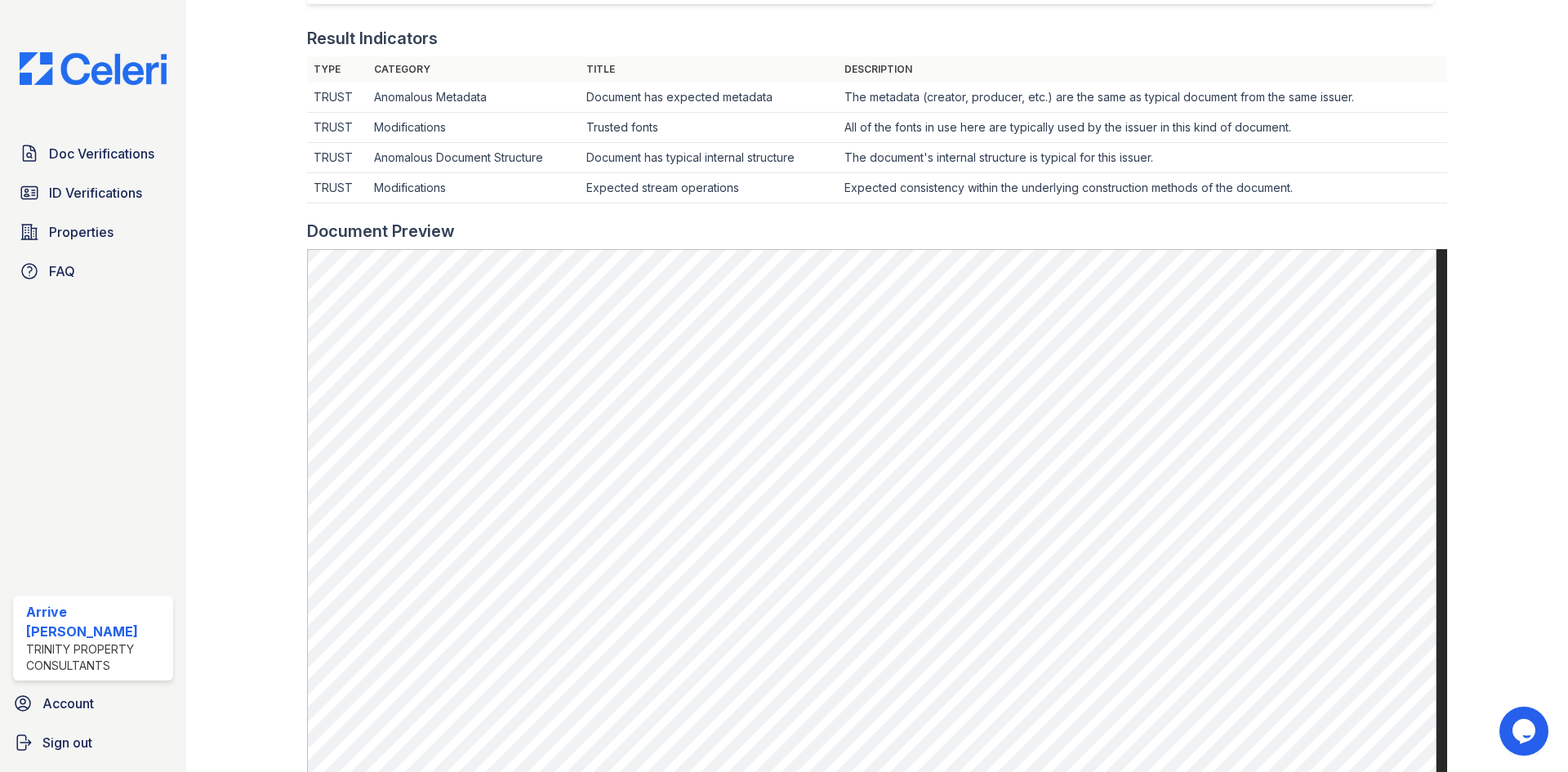
scroll to position [490, 0]
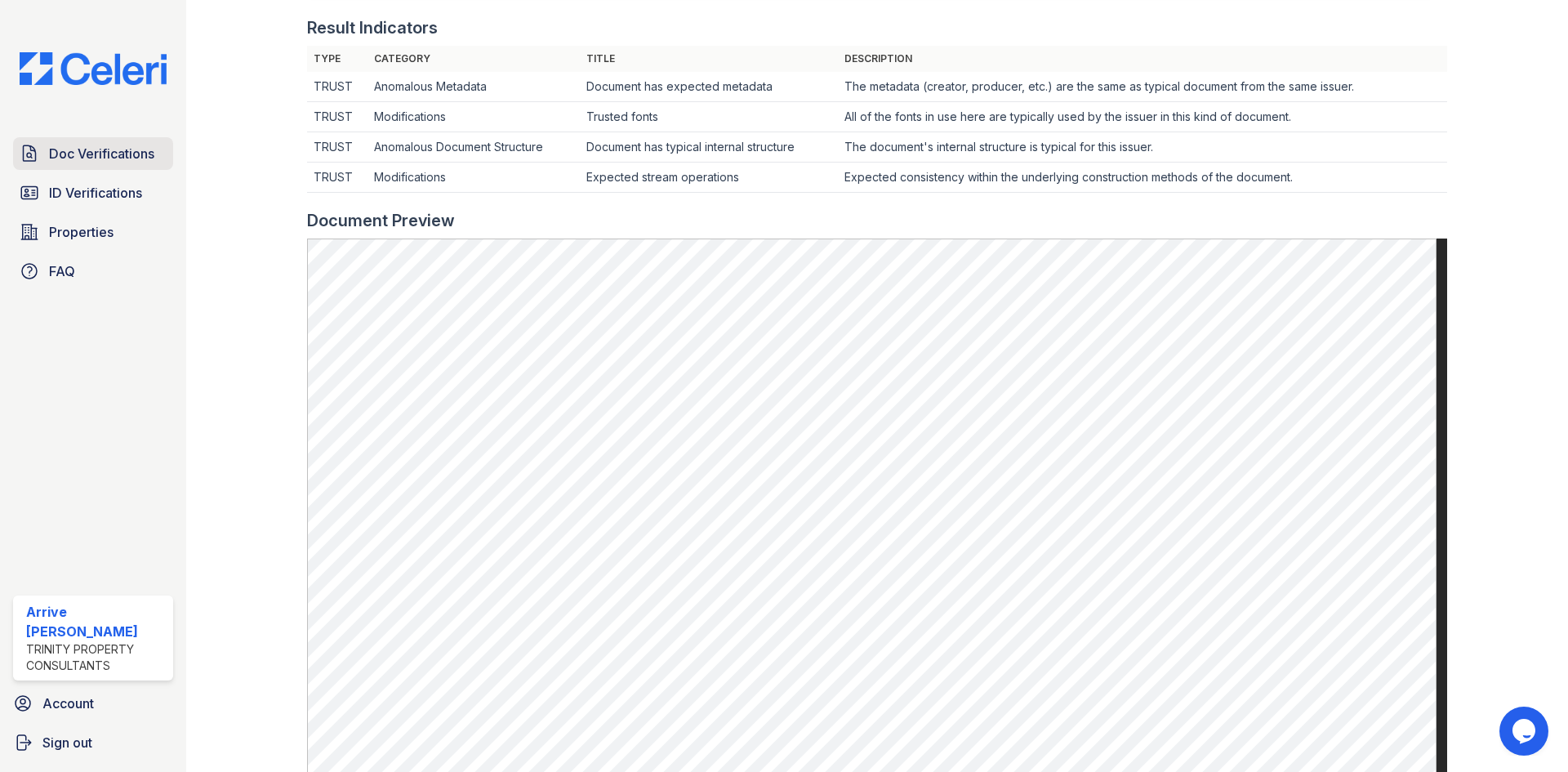
drag, startPoint x: 100, startPoint y: 152, endPoint x: 150, endPoint y: 159, distance: 50.5
click at [100, 152] on span "Doc Verifications" at bounding box center [102, 153] width 105 height 20
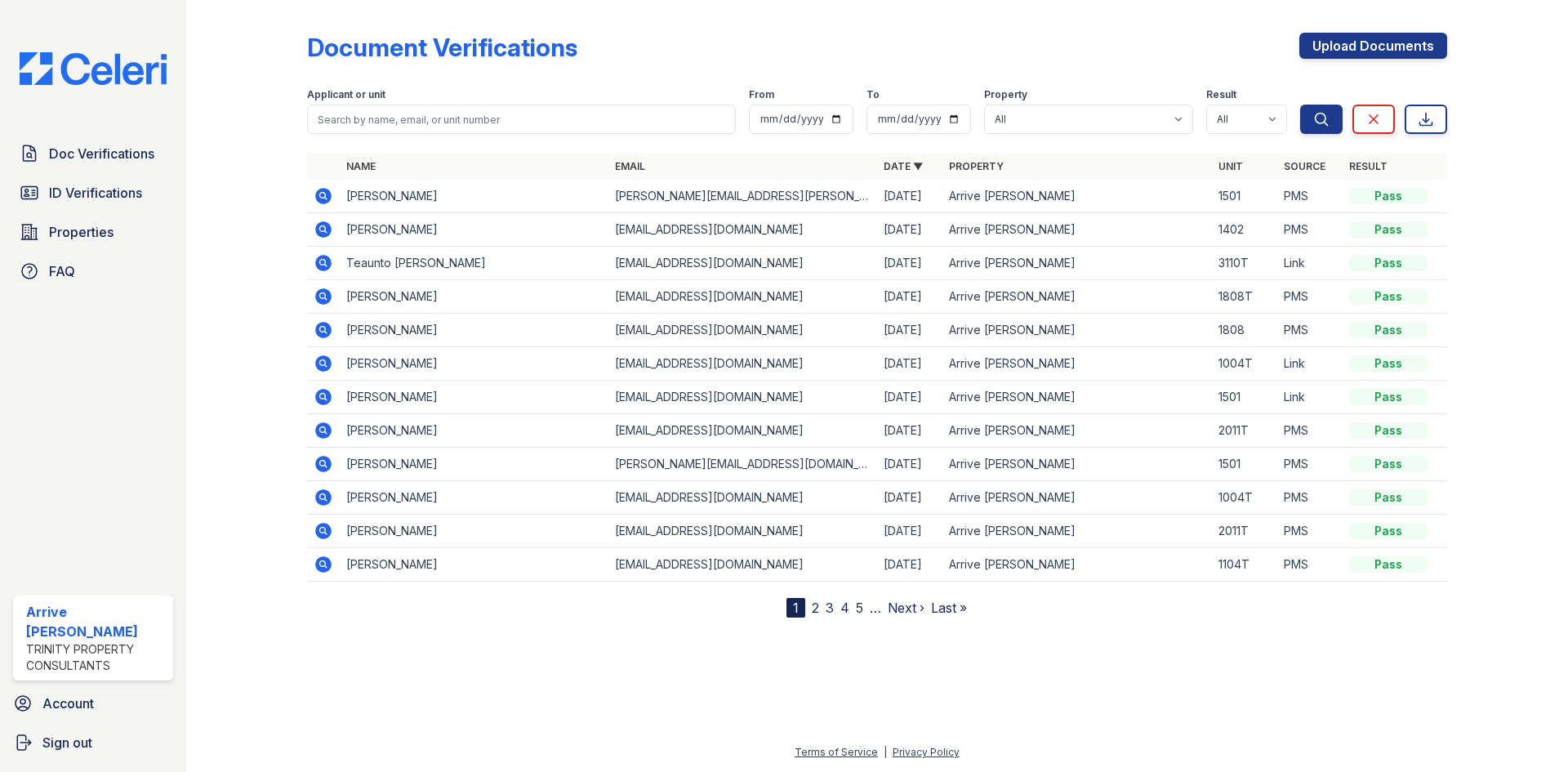
click at [323, 226] on icon at bounding box center [323, 229] width 20 height 20
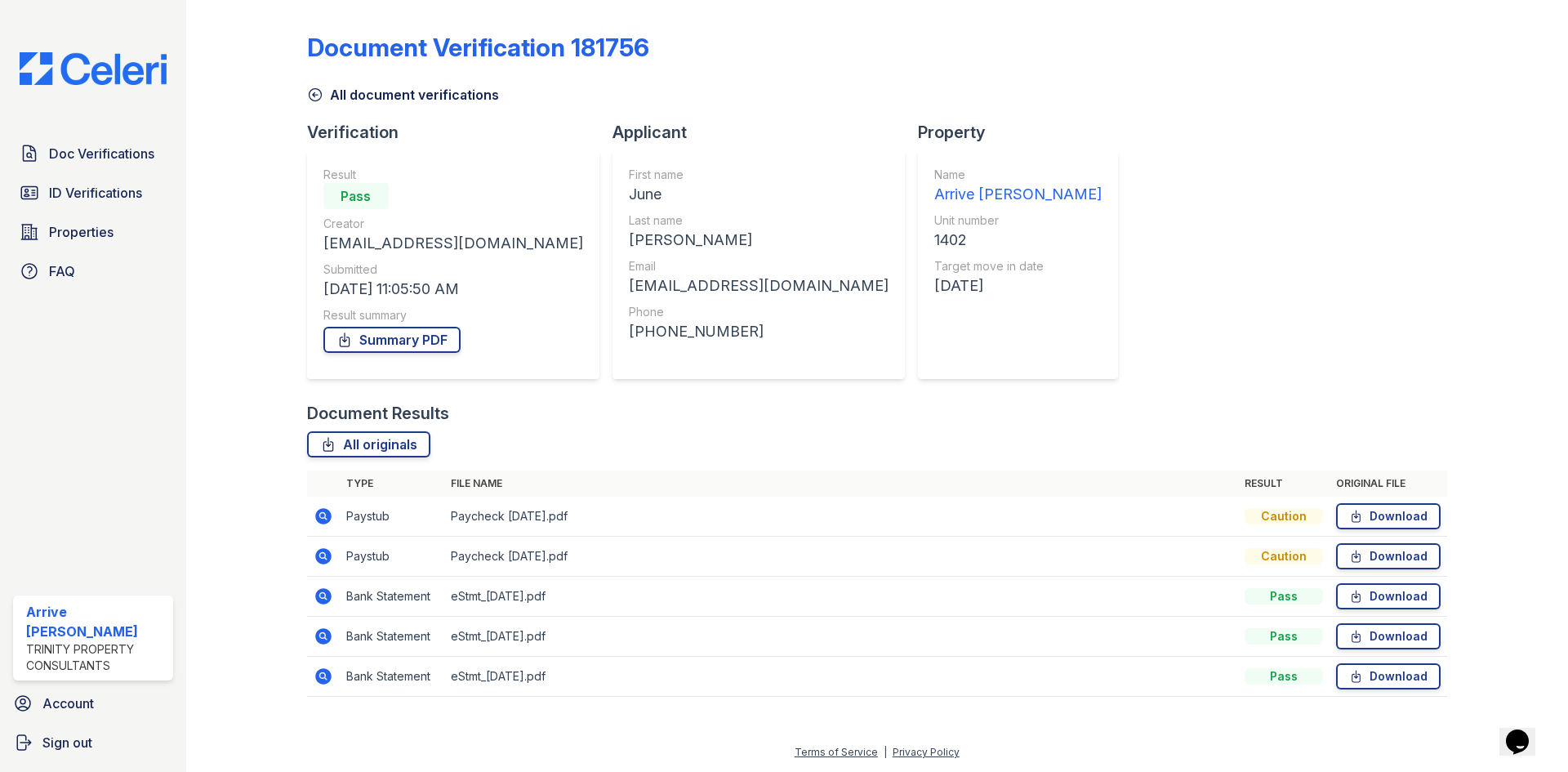
click at [327, 520] on icon at bounding box center [323, 516] width 16 height 16
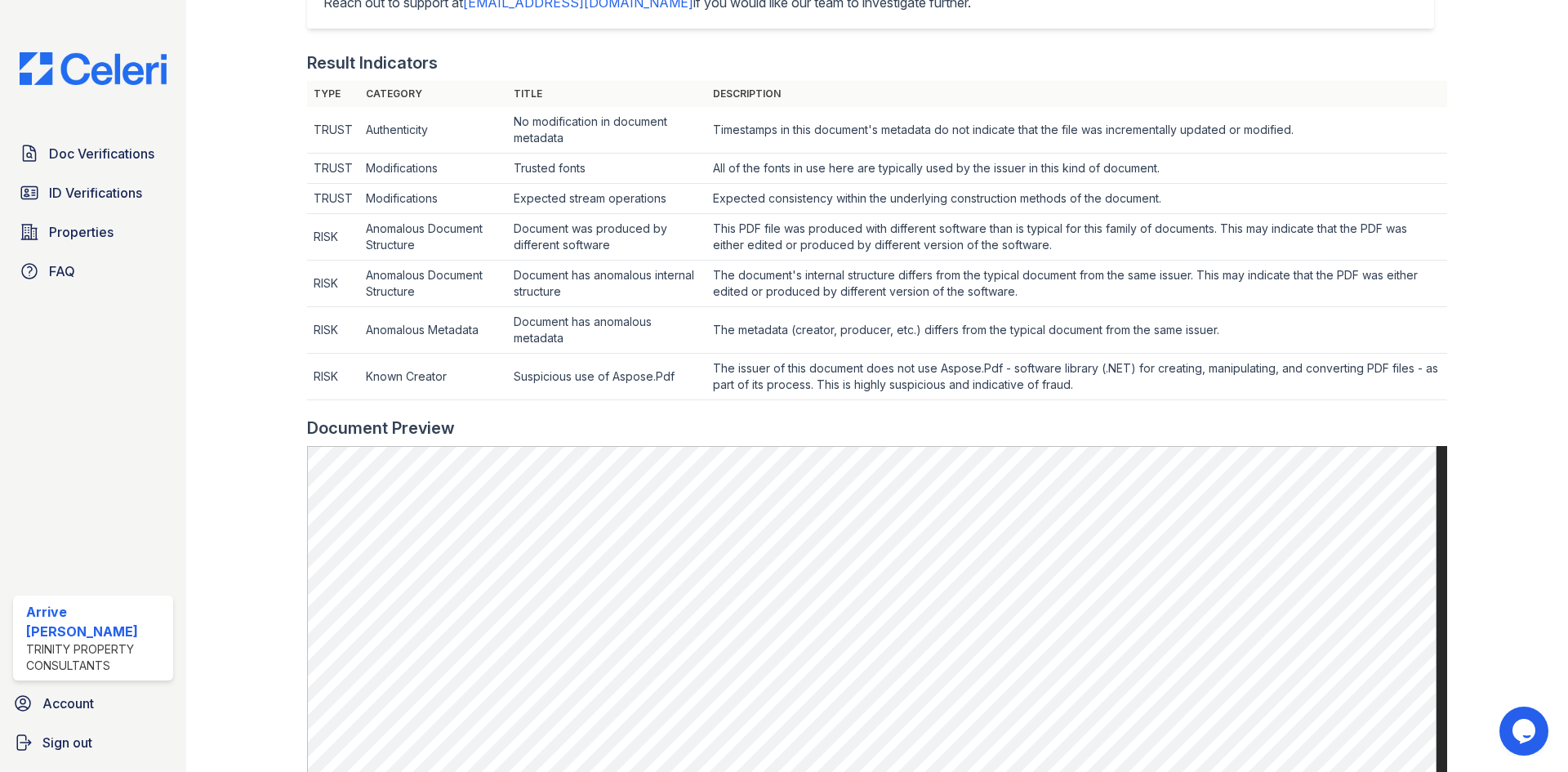
scroll to position [490, 0]
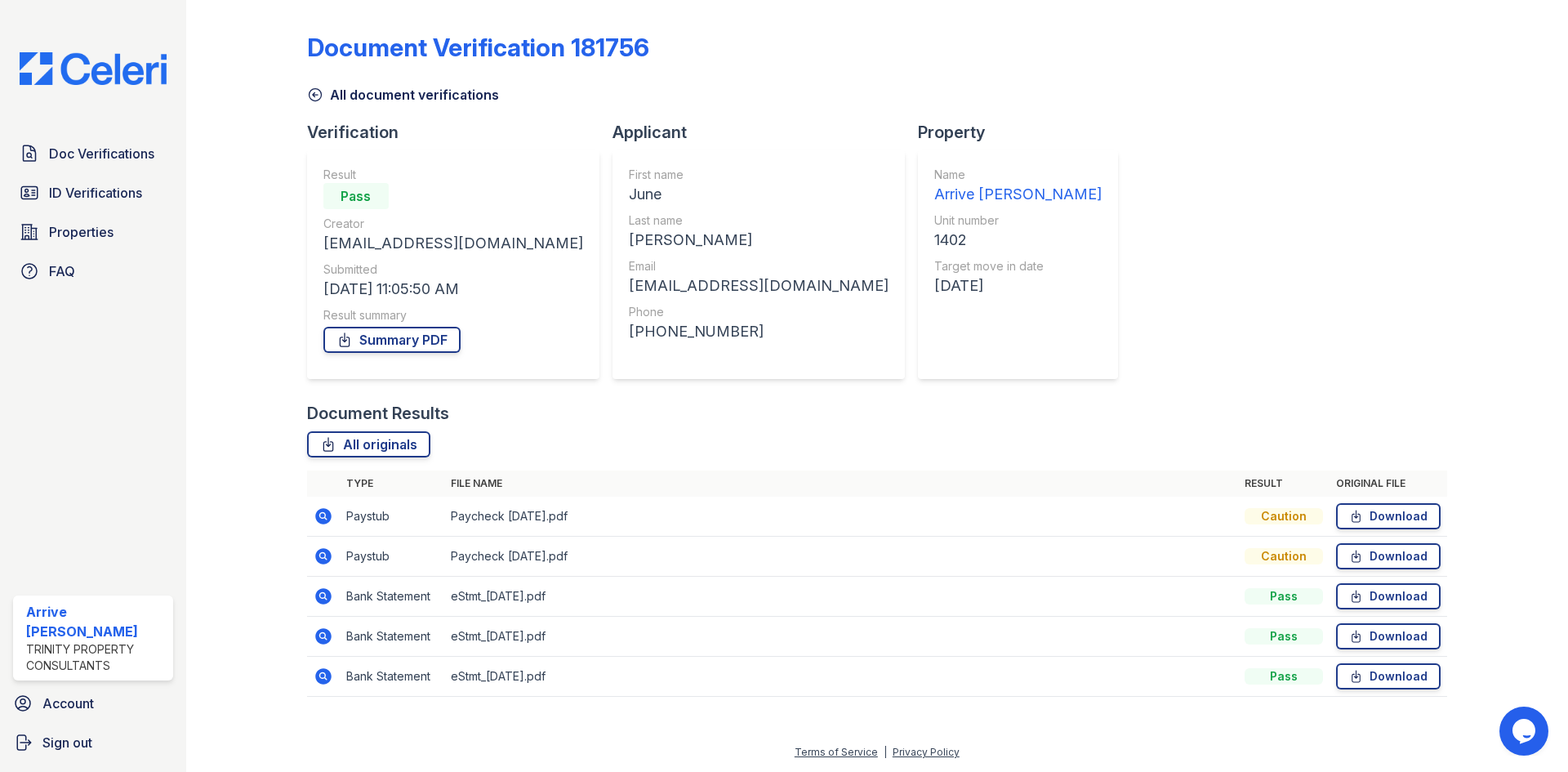
drag, startPoint x: 323, startPoint y: 553, endPoint x: 413, endPoint y: 540, distance: 90.9
click at [323, 553] on icon at bounding box center [323, 556] width 20 height 20
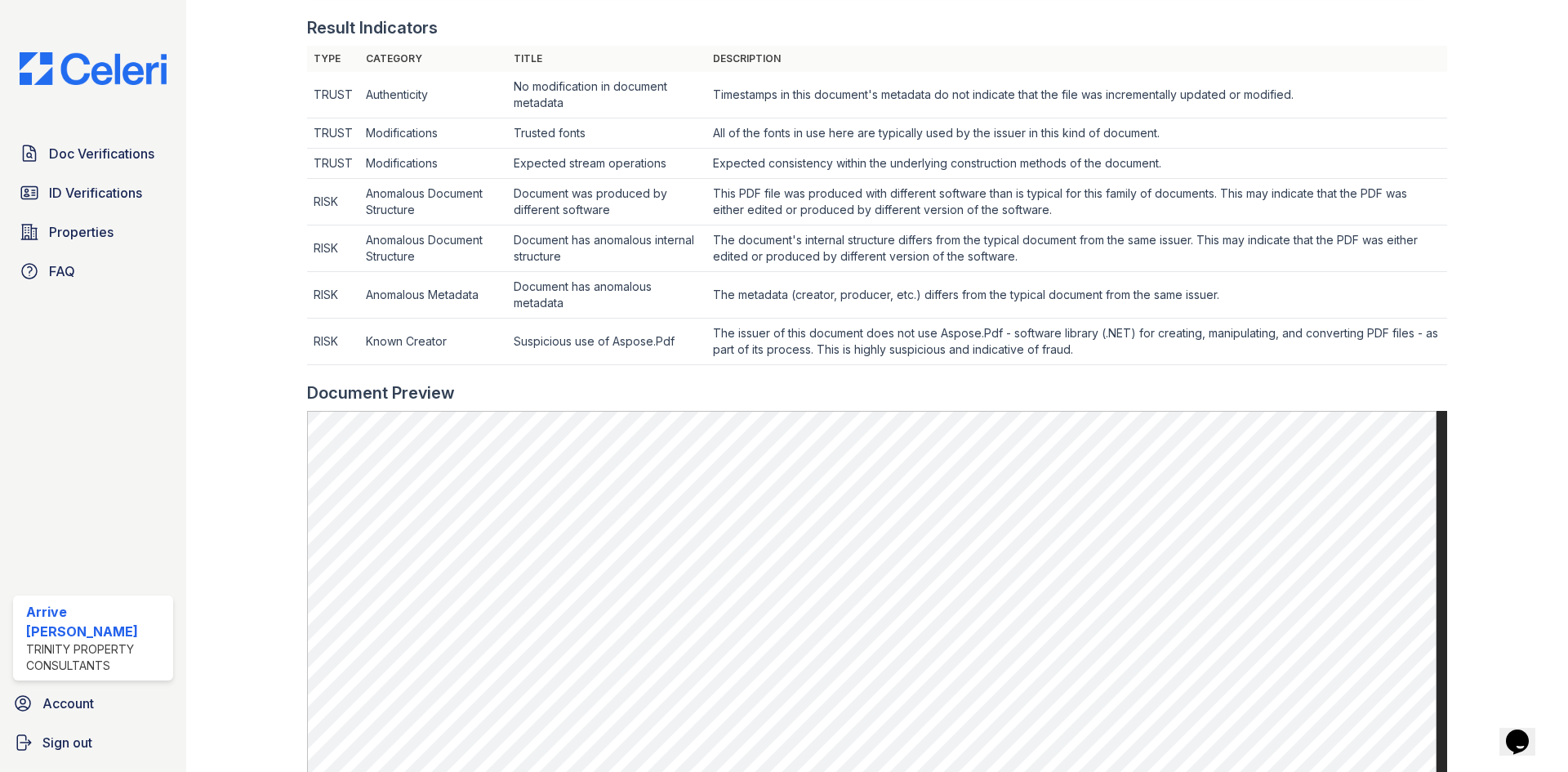
scroll to position [572, 0]
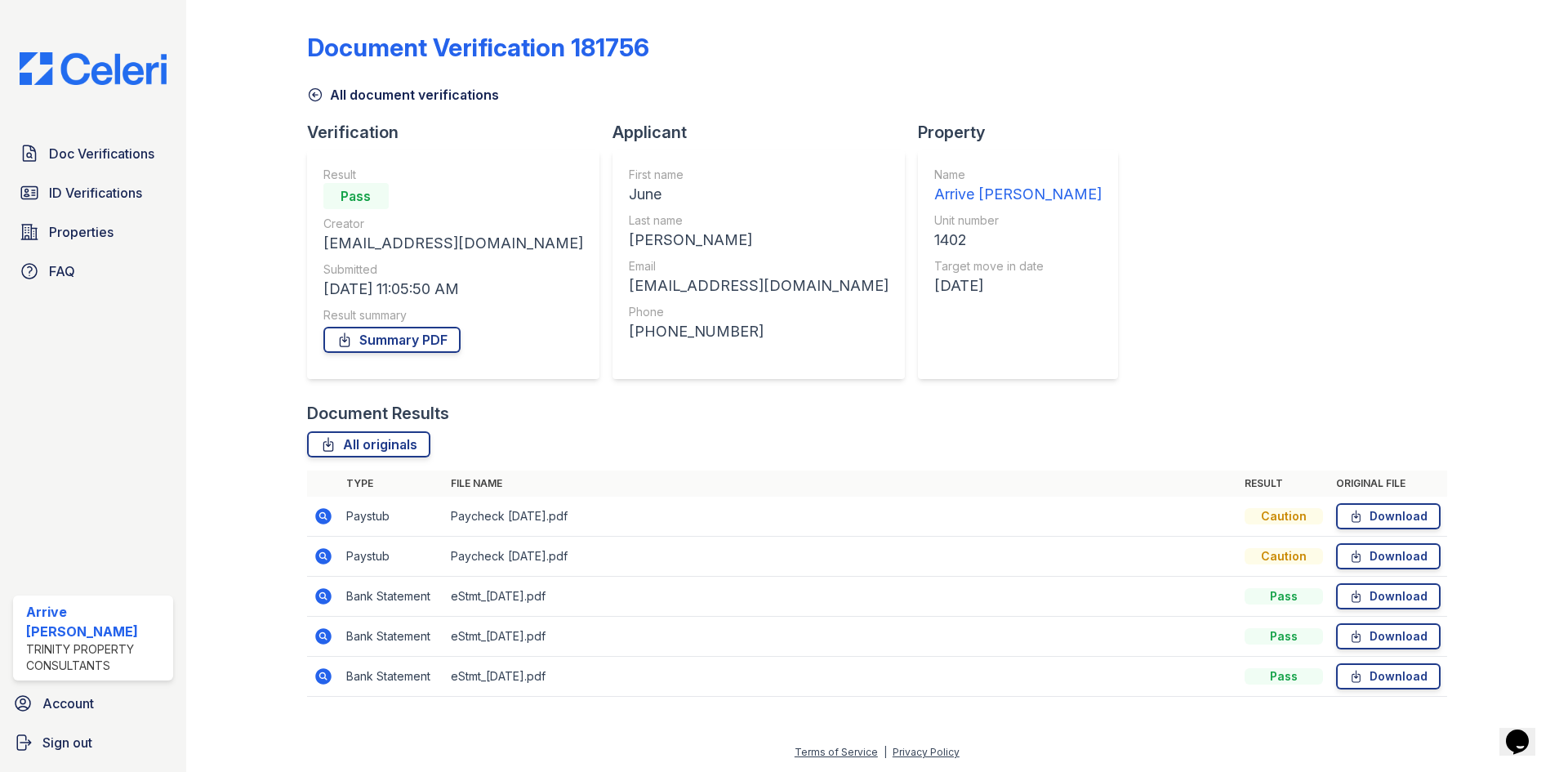
drag, startPoint x: 322, startPoint y: 598, endPoint x: 391, endPoint y: 608, distance: 69.7
click at [323, 598] on icon at bounding box center [323, 596] width 20 height 20
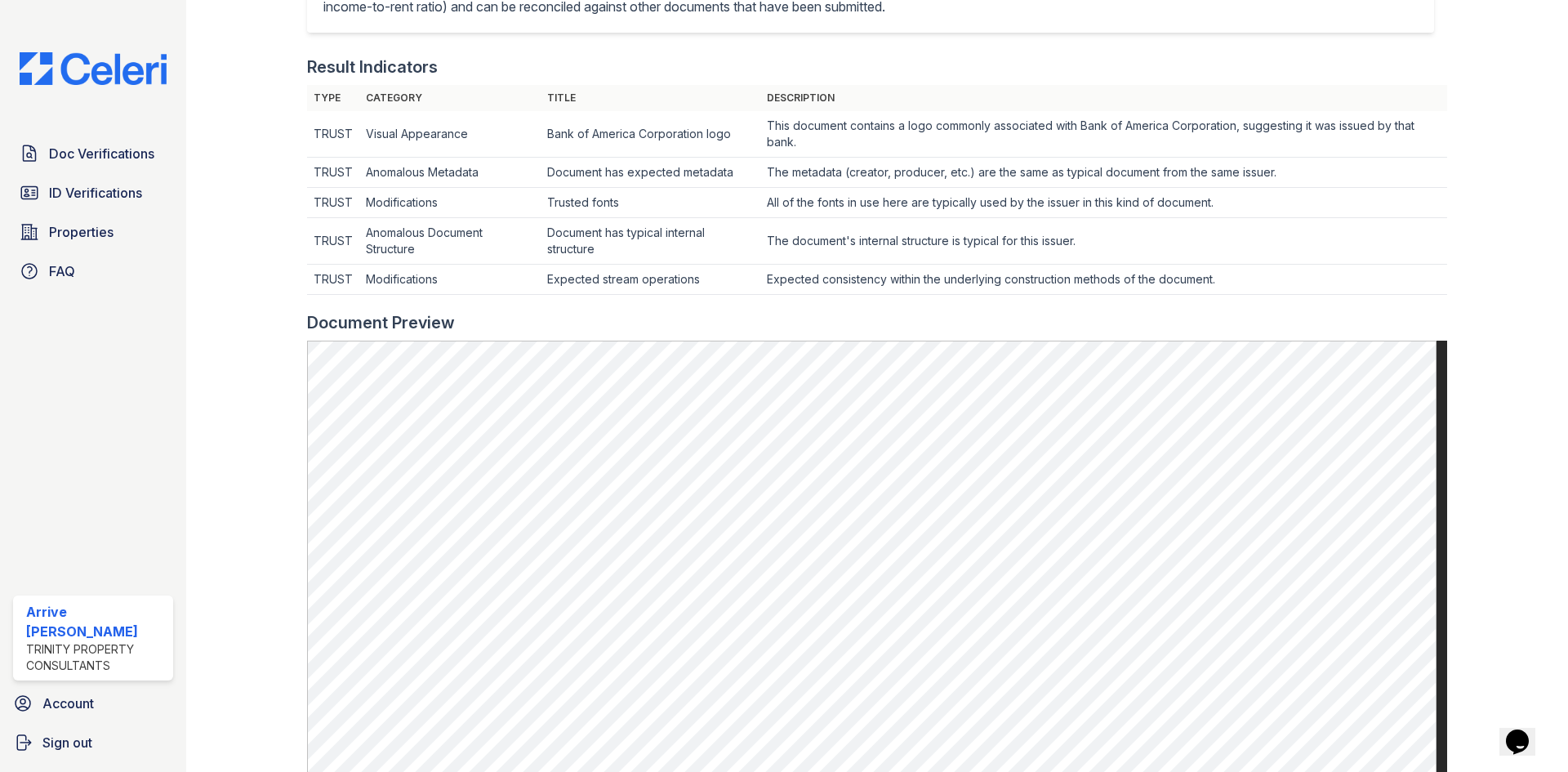
scroll to position [490, 0]
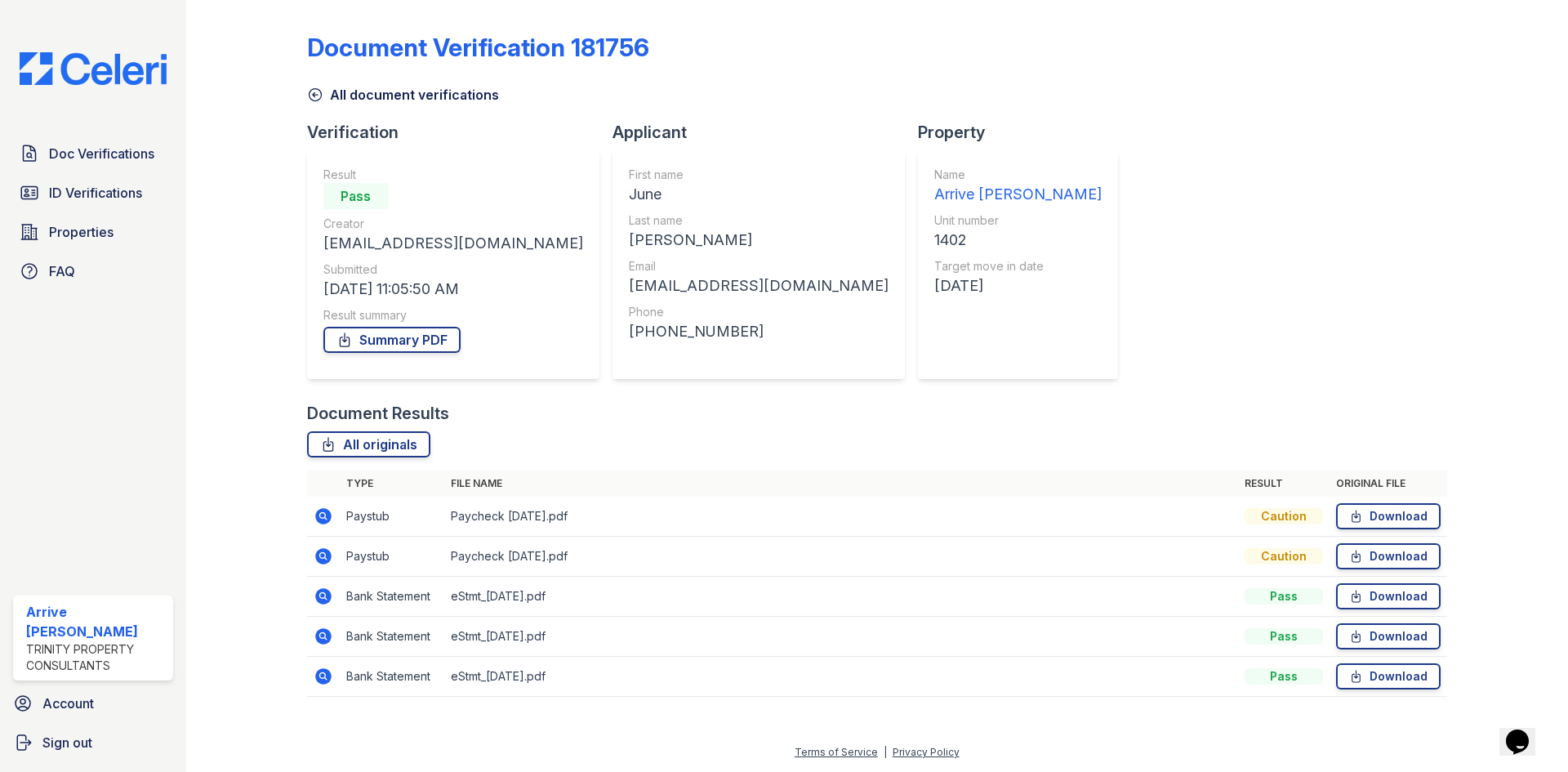
click at [324, 637] on icon at bounding box center [322, 635] width 4 height 4
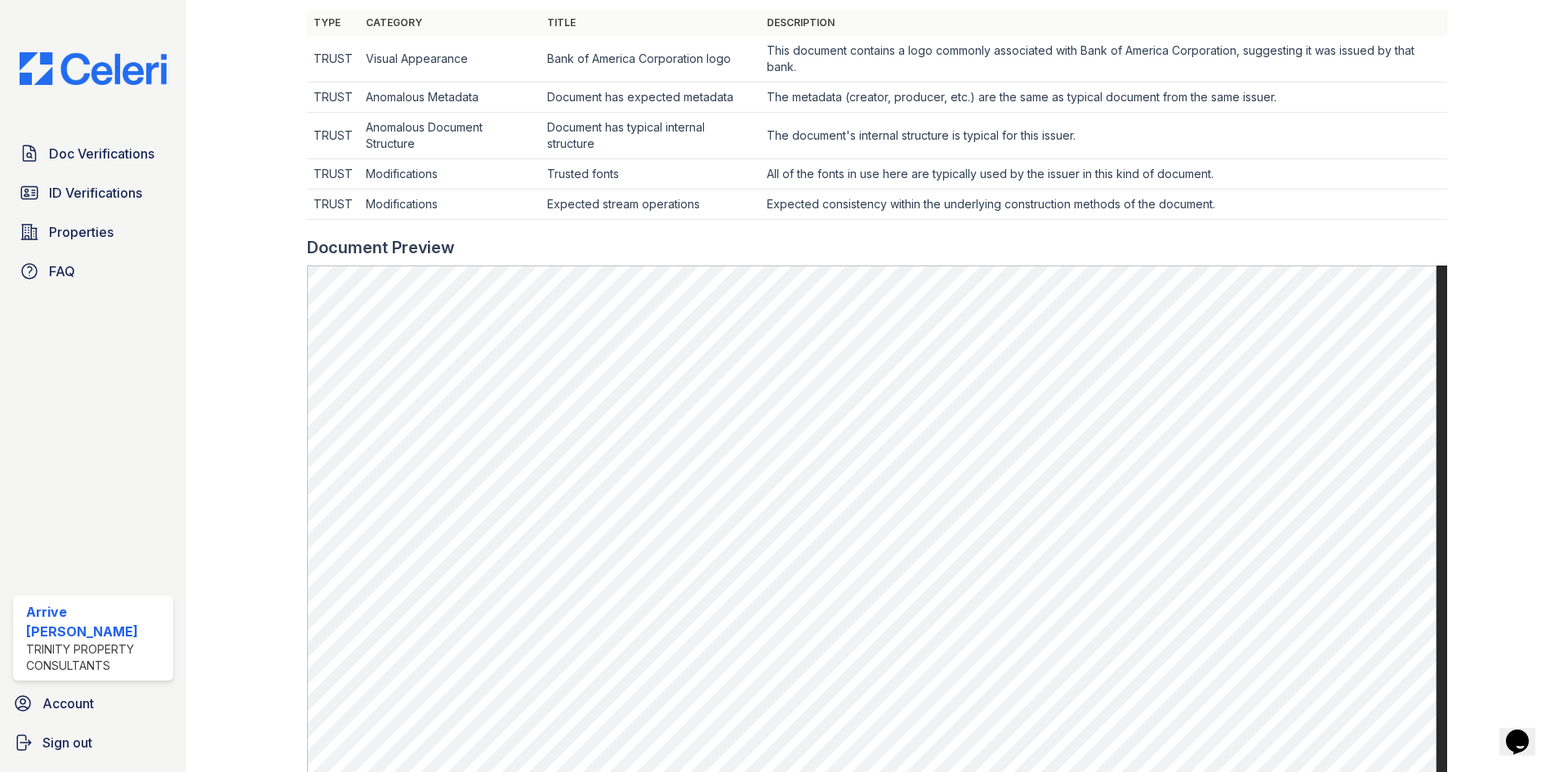
scroll to position [490, 0]
